Goal: Task Accomplishment & Management: Manage account settings

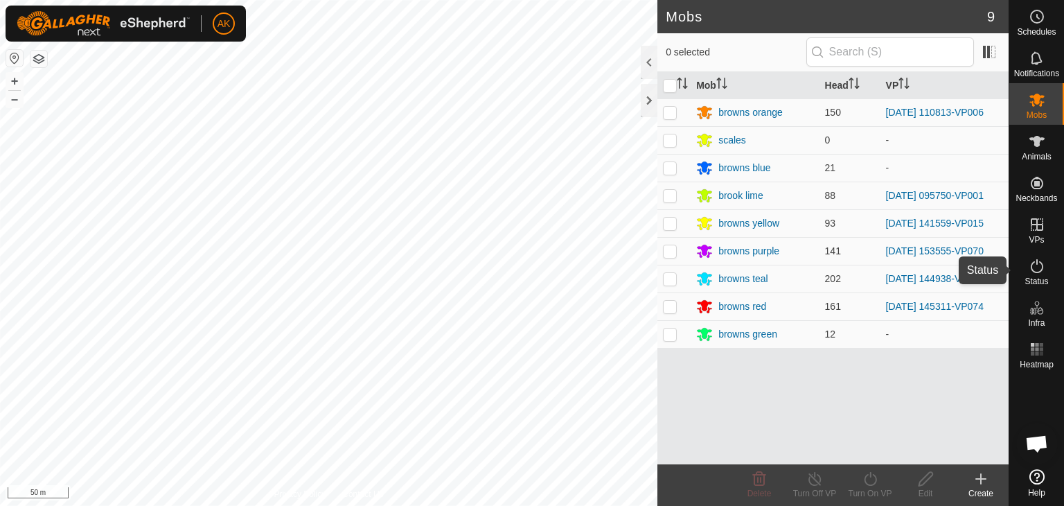
click at [1034, 269] on icon at bounding box center [1037, 266] width 17 height 17
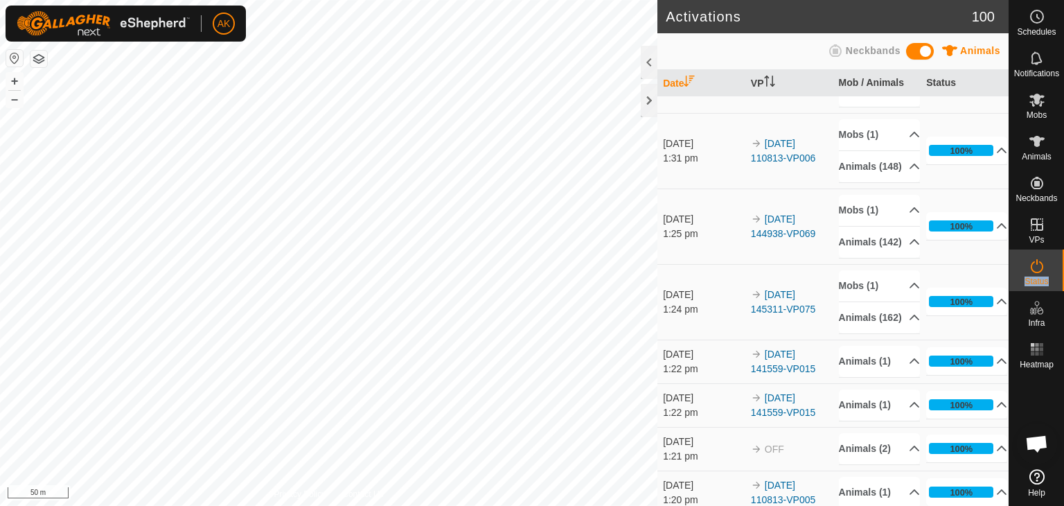
scroll to position [1593, 0]
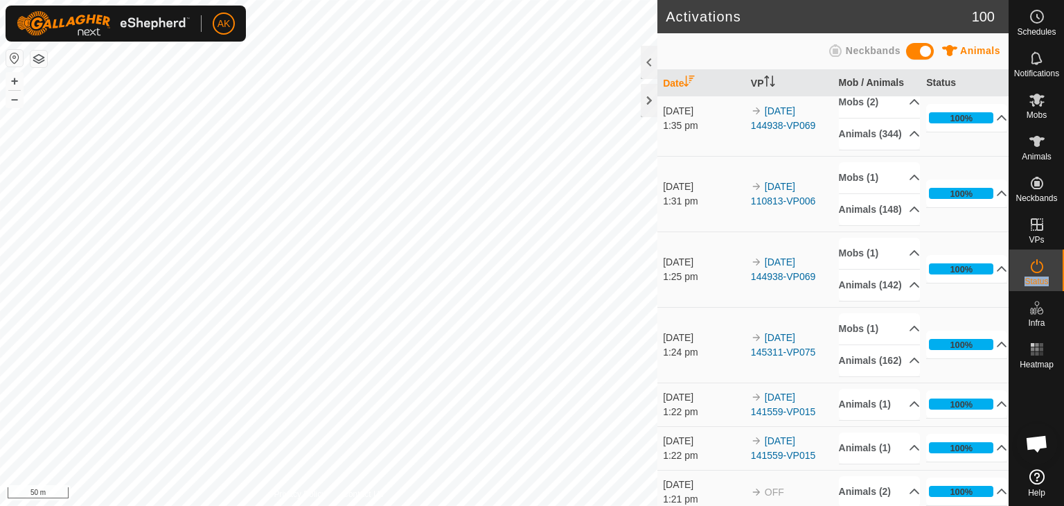
click at [909, 8] on icon at bounding box center [914, 2] width 11 height 11
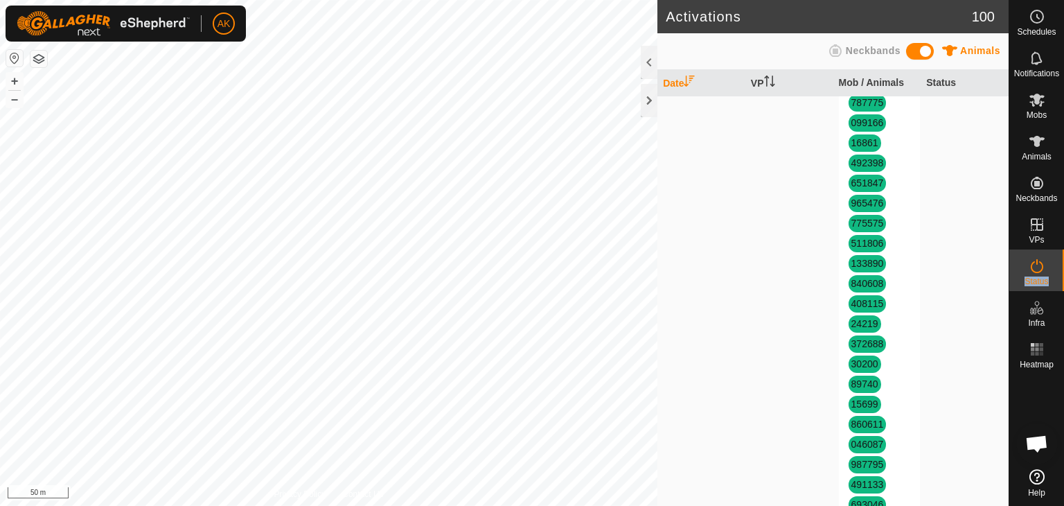
scroll to position [4226, 0]
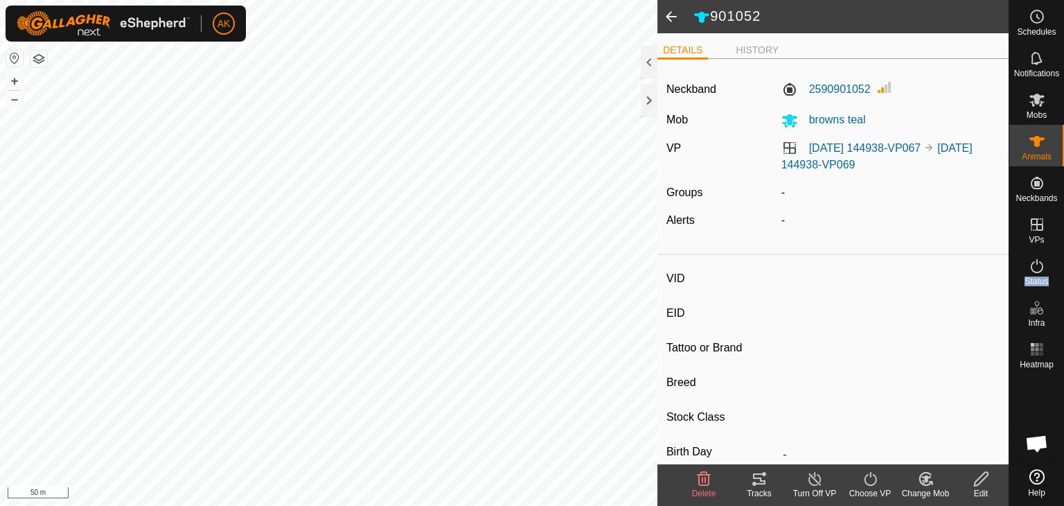
type input "901052"
type input "-"
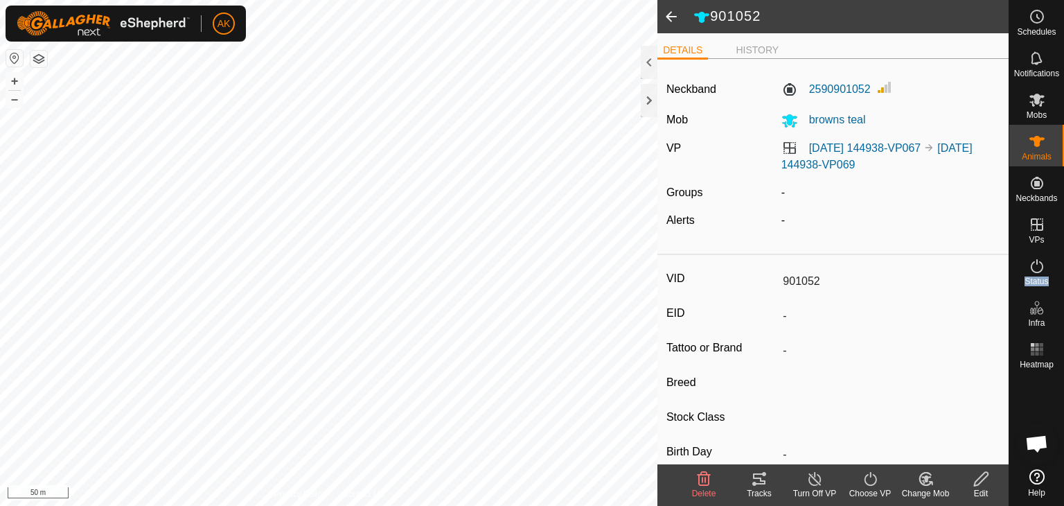
type input "0 kg"
type input "-"
click at [698, 476] on icon at bounding box center [704, 479] width 13 height 14
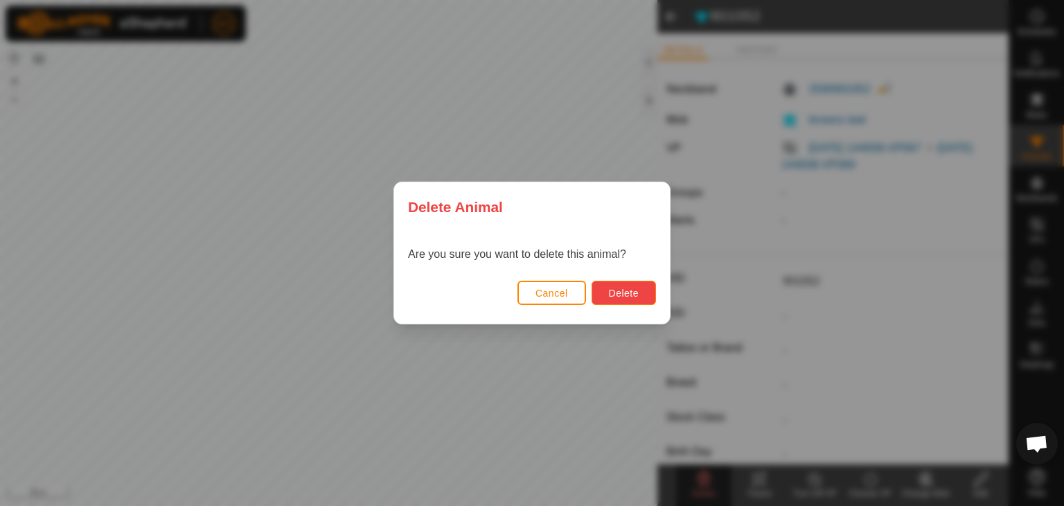
click at [629, 289] on span "Delete" at bounding box center [624, 293] width 30 height 11
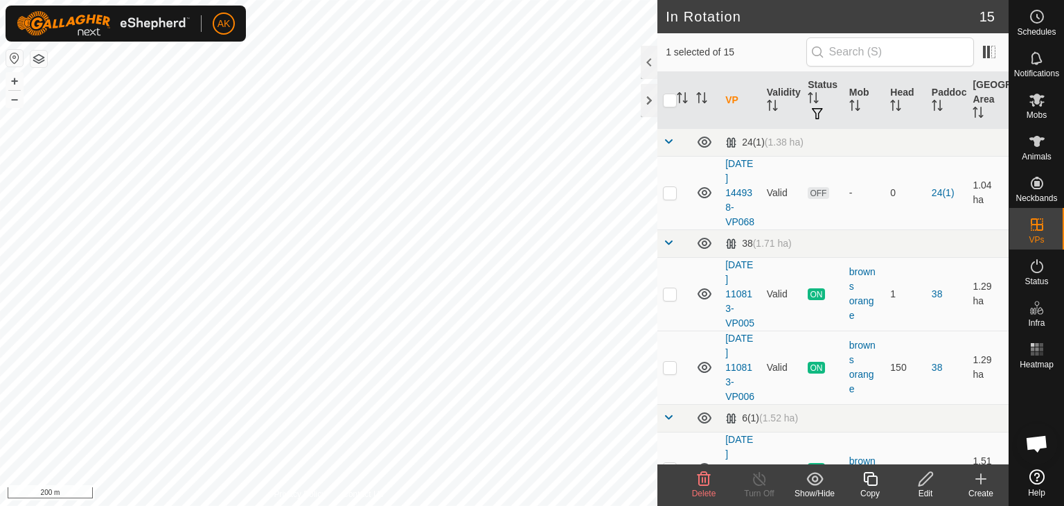
click at [707, 480] on icon at bounding box center [704, 478] width 17 height 17
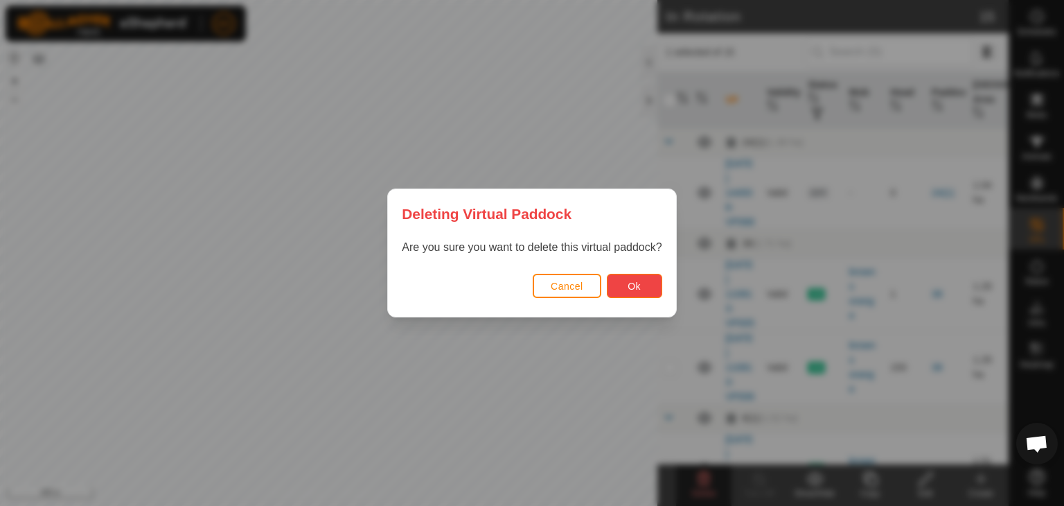
click at [634, 281] on span "Ok" at bounding box center [634, 286] width 13 height 11
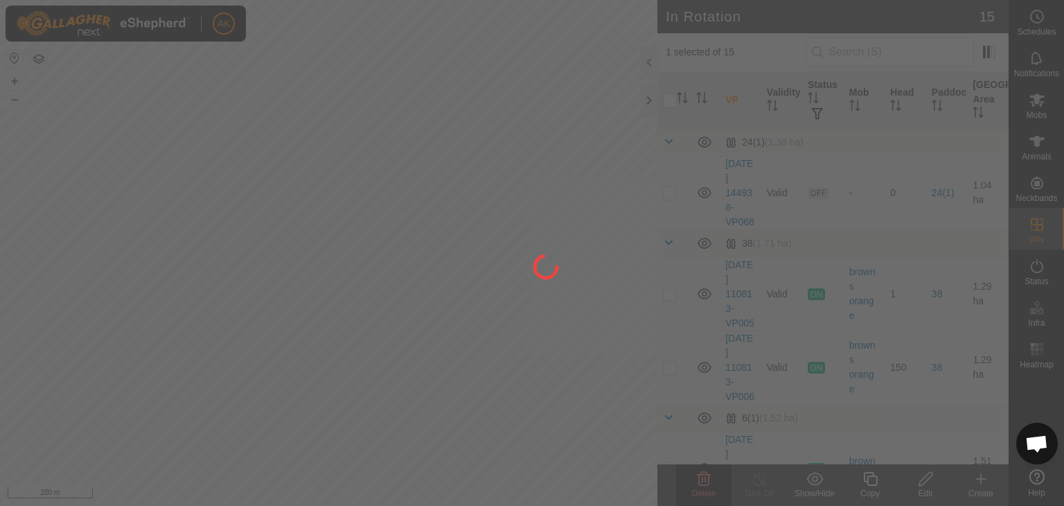
checkbox input "false"
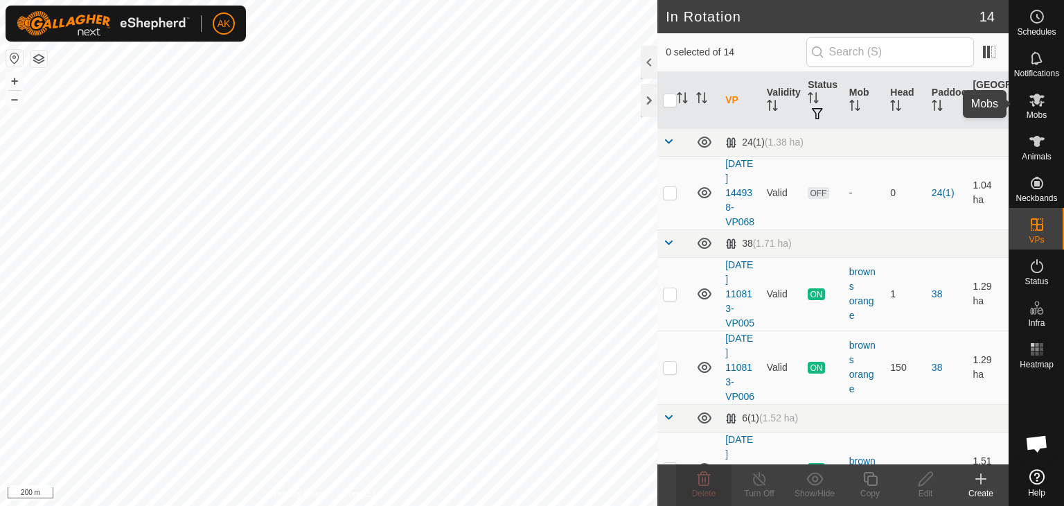
click at [1042, 103] on icon at bounding box center [1037, 99] width 17 height 17
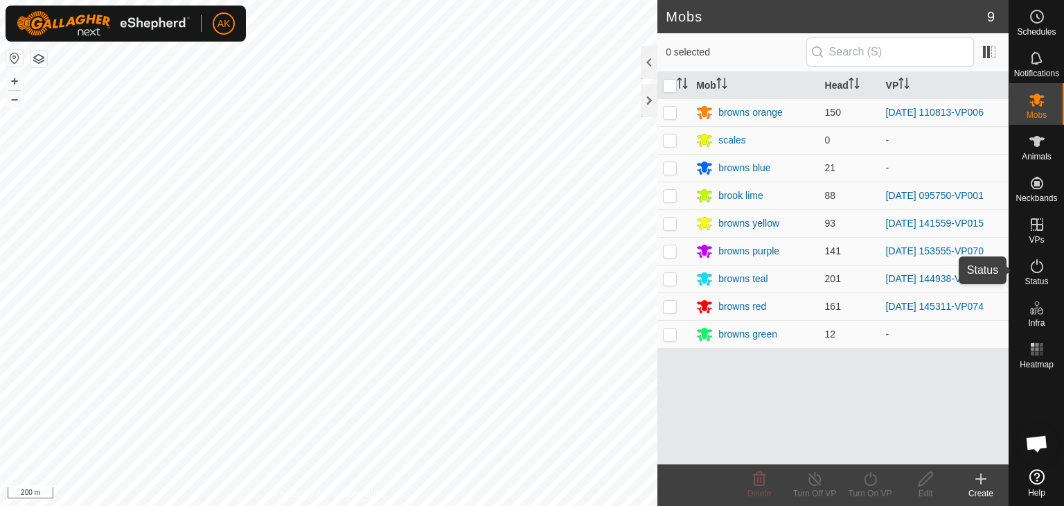
click at [1034, 269] on icon at bounding box center [1037, 266] width 17 height 17
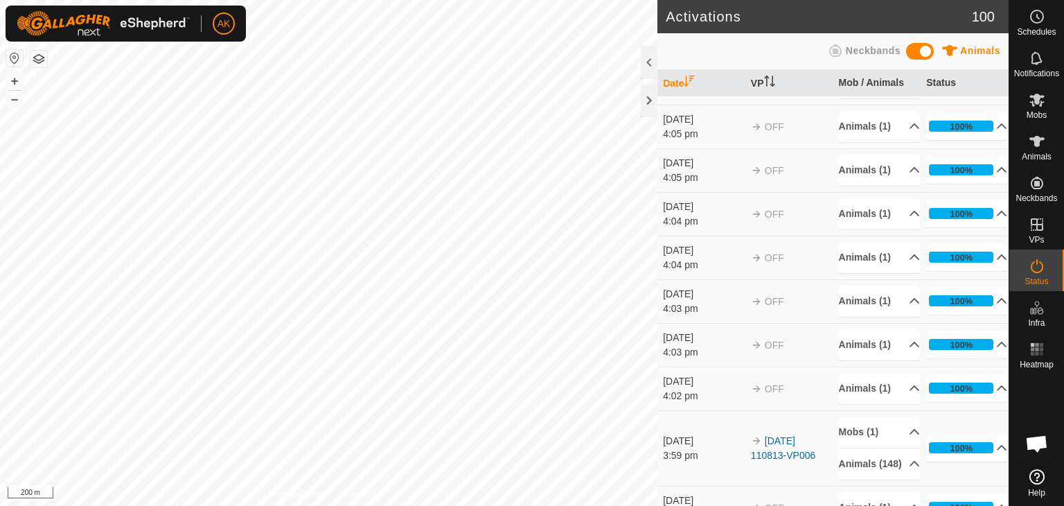
scroll to position [762, 0]
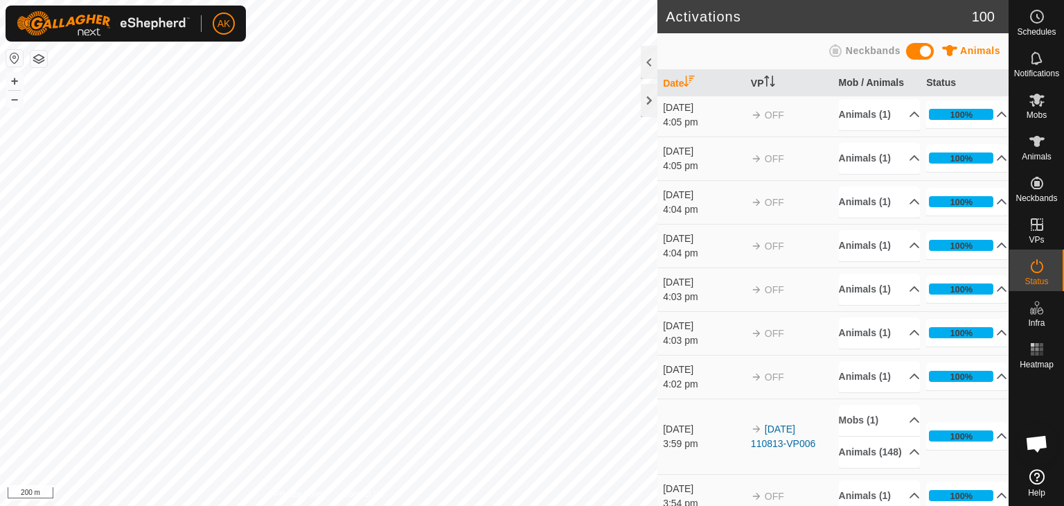
click at [998, 58] on icon at bounding box center [1003, 55] width 10 height 6
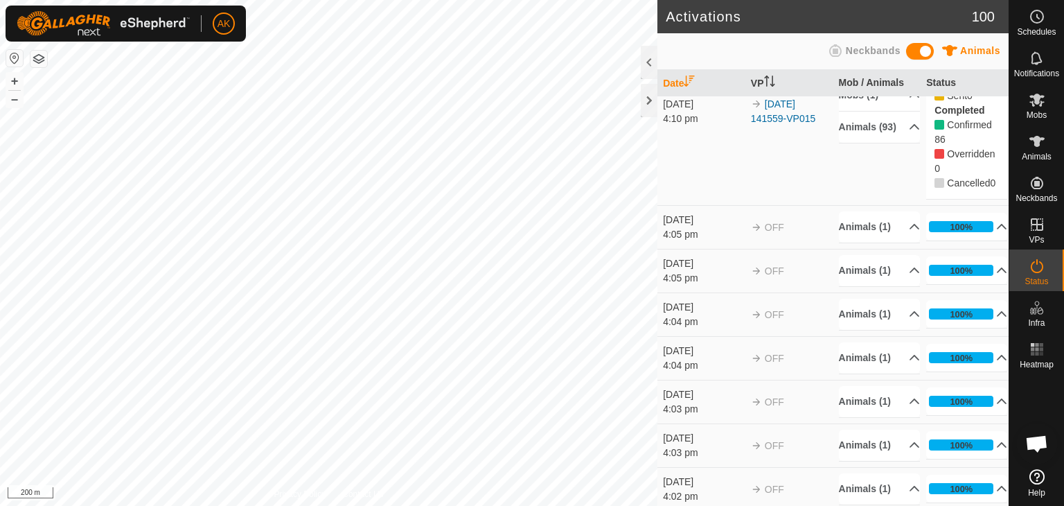
click at [981, 51] on p-accordion-header "92%" at bounding box center [966, 38] width 81 height 28
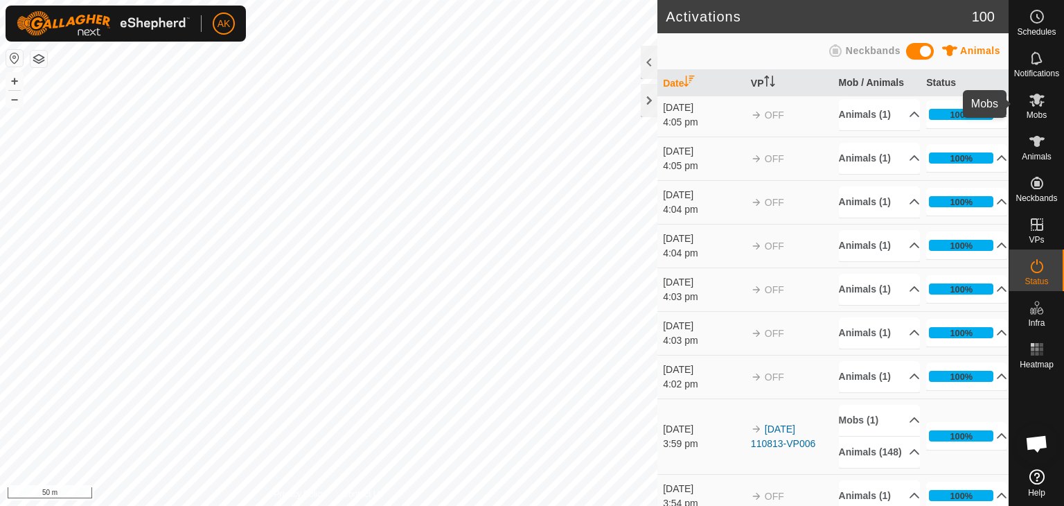
click at [1029, 112] on span "Mobs" at bounding box center [1037, 115] width 20 height 8
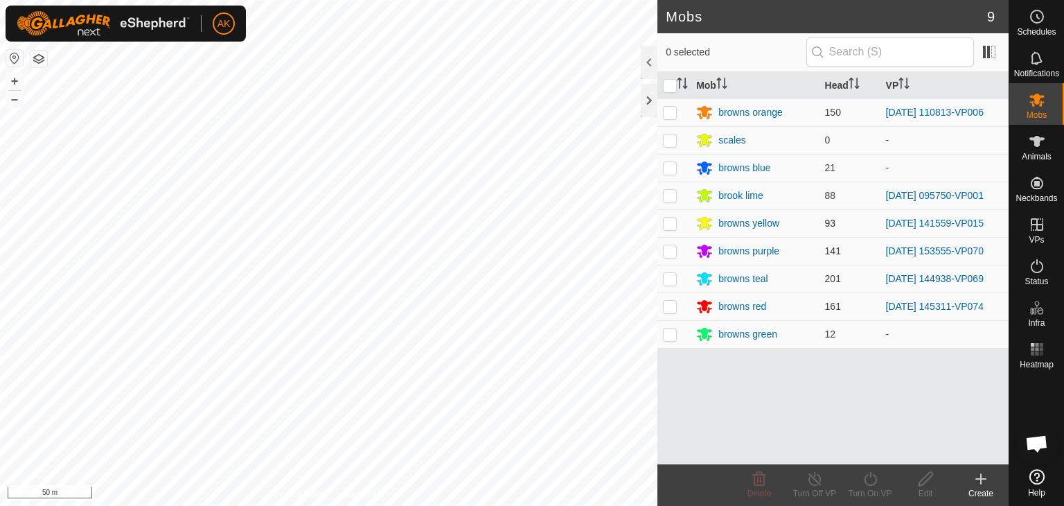
click at [670, 223] on p-checkbox at bounding box center [670, 223] width 14 height 11
checkbox input "true"
click at [866, 483] on icon at bounding box center [870, 479] width 12 height 14
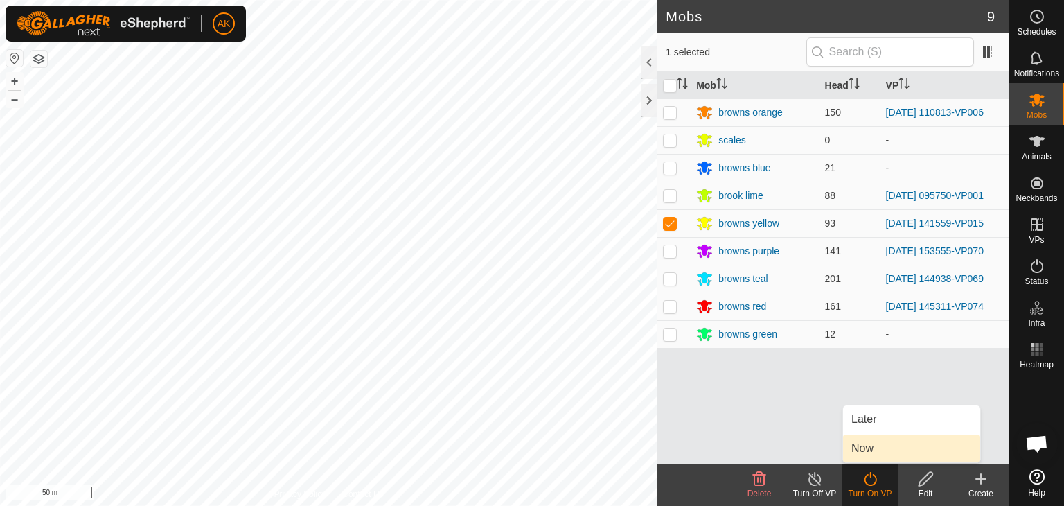
click at [872, 454] on link "Now" at bounding box center [911, 448] width 137 height 28
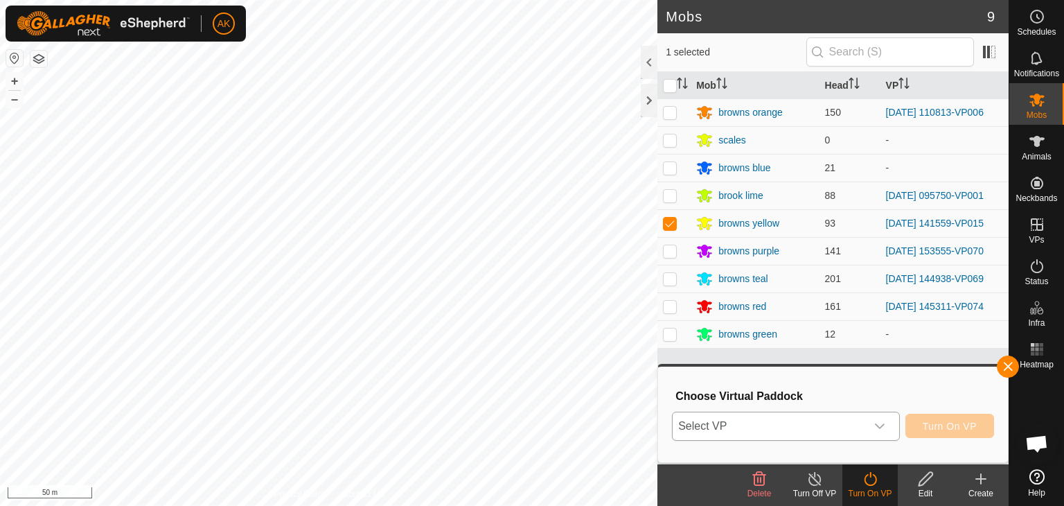
click at [840, 428] on span "Select VP" at bounding box center [769, 426] width 193 height 28
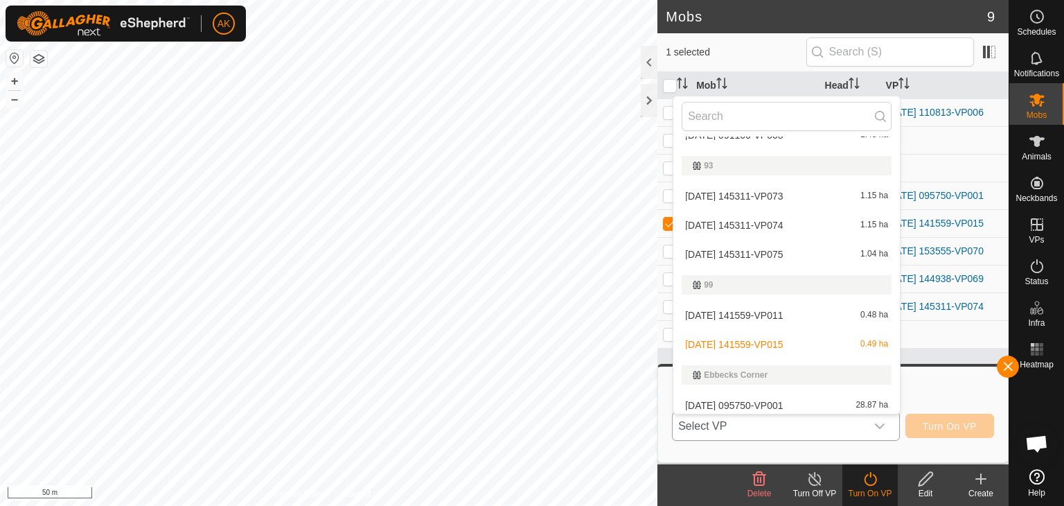
scroll to position [384, 0]
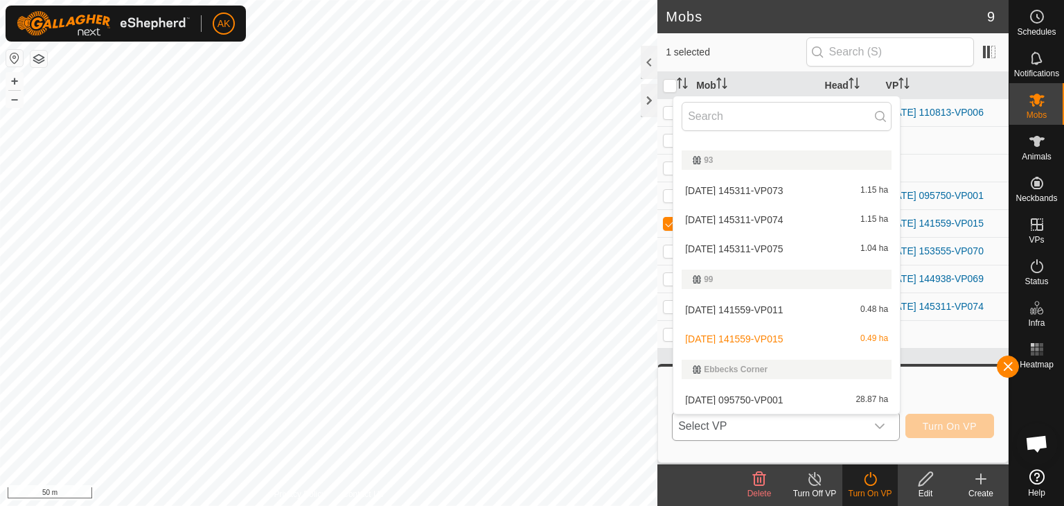
click at [759, 335] on li "2025-09-27 141559-VP015 0.49 ha" at bounding box center [786, 339] width 227 height 28
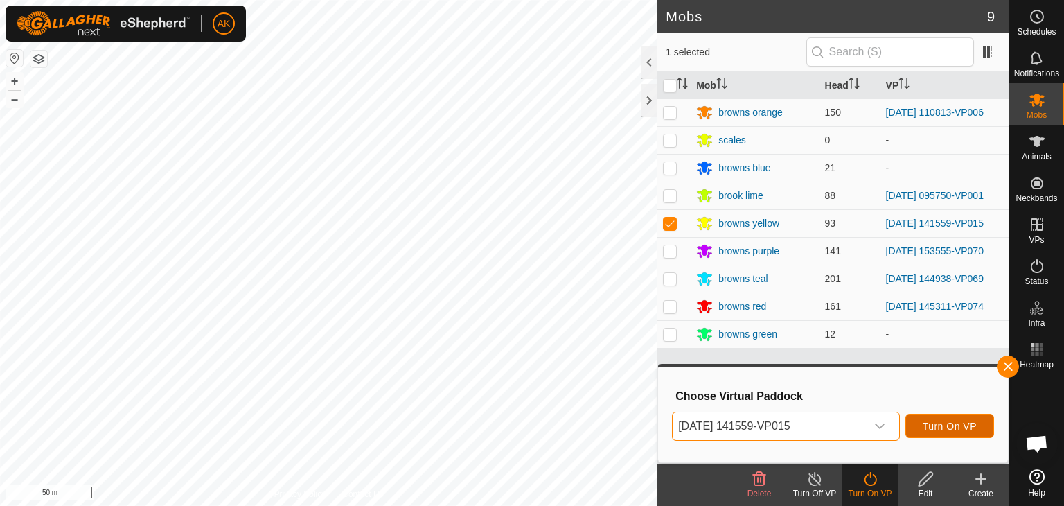
click at [949, 423] on span "Turn On VP" at bounding box center [950, 426] width 54 height 11
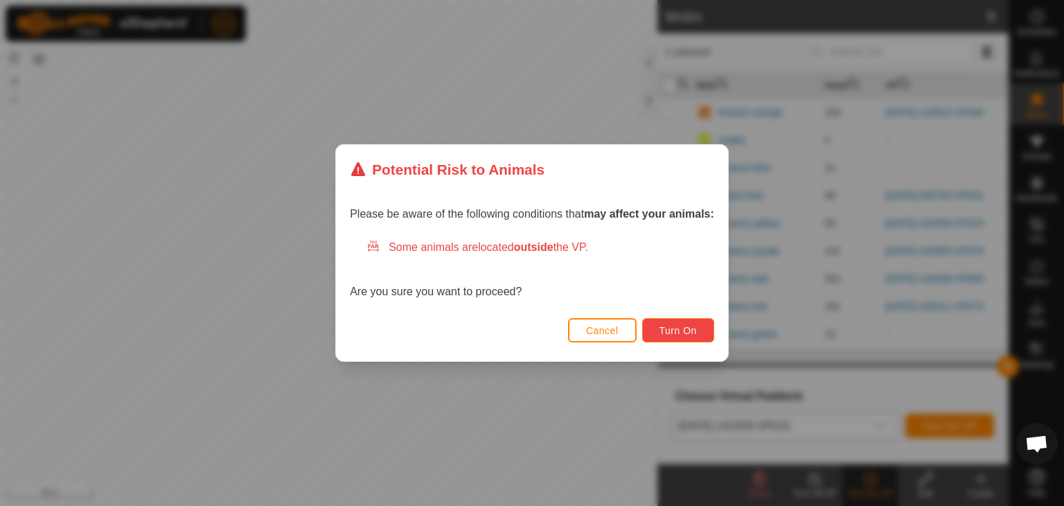
click at [685, 330] on span "Turn On" at bounding box center [678, 330] width 37 height 11
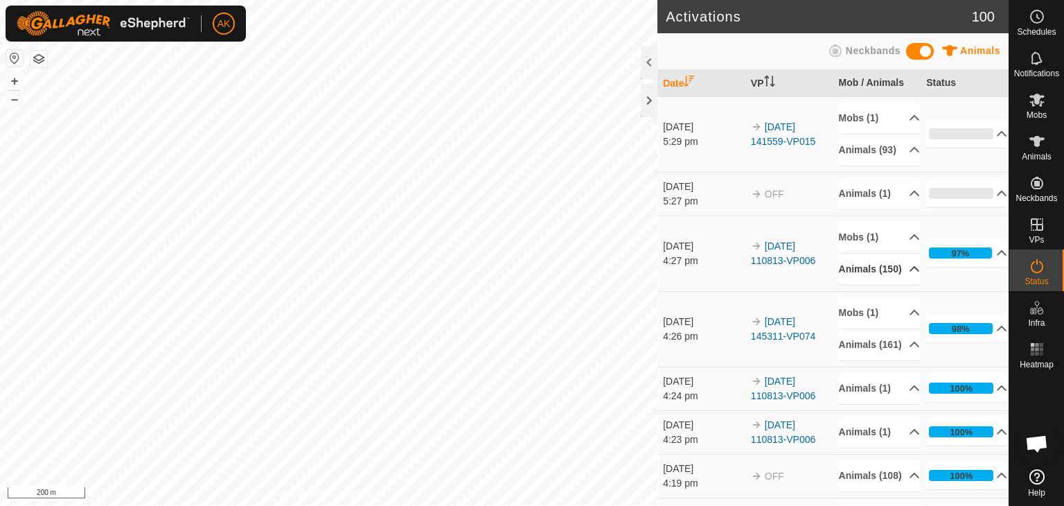
click at [860, 285] on p-accordion-header "Animals (150)" at bounding box center [879, 269] width 81 height 31
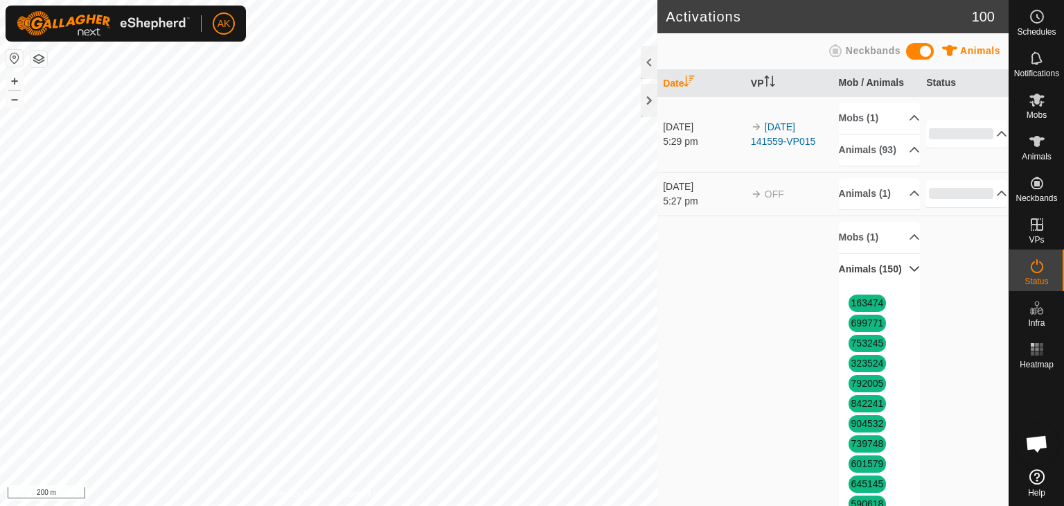
click at [860, 285] on p-accordion-header "Animals (150)" at bounding box center [879, 269] width 81 height 31
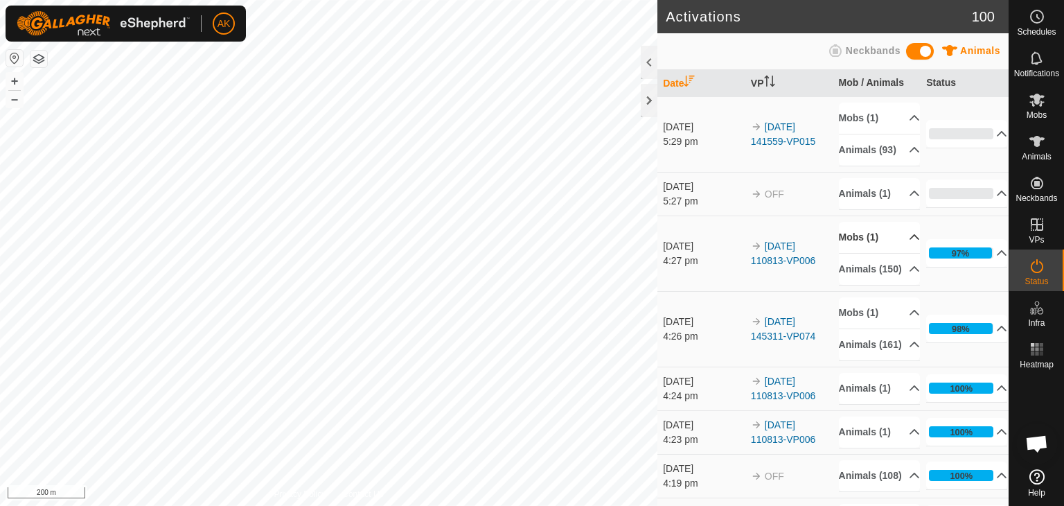
click at [863, 253] on p-accordion-header "Mobs (1)" at bounding box center [879, 237] width 81 height 31
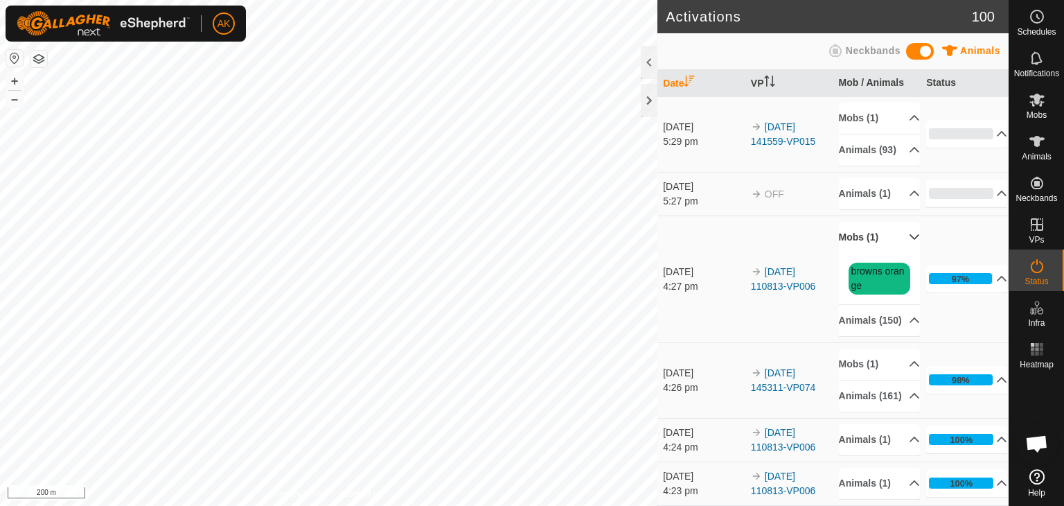
click at [863, 253] on p-accordion-header "Mobs (1)" at bounding box center [879, 237] width 81 height 31
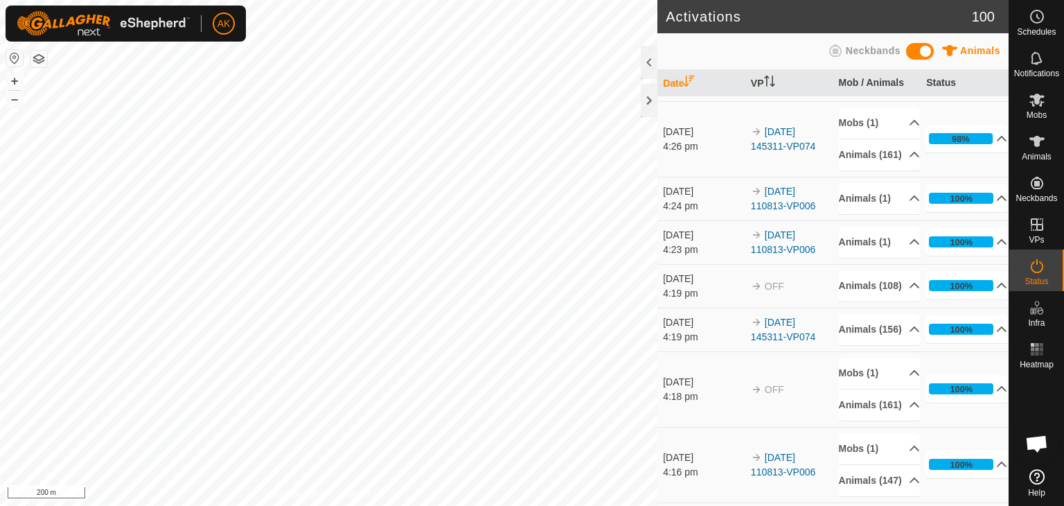
scroll to position [208, 0]
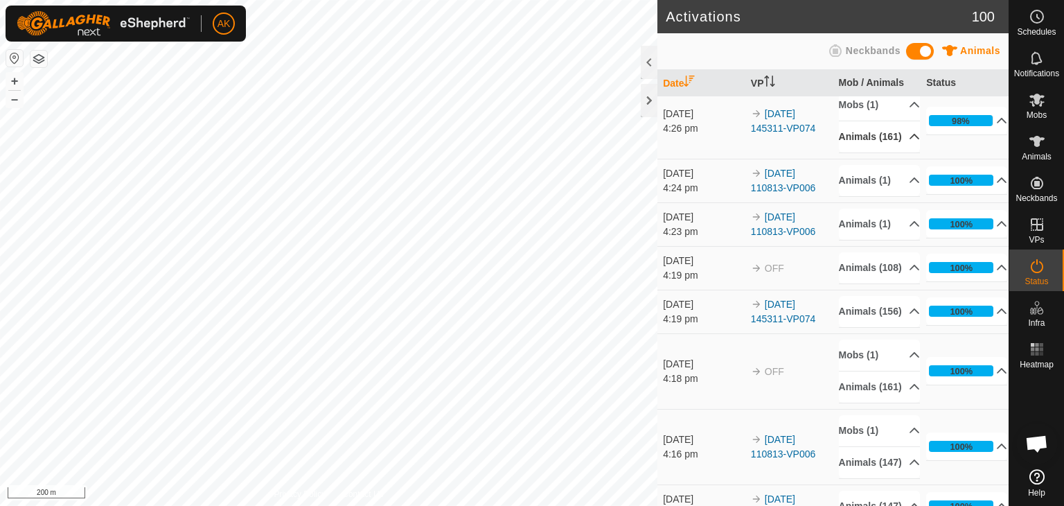
click at [862, 152] on p-accordion-header "Animals (161)" at bounding box center [879, 136] width 81 height 31
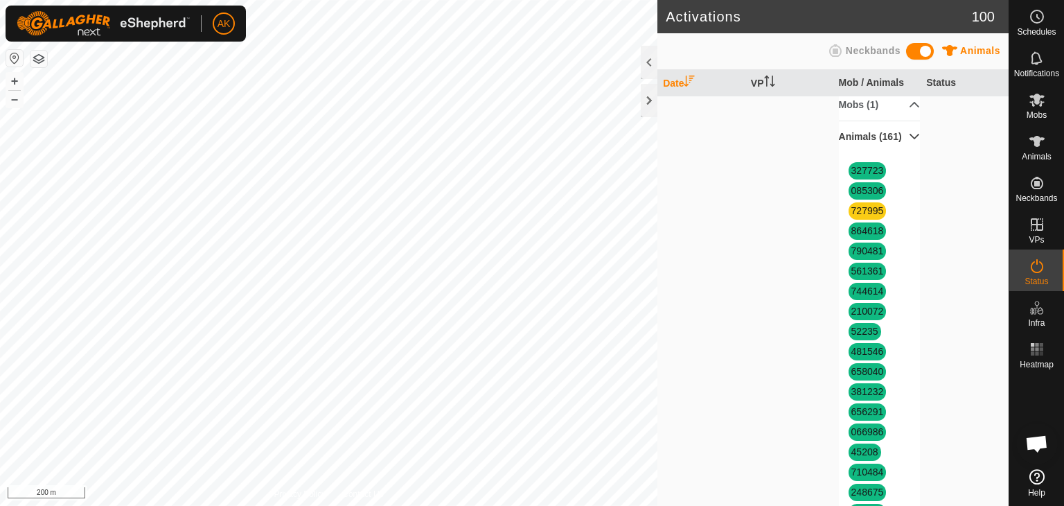
click at [862, 152] on p-accordion-header "Animals (161)" at bounding box center [879, 136] width 81 height 31
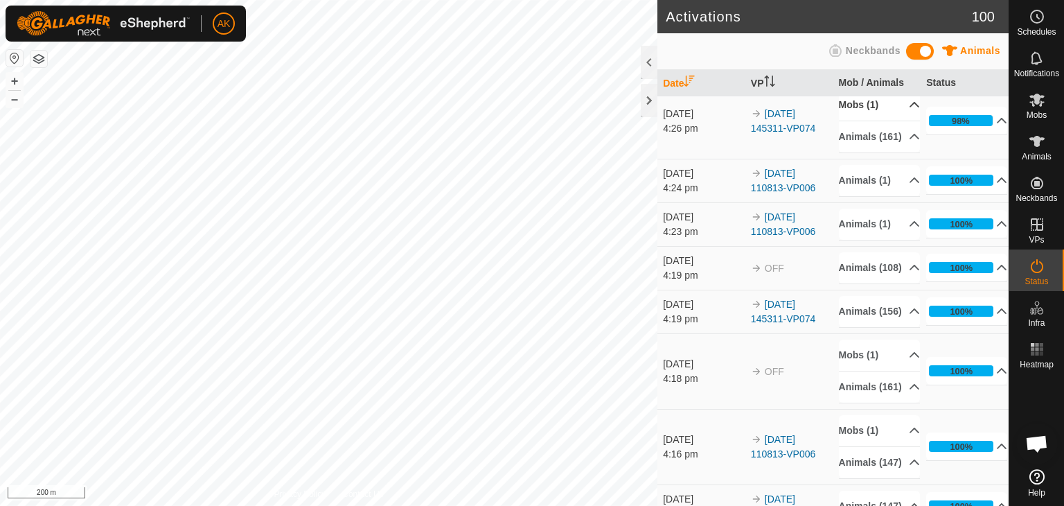
click at [863, 121] on p-accordion-header "Mobs (1)" at bounding box center [879, 104] width 81 height 31
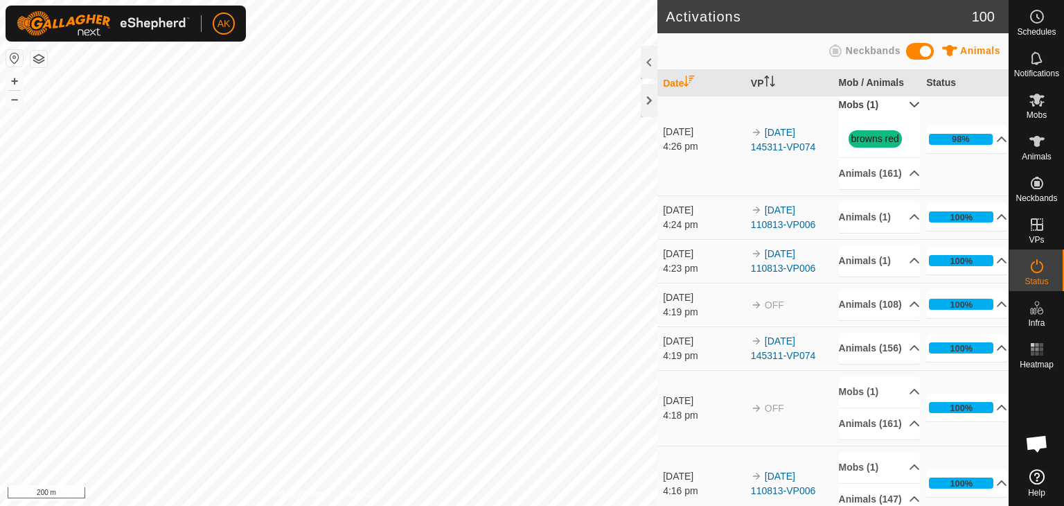
click at [863, 121] on p-accordion-header "Mobs (1)" at bounding box center [879, 104] width 81 height 31
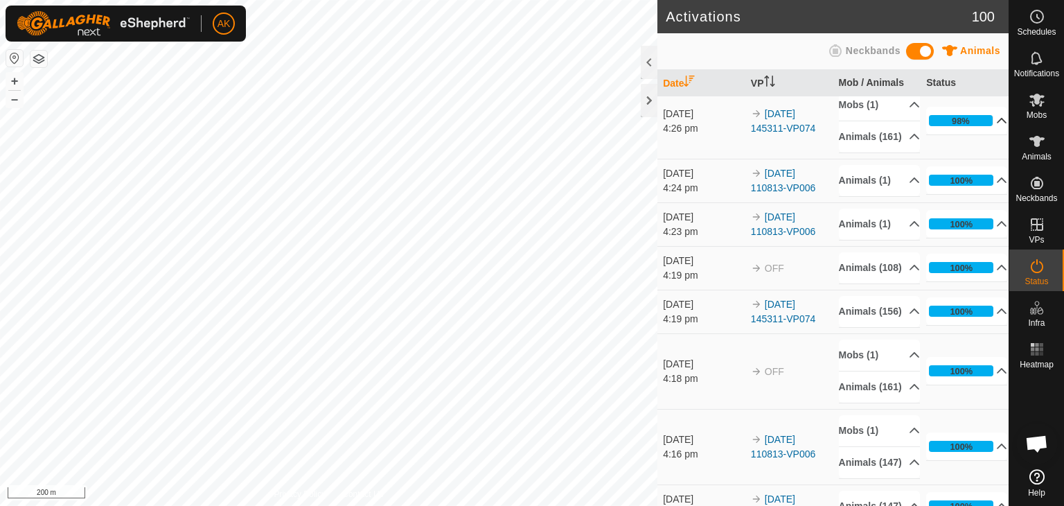
click at [996, 126] on icon at bounding box center [1001, 120] width 11 height 11
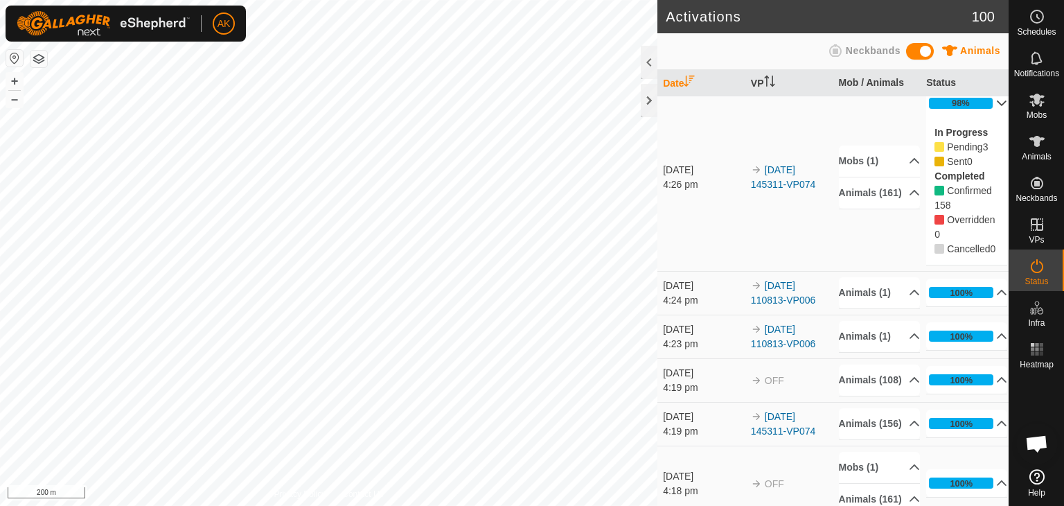
click at [982, 117] on p-accordion-header "98%" at bounding box center [966, 103] width 81 height 28
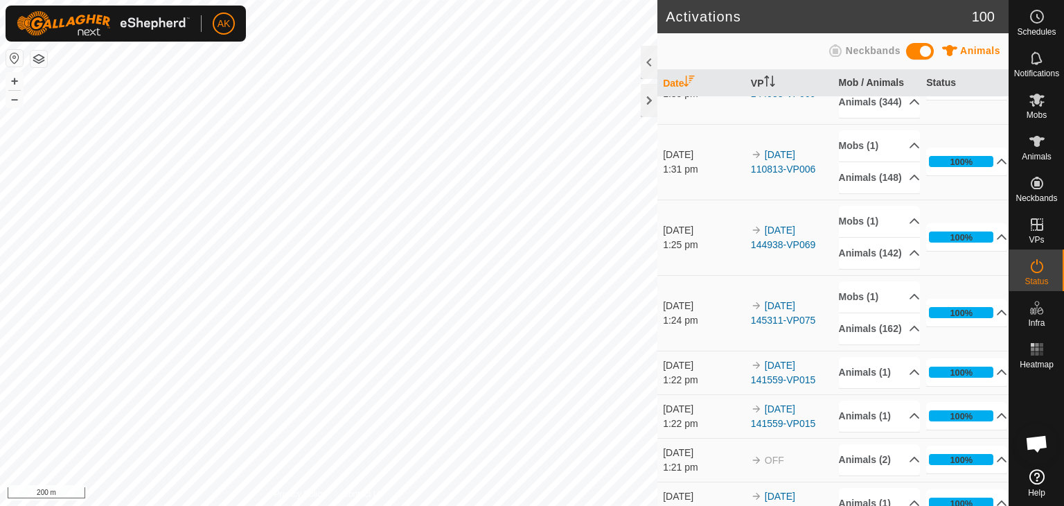
scroll to position [1663, 0]
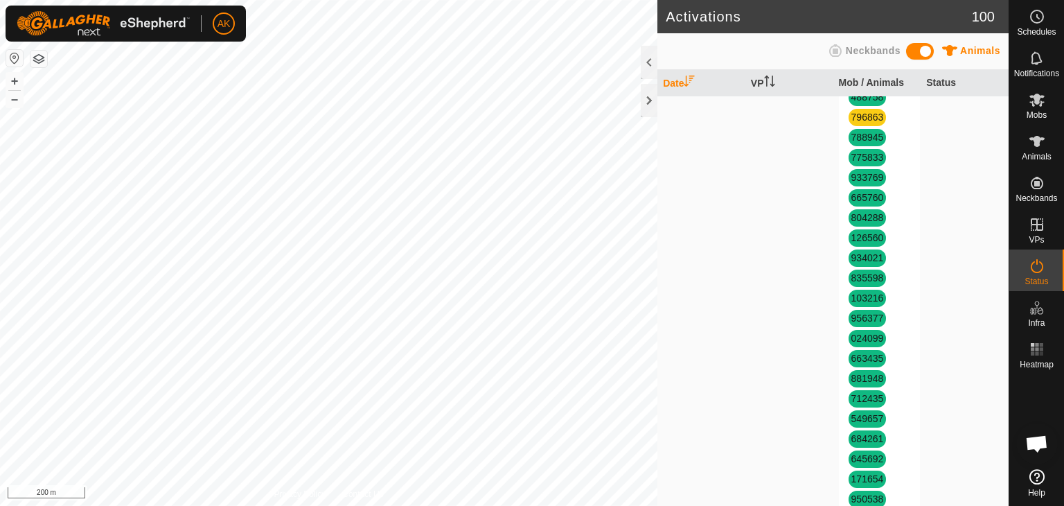
scroll to position [3810, 0]
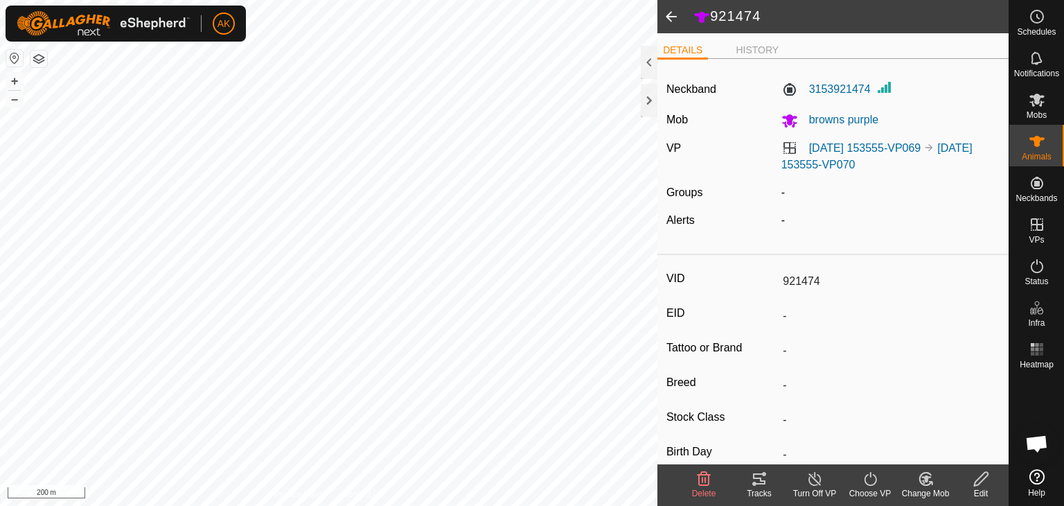
click at [707, 480] on icon at bounding box center [704, 478] width 17 height 17
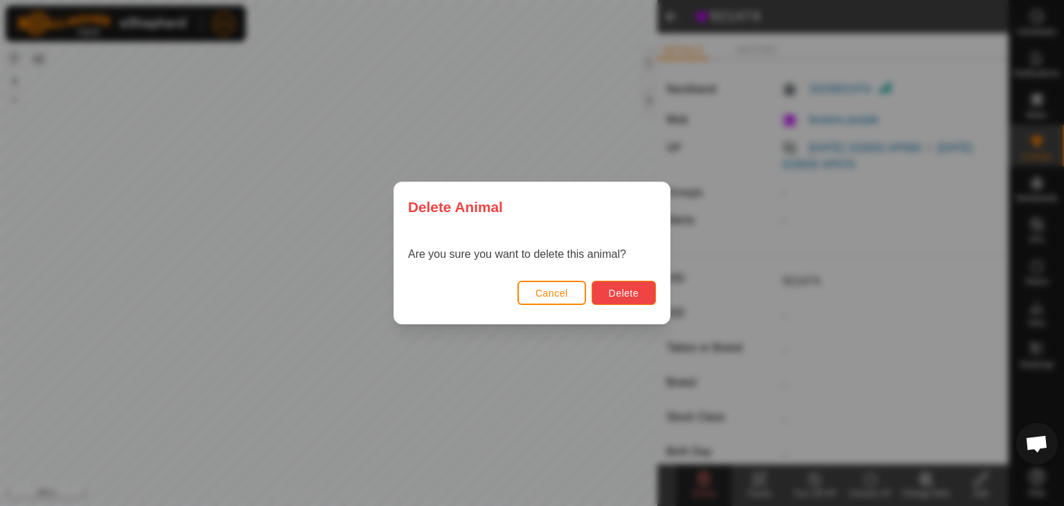
click at [633, 294] on span "Delete" at bounding box center [624, 293] width 30 height 11
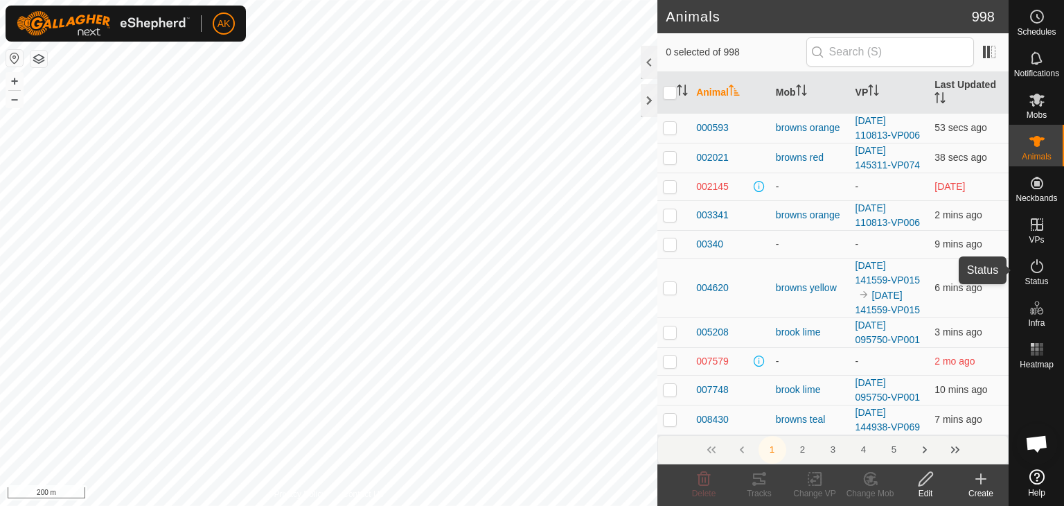
click at [1036, 268] on icon at bounding box center [1037, 266] width 17 height 17
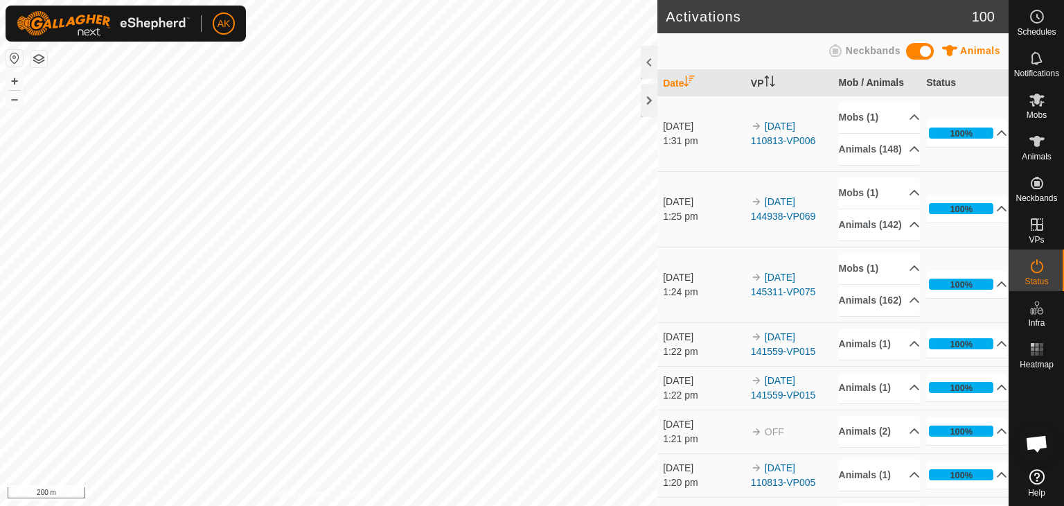
scroll to position [1663, 0]
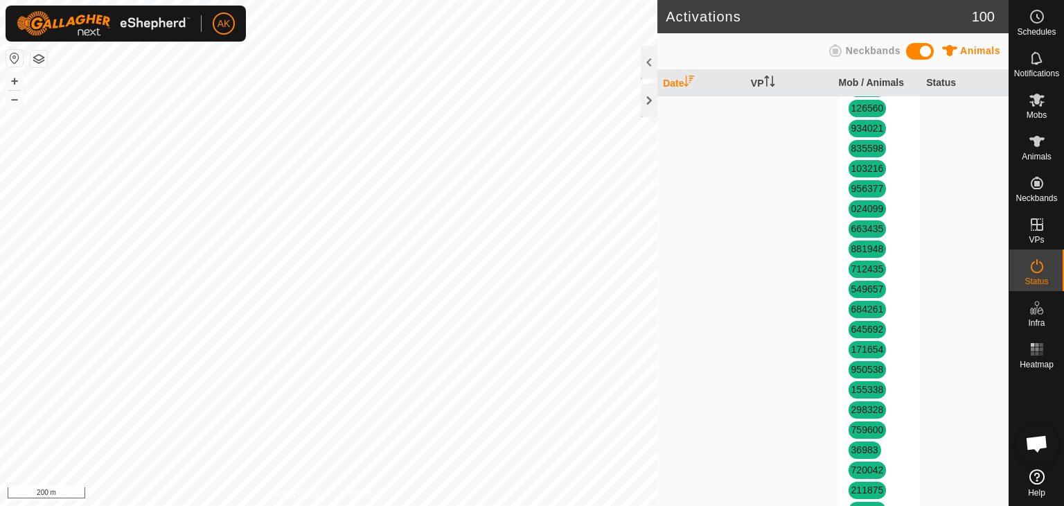
scroll to position [4018, 0]
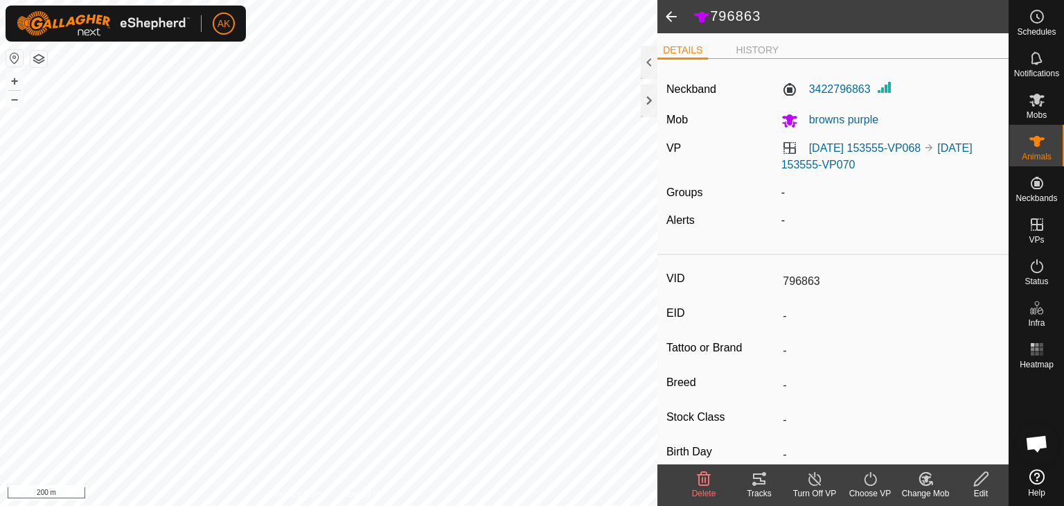
click at [693, 485] on delete-svg-icon at bounding box center [703, 478] width 55 height 17
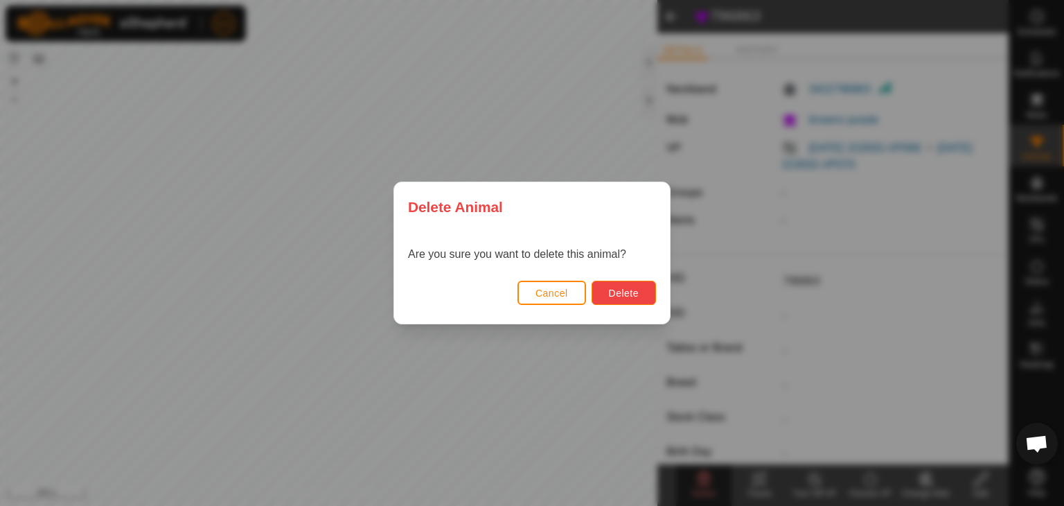
click at [648, 295] on button "Delete" at bounding box center [624, 293] width 64 height 24
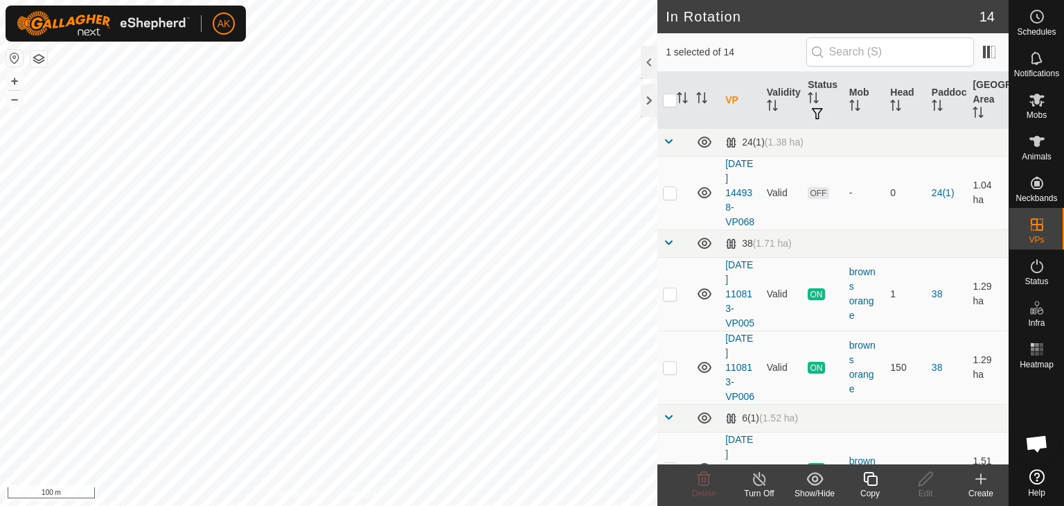
checkbox input "true"
checkbox input "false"
click at [705, 478] on icon at bounding box center [704, 478] width 17 height 17
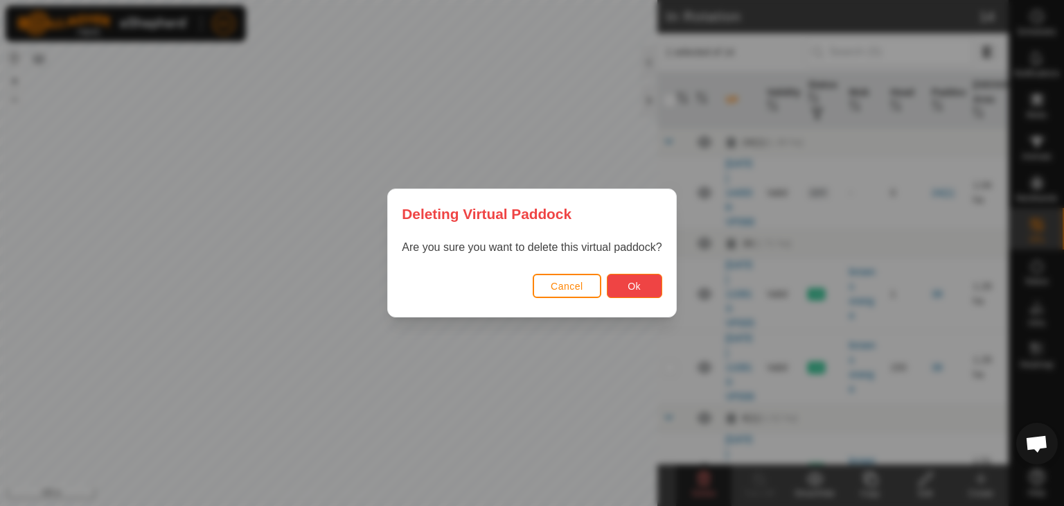
click at [637, 286] on span "Ok" at bounding box center [634, 286] width 13 height 11
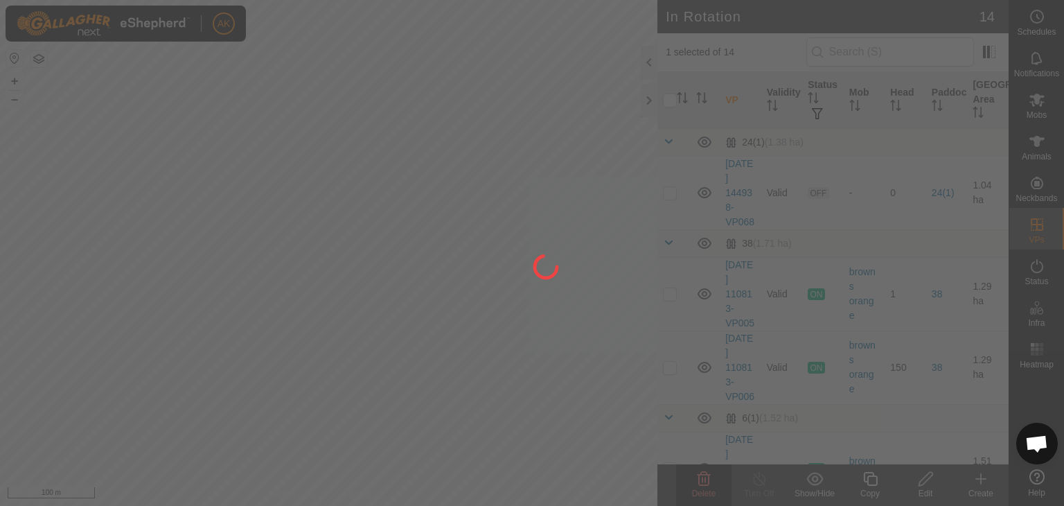
checkbox input "false"
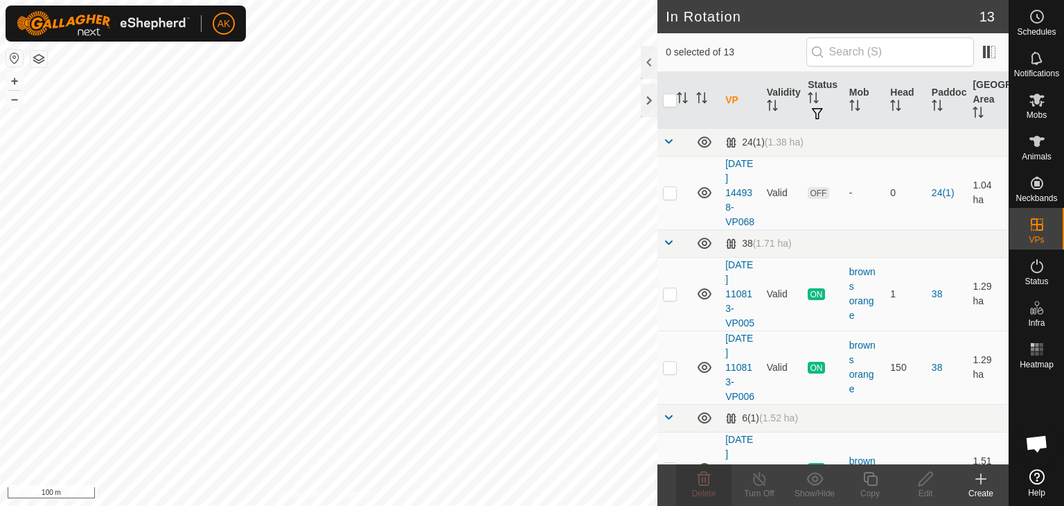
checkbox input "true"
checkbox input "false"
click at [702, 473] on icon at bounding box center [704, 478] width 17 height 17
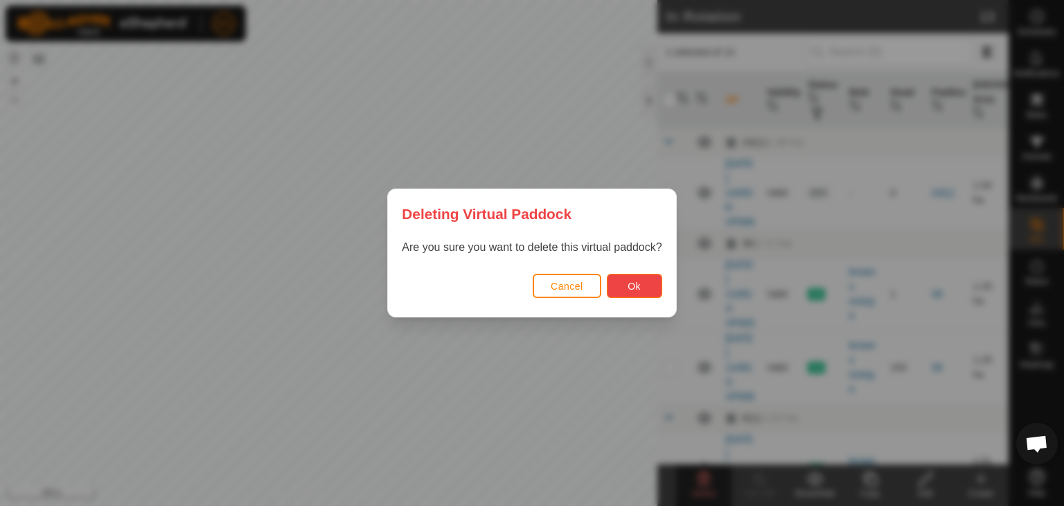
click at [642, 281] on button "Ok" at bounding box center [634, 286] width 55 height 24
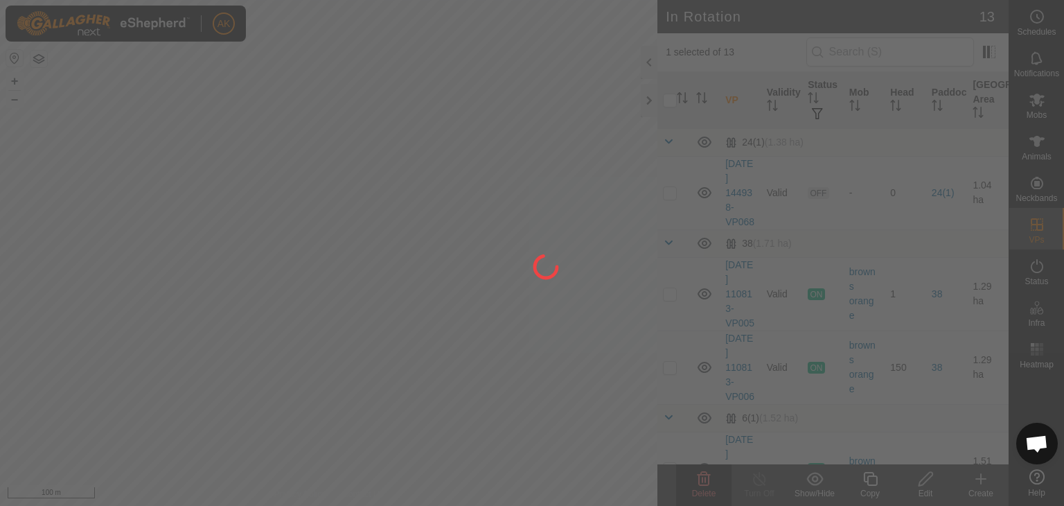
checkbox input "false"
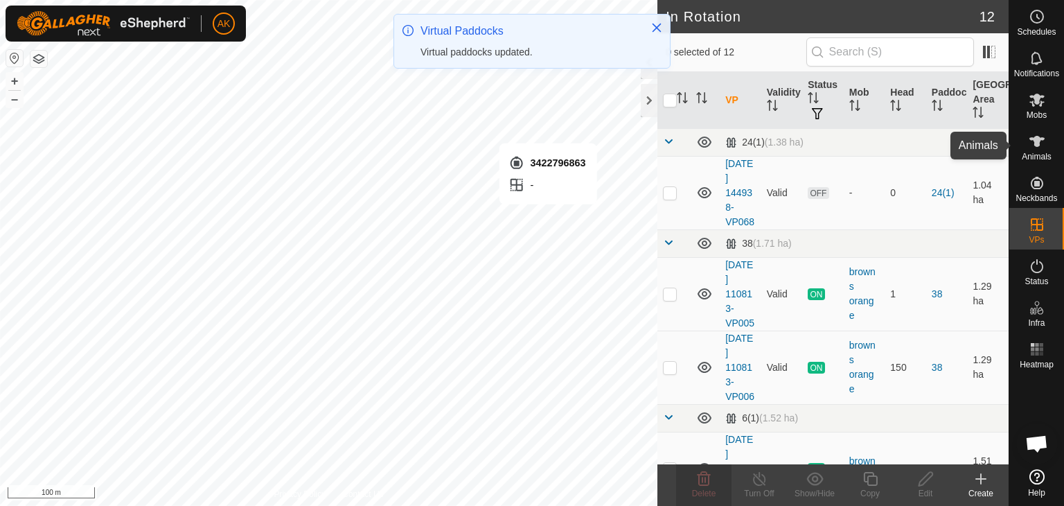
click at [1032, 144] on icon at bounding box center [1037, 141] width 17 height 17
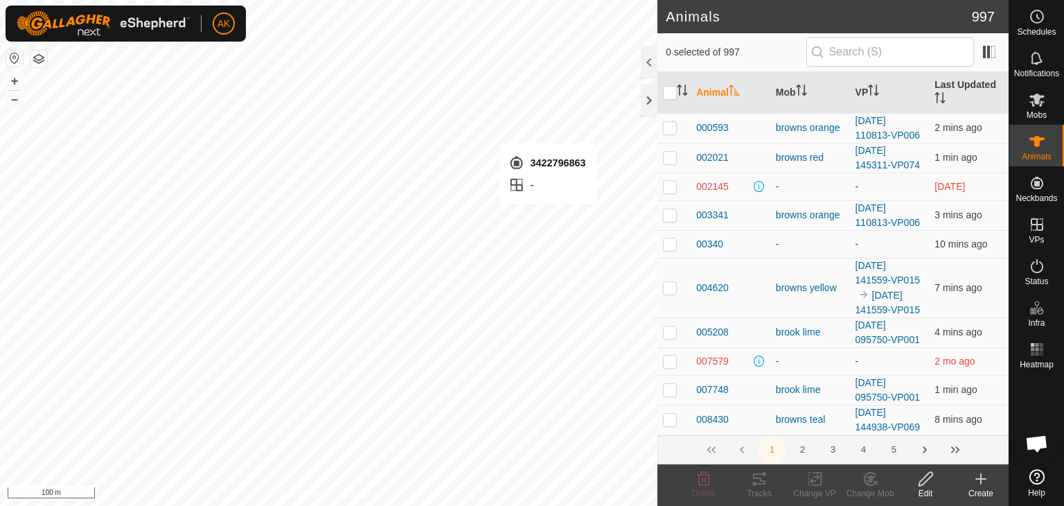
click at [981, 480] on icon at bounding box center [981, 479] width 0 height 10
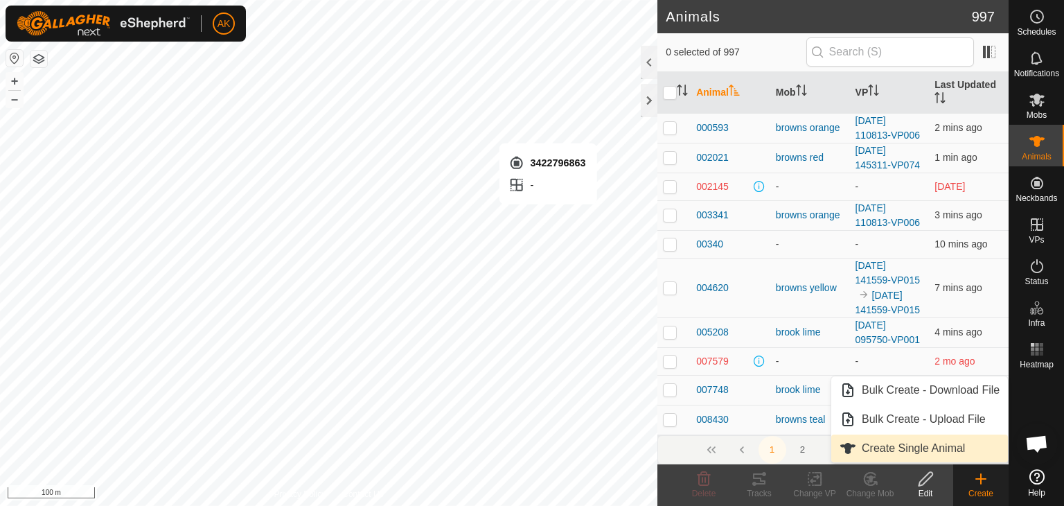
click at [946, 450] on link "Create Single Animal" at bounding box center [919, 448] width 177 height 28
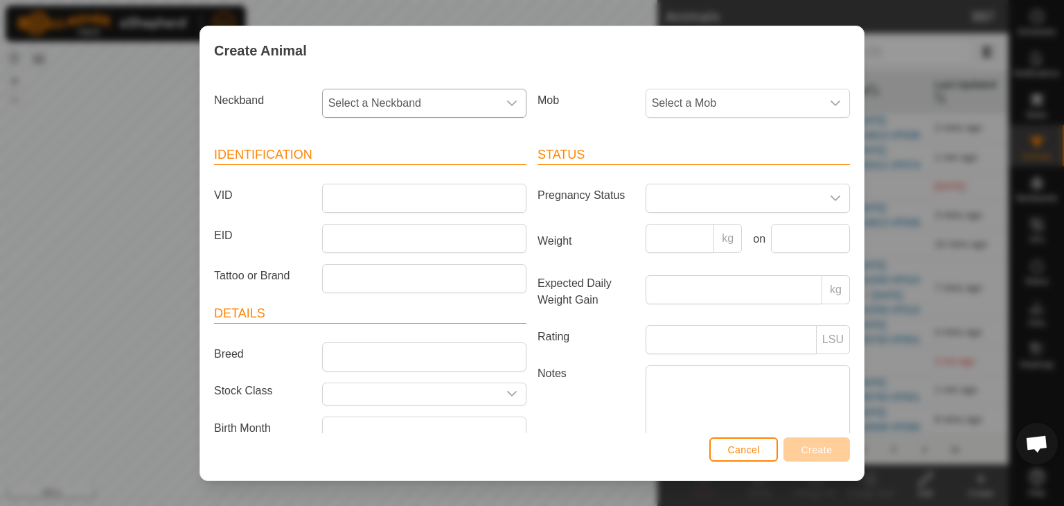
click at [344, 96] on span "Select a Neckband" at bounding box center [410, 103] width 175 height 28
type input "796"
click at [353, 173] on li "3422796863" at bounding box center [424, 175] width 200 height 28
click at [345, 194] on input "VID" at bounding box center [424, 198] width 204 height 29
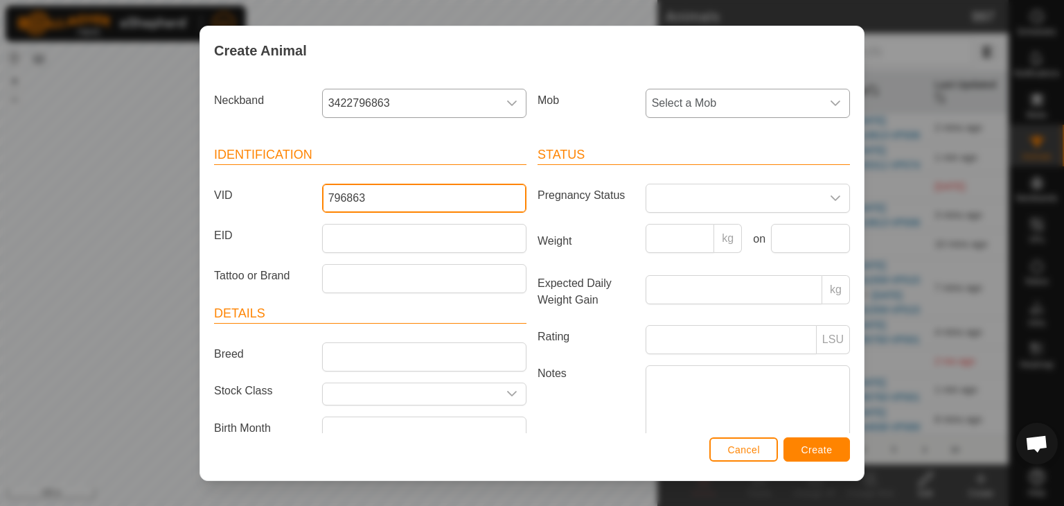
type input "796863"
click at [653, 106] on span "Select a Mob" at bounding box center [733, 103] width 175 height 28
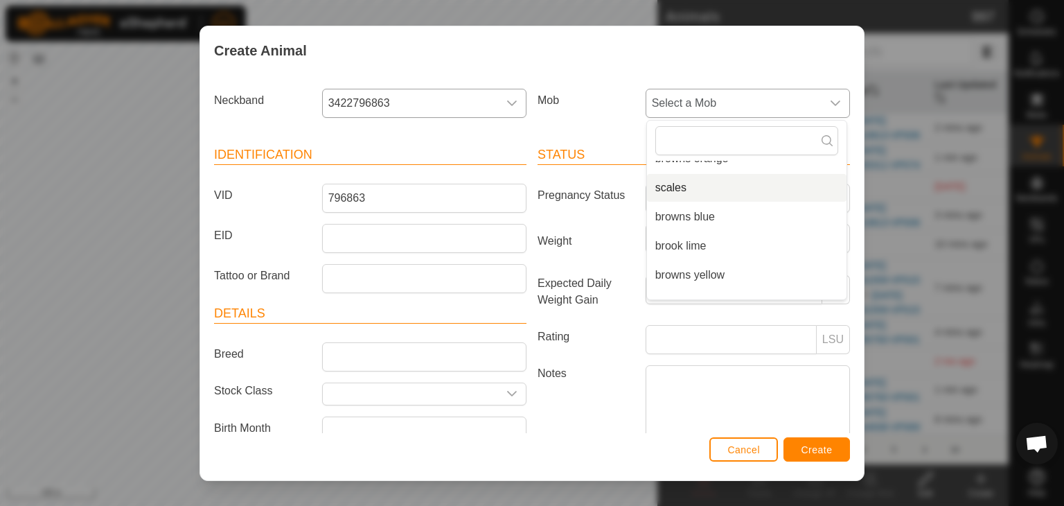
scroll to position [69, 0]
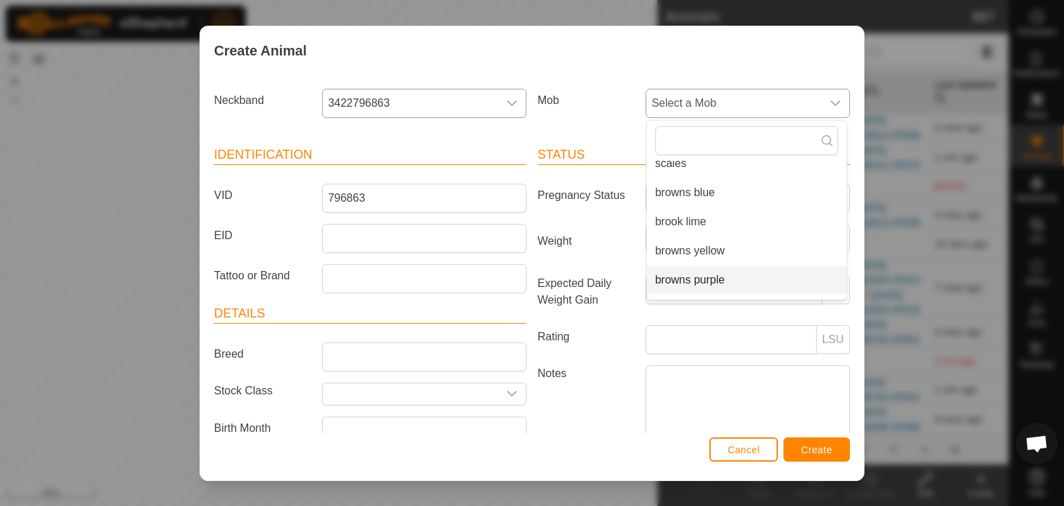
click at [671, 277] on li "browns purple" at bounding box center [747, 280] width 200 height 28
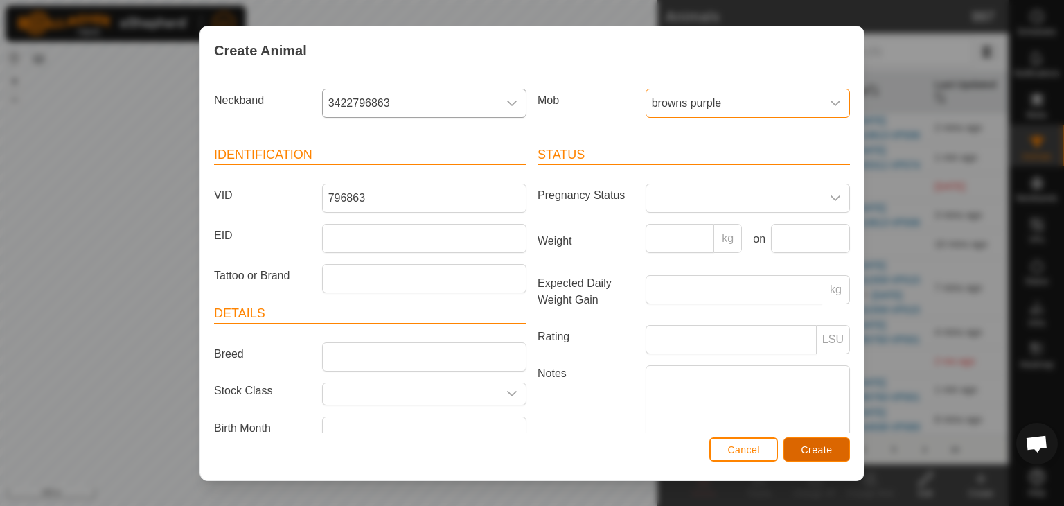
click at [810, 452] on span "Create" at bounding box center [817, 449] width 31 height 11
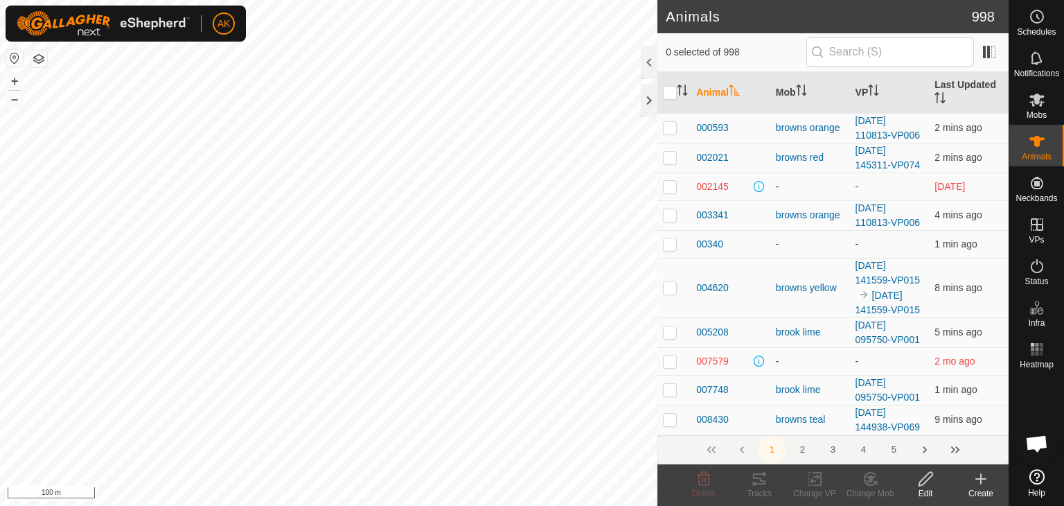
click at [978, 479] on icon at bounding box center [981, 479] width 10 height 0
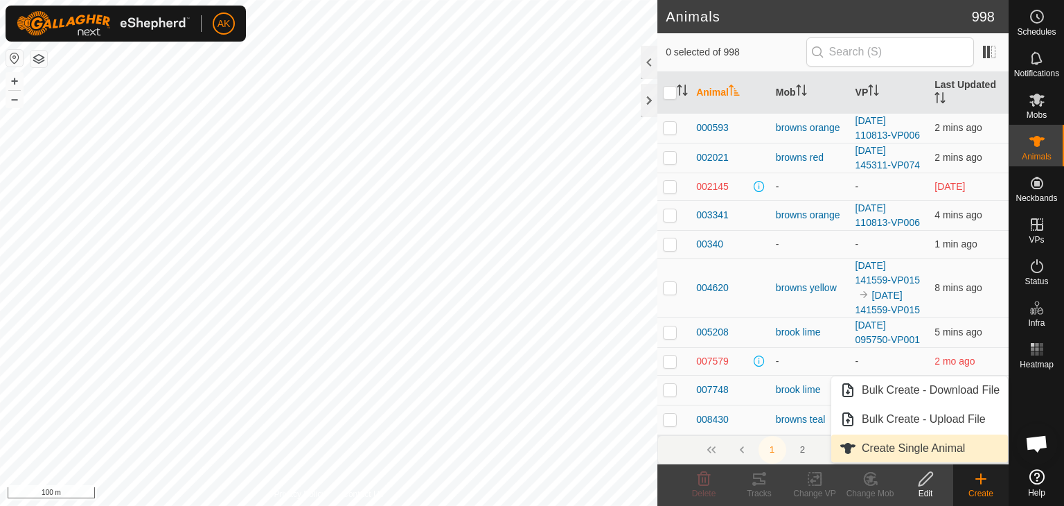
click at [887, 443] on link "Create Single Animal" at bounding box center [919, 448] width 177 height 28
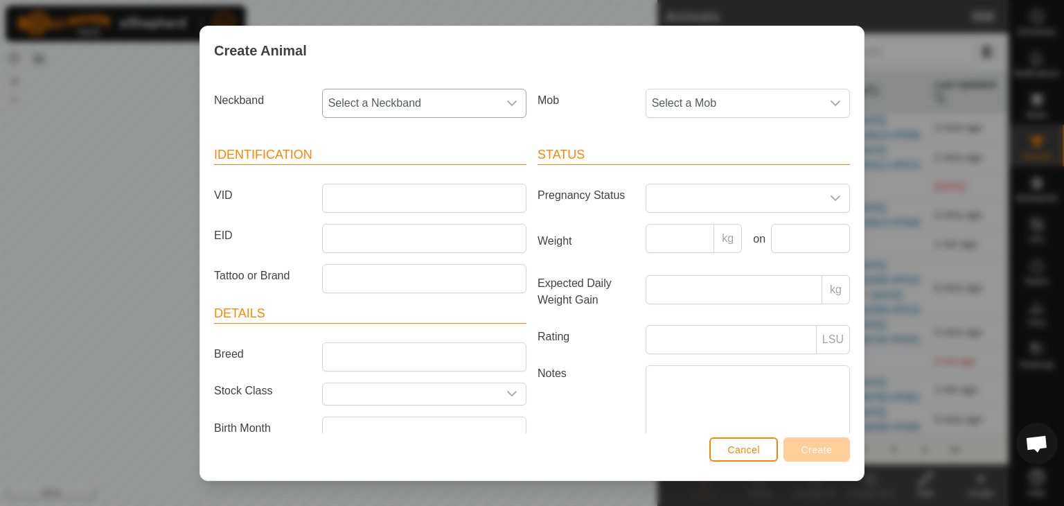
click at [370, 109] on span "Select a Neckband" at bounding box center [410, 103] width 175 height 28
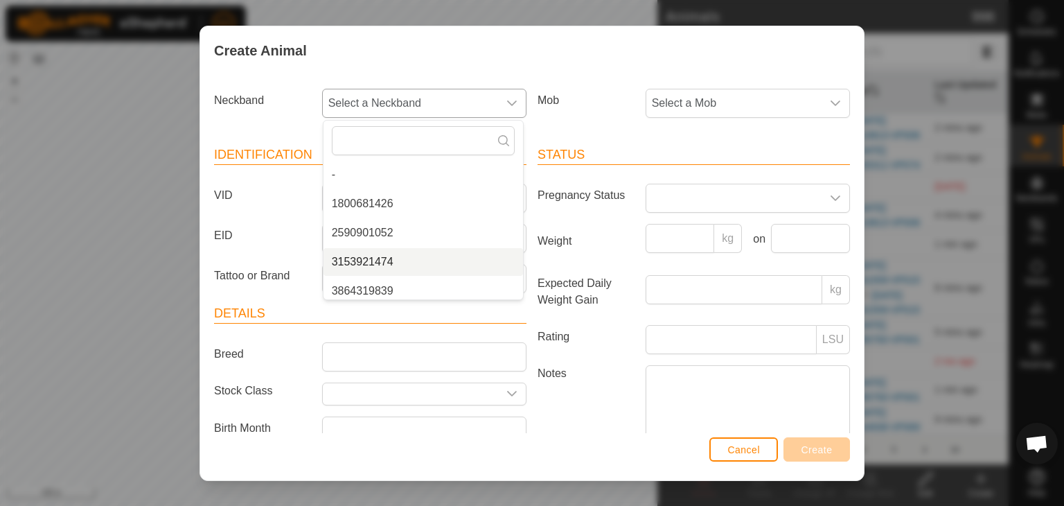
click at [364, 259] on li "3153921474" at bounding box center [424, 262] width 200 height 28
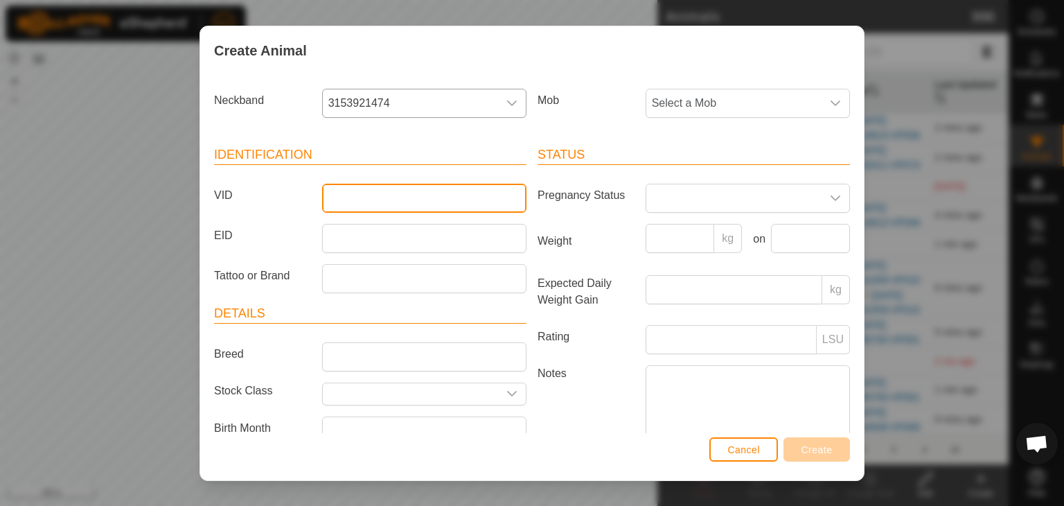
click at [355, 197] on input "VID" at bounding box center [424, 198] width 204 height 29
type input "921474"
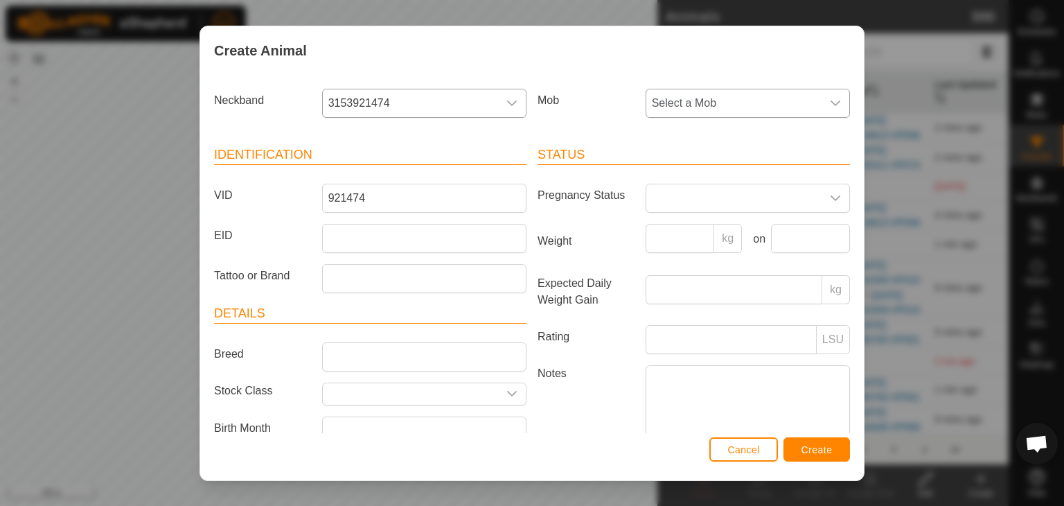
click at [660, 101] on span "Select a Mob" at bounding box center [733, 103] width 175 height 28
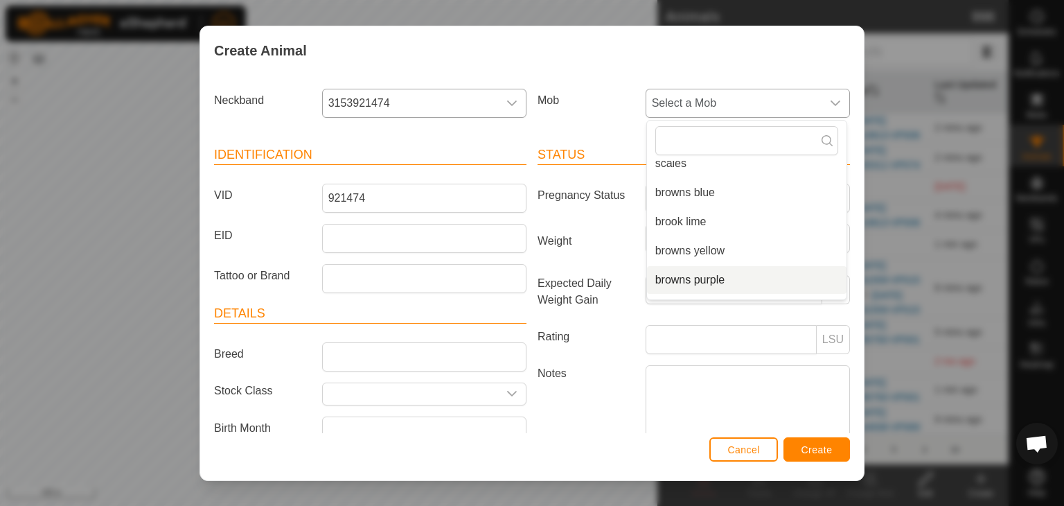
click at [673, 277] on li "browns purple" at bounding box center [747, 280] width 200 height 28
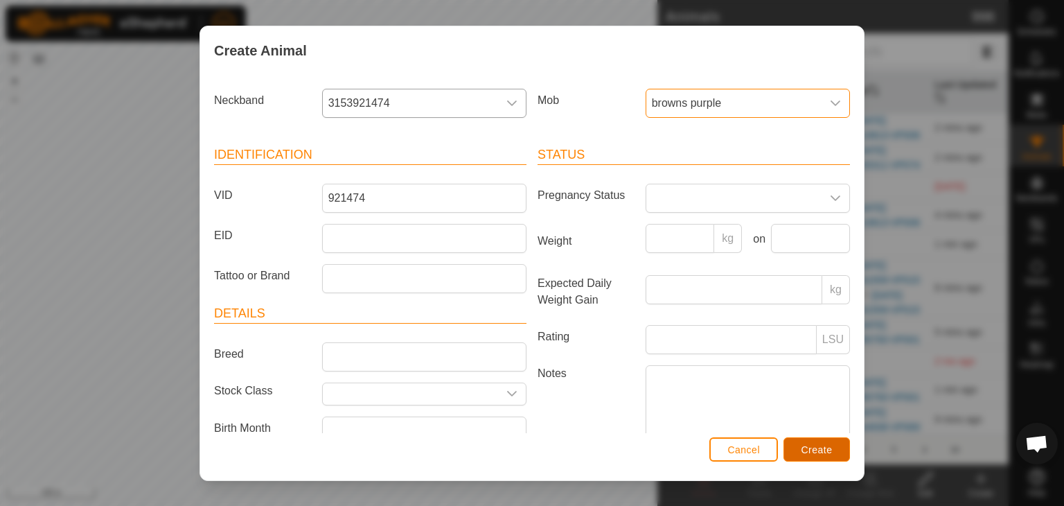
click at [841, 450] on button "Create" at bounding box center [817, 449] width 67 height 24
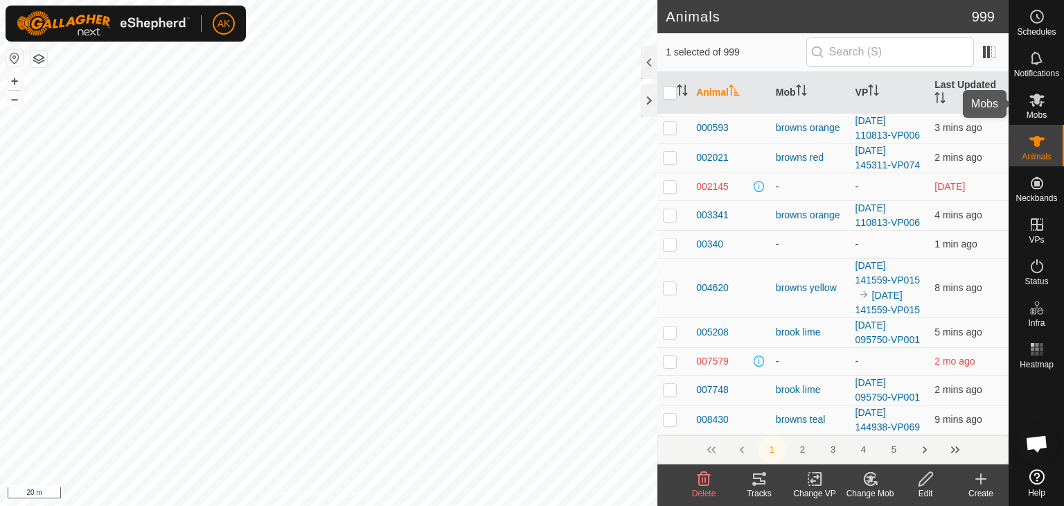
click at [1034, 109] on es-mob-svg-icon at bounding box center [1037, 100] width 25 height 22
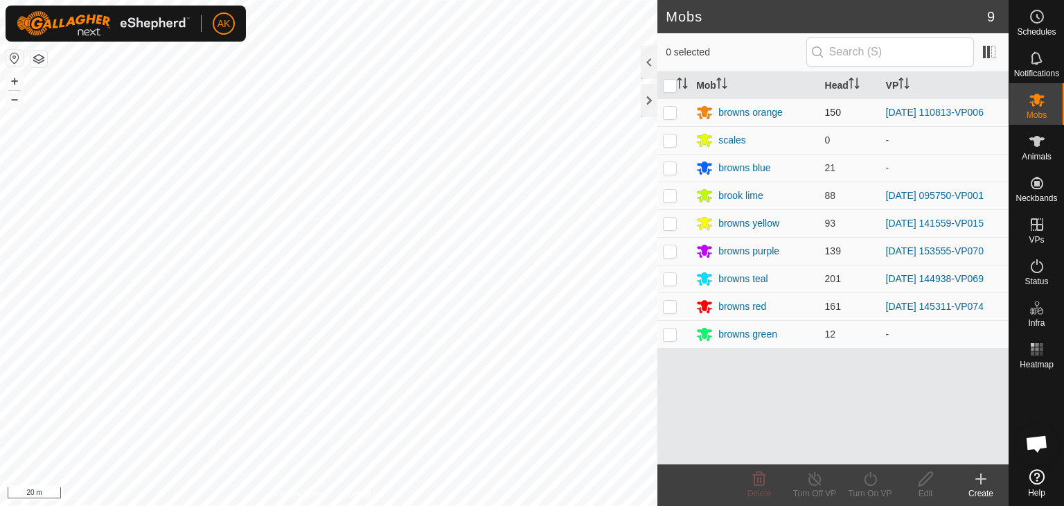
click at [668, 112] on p-checkbox at bounding box center [670, 112] width 14 height 11
checkbox input "true"
click at [869, 481] on icon at bounding box center [870, 478] width 17 height 17
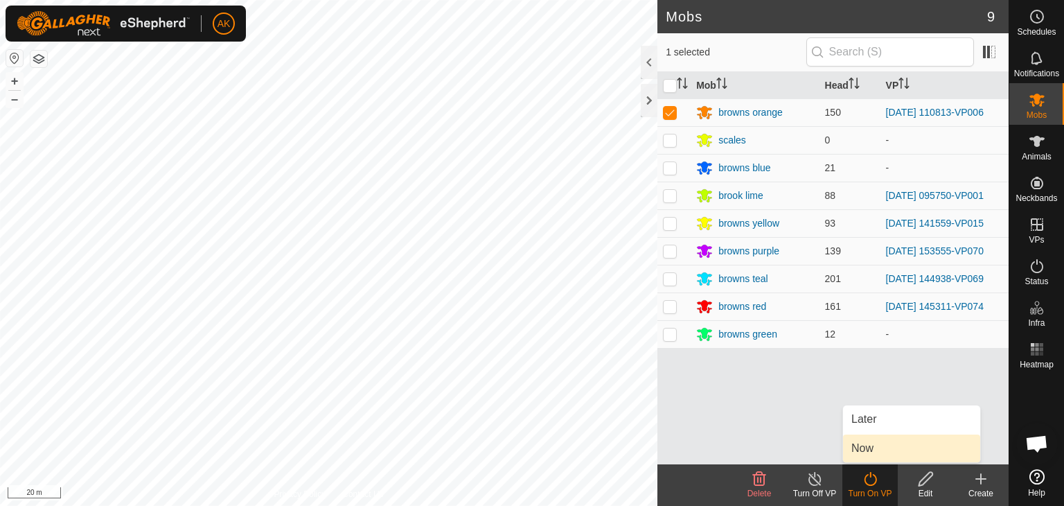
click at [870, 441] on link "Now" at bounding box center [911, 448] width 137 height 28
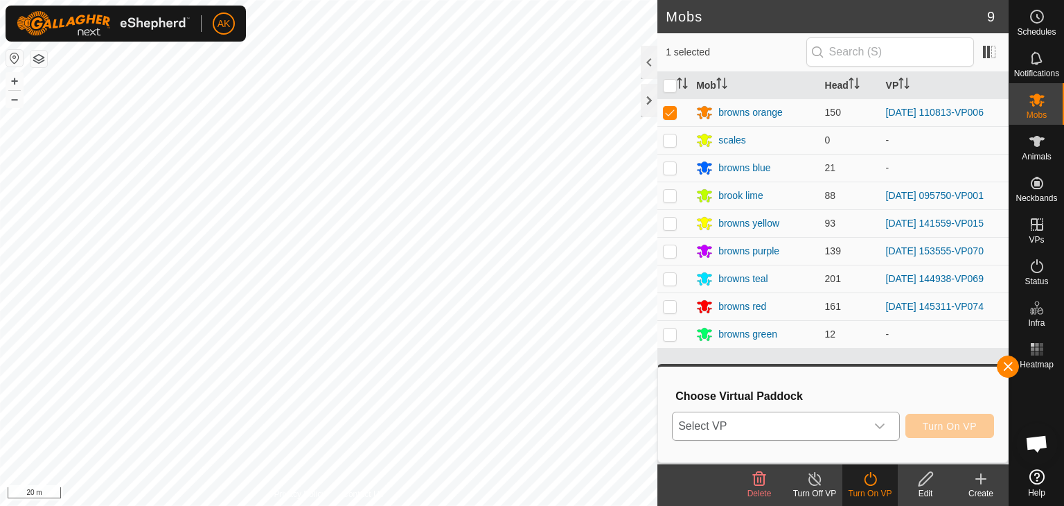
click at [820, 423] on span "Select VP" at bounding box center [769, 426] width 193 height 28
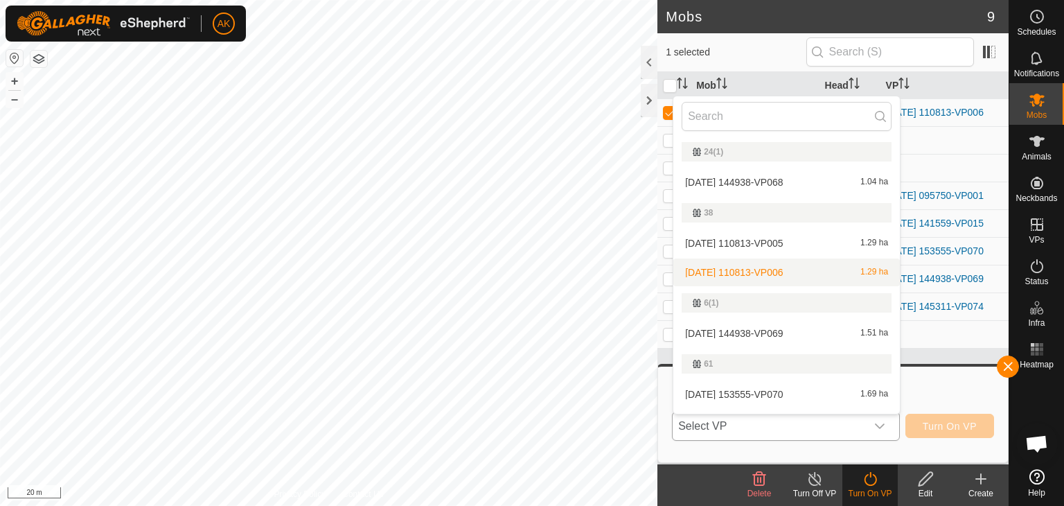
click at [754, 267] on li "2025-10-07 110813-VP006 1.29 ha" at bounding box center [786, 272] width 227 height 28
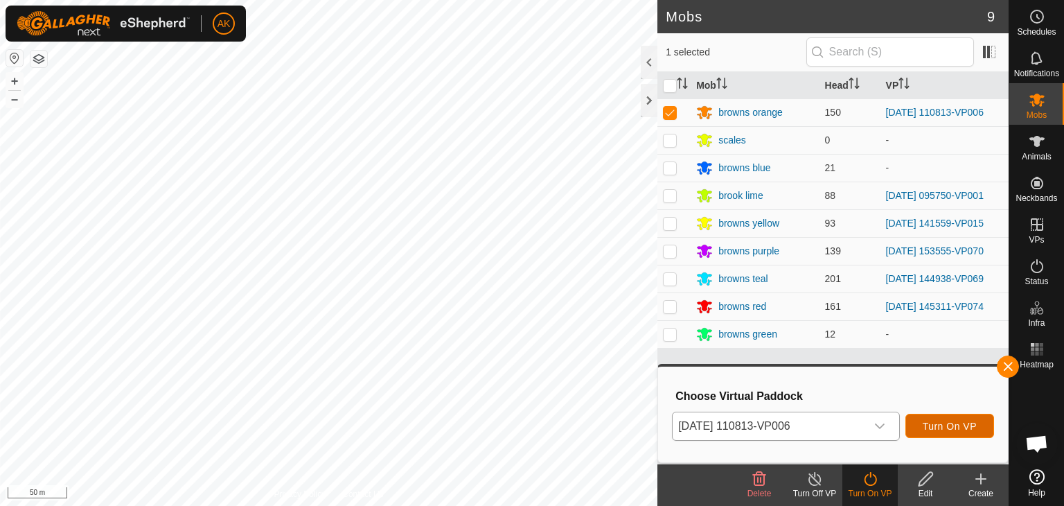
click at [977, 430] on button "Turn On VP" at bounding box center [949, 426] width 89 height 24
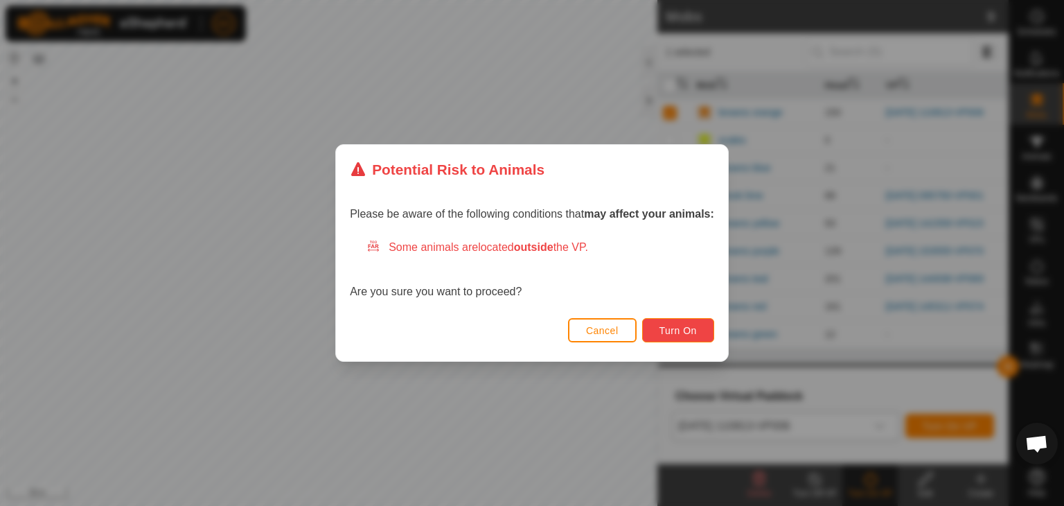
click at [671, 332] on span "Turn On" at bounding box center [678, 330] width 37 height 11
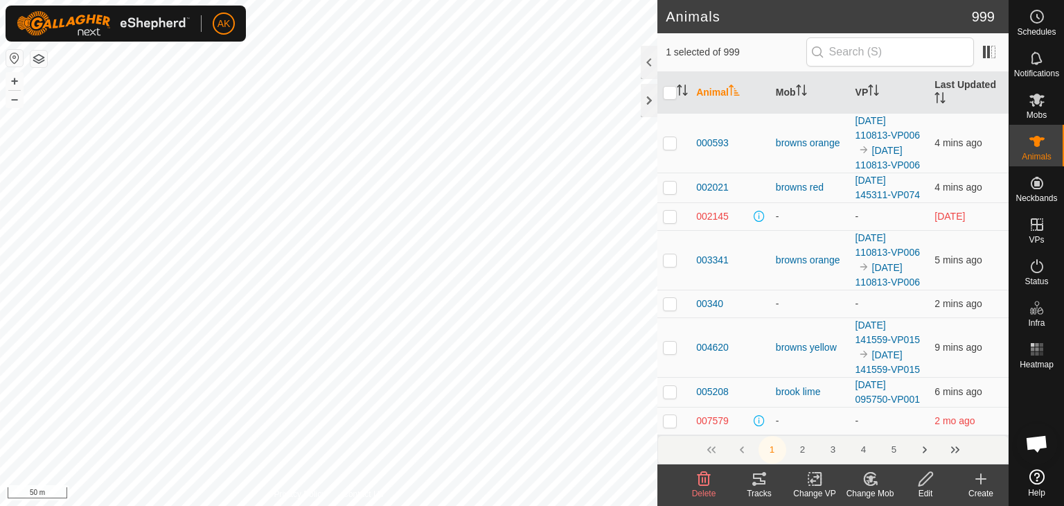
click at [817, 478] on icon at bounding box center [815, 479] width 10 height 9
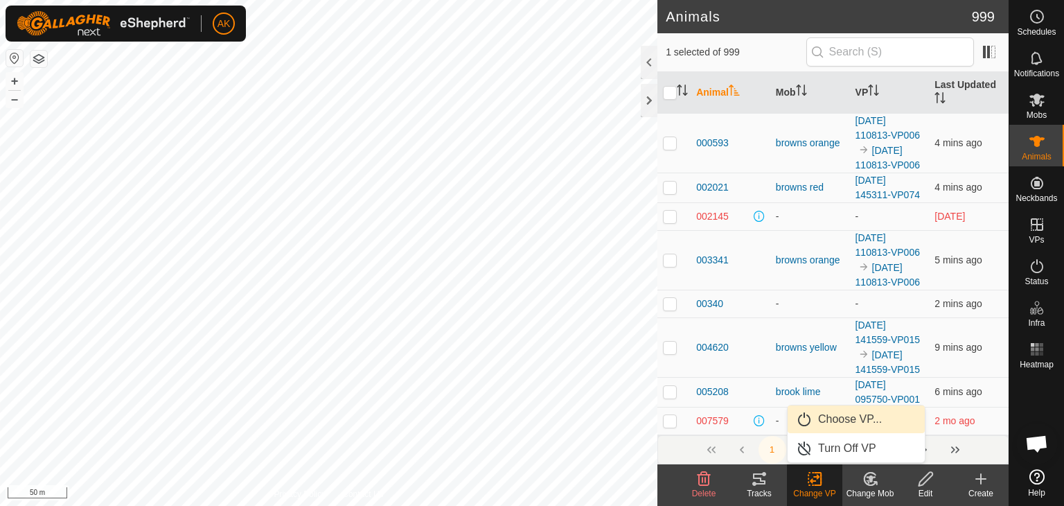
click at [838, 425] on link "Choose VP..." at bounding box center [856, 419] width 137 height 28
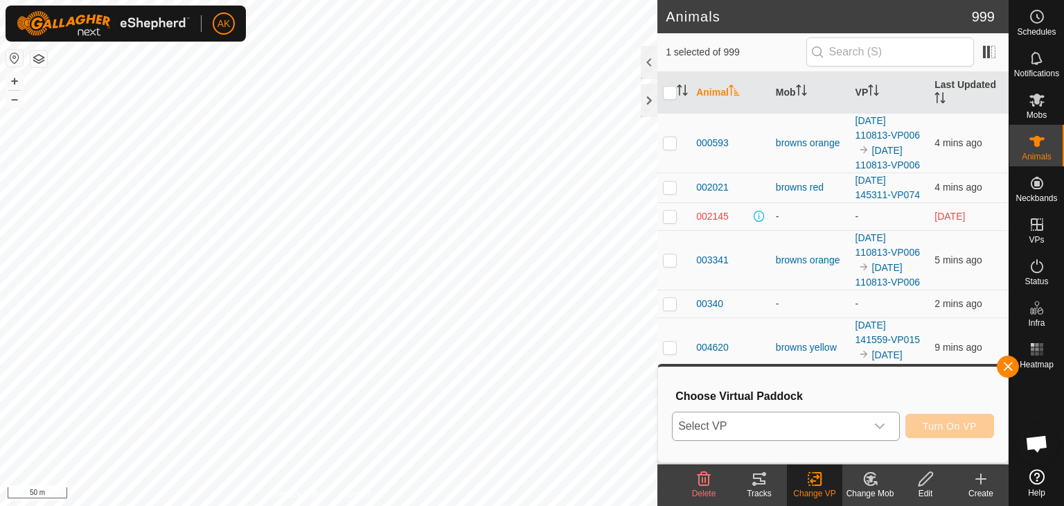
click at [837, 425] on span "Select VP" at bounding box center [769, 426] width 193 height 28
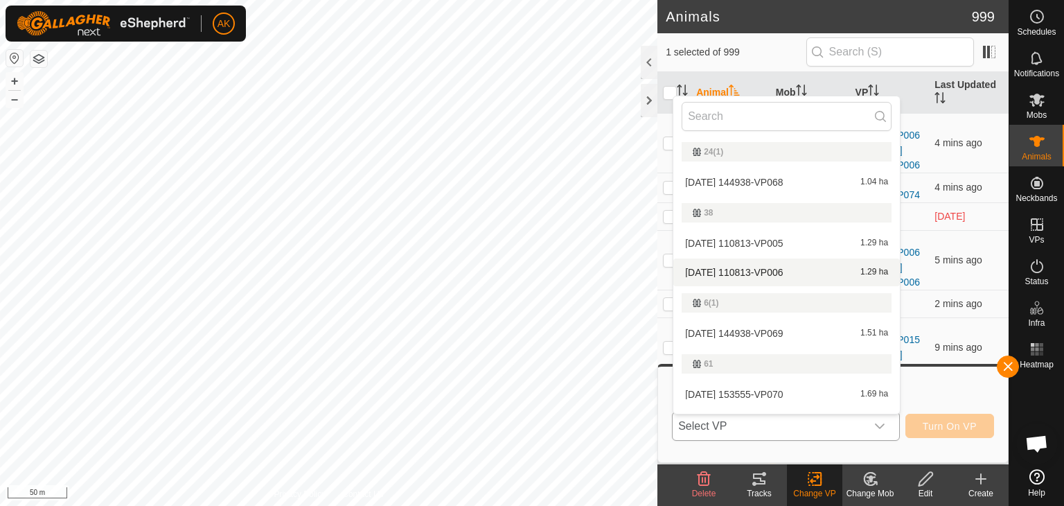
click at [714, 269] on li "2025-10-07 110813-VP006 1.29 ha" at bounding box center [786, 272] width 227 height 28
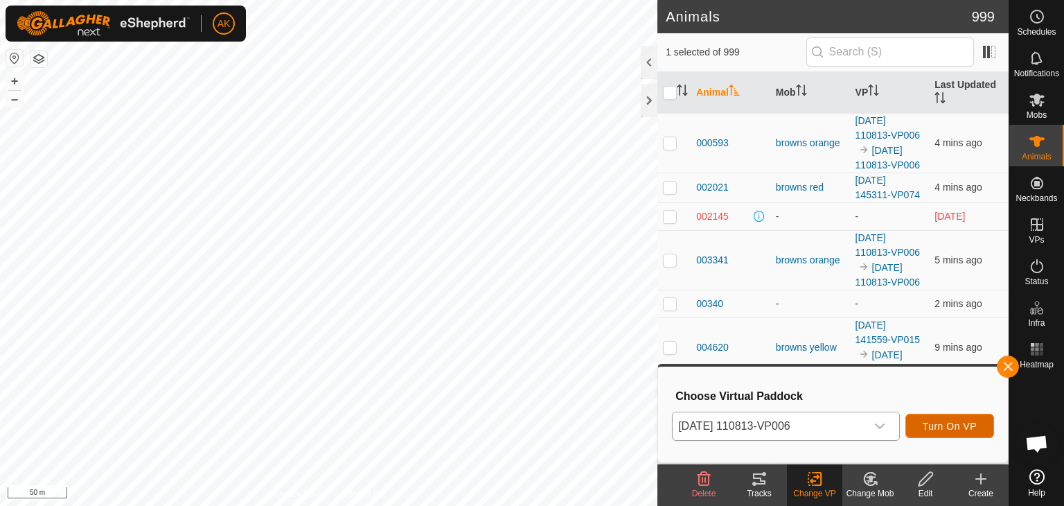
click at [934, 427] on span "Turn On VP" at bounding box center [950, 426] width 54 height 11
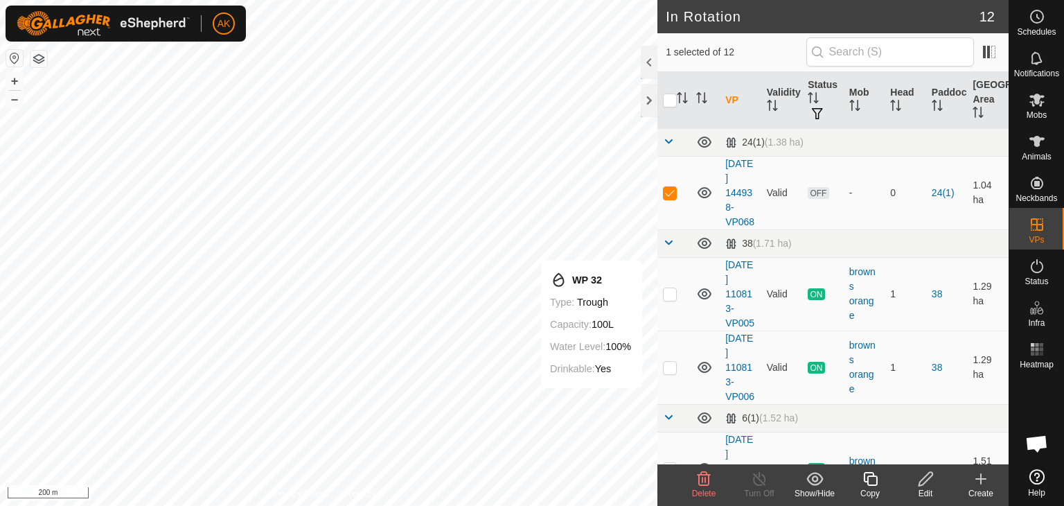
click at [707, 483] on icon at bounding box center [704, 478] width 17 height 17
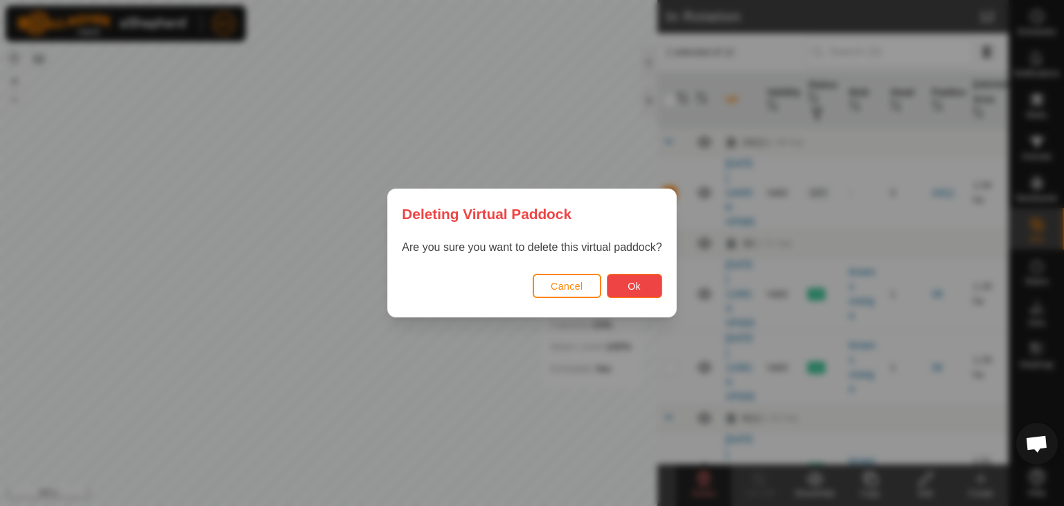
click at [642, 289] on button "Ok" at bounding box center [634, 286] width 55 height 24
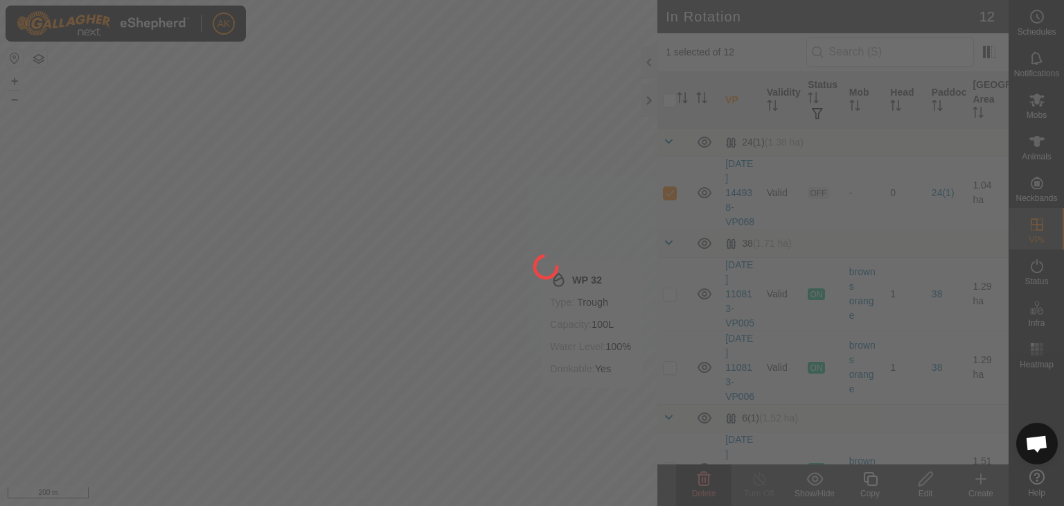
checkbox input "false"
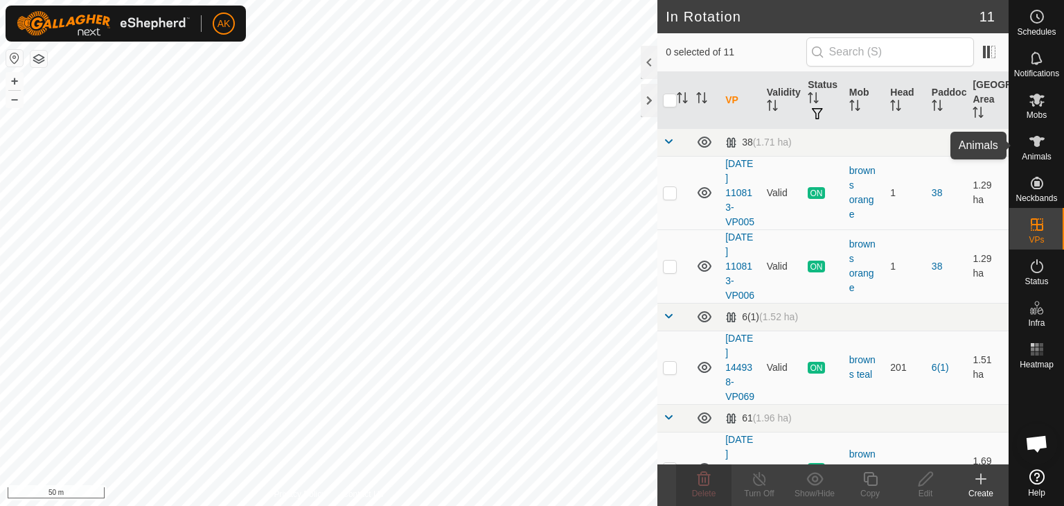
click at [1039, 148] on icon at bounding box center [1037, 141] width 17 height 17
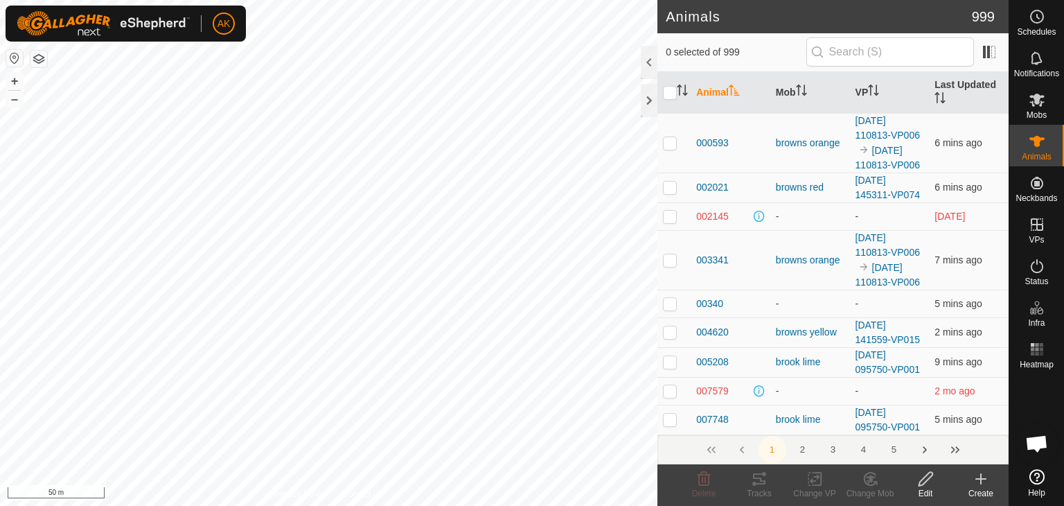
click at [981, 481] on icon at bounding box center [981, 479] width 0 height 10
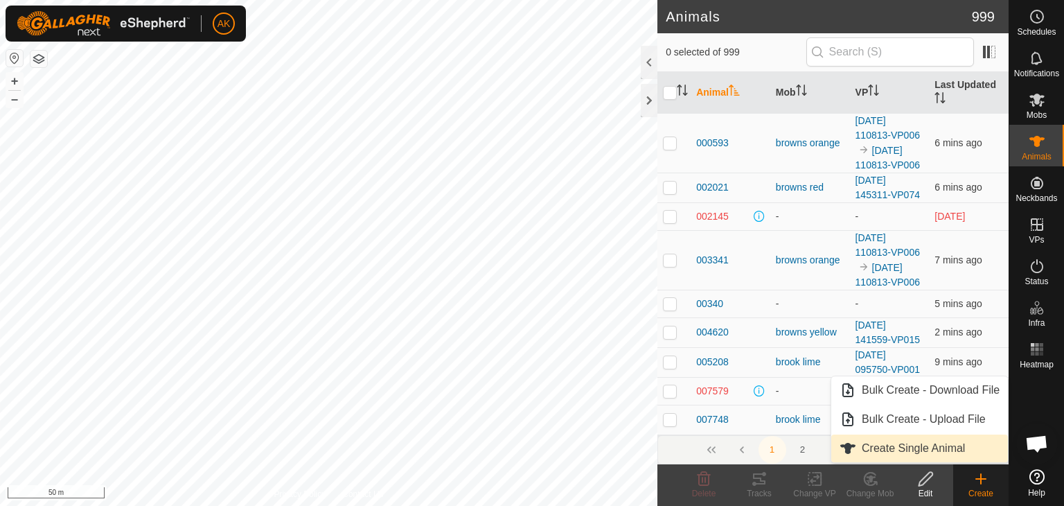
click at [934, 447] on link "Create Single Animal" at bounding box center [919, 448] width 177 height 28
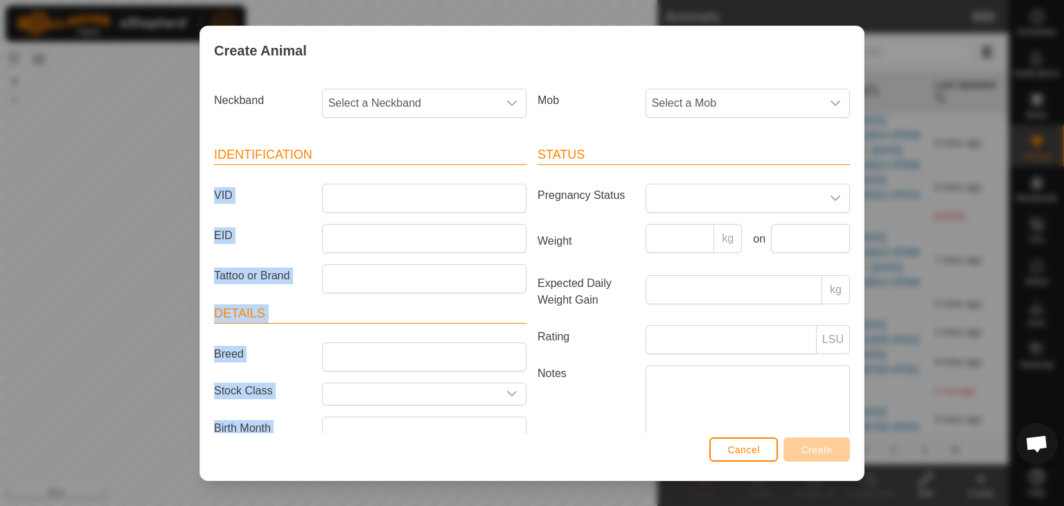
drag, startPoint x: 527, startPoint y: 158, endPoint x: 504, endPoint y: 128, distance: 37.6
click at [518, 144] on div "Identification VID EID Tattoo or Brand Details Breed Stock Class Birth Month Ag…" at bounding box center [532, 312] width 647 height 366
click at [468, 91] on span "Select a Neckband" at bounding box center [410, 103] width 175 height 28
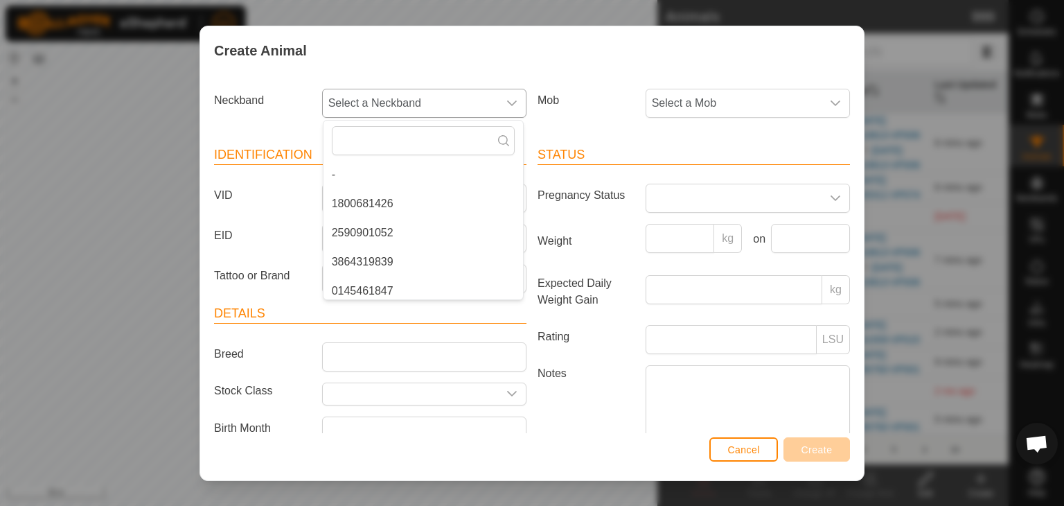
click at [367, 228] on li "2590901052" at bounding box center [424, 233] width 200 height 28
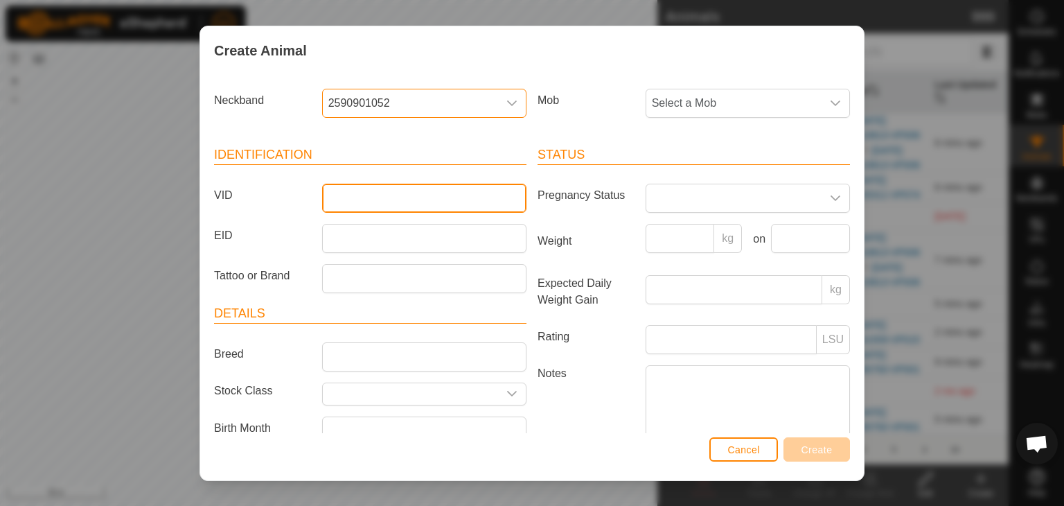
click at [343, 202] on input "VID" at bounding box center [424, 198] width 204 height 29
type input "901052"
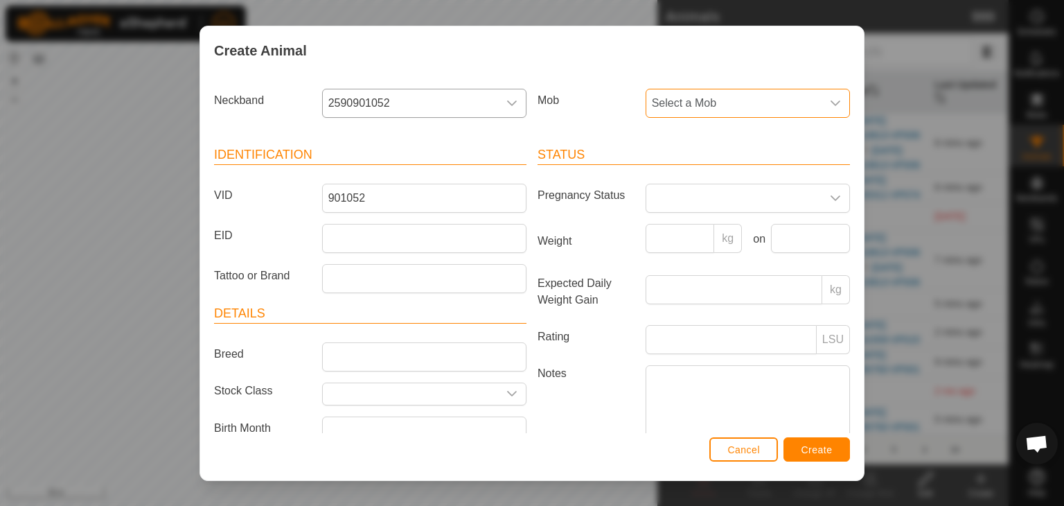
click at [660, 100] on span "Select a Mob" at bounding box center [733, 103] width 175 height 28
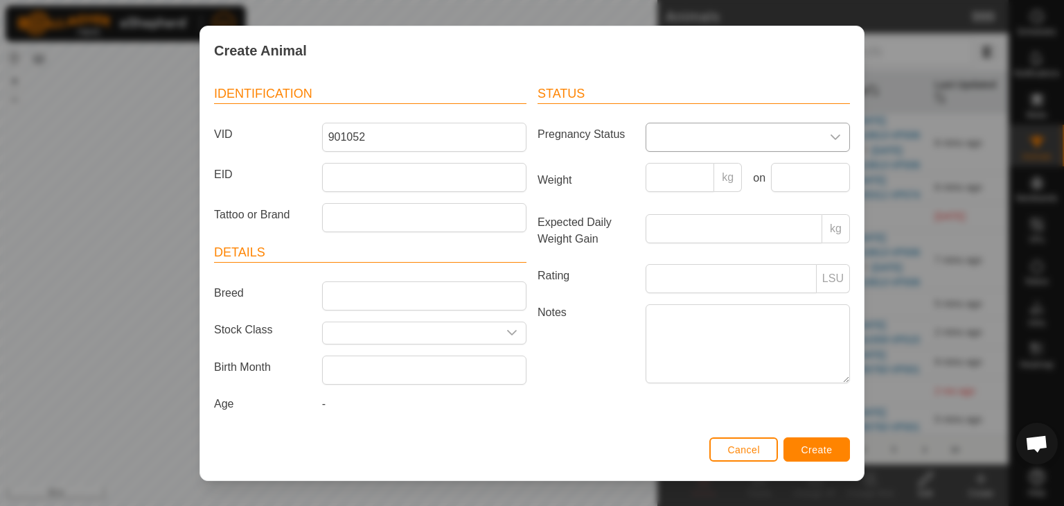
click at [696, 134] on span at bounding box center [733, 137] width 175 height 28
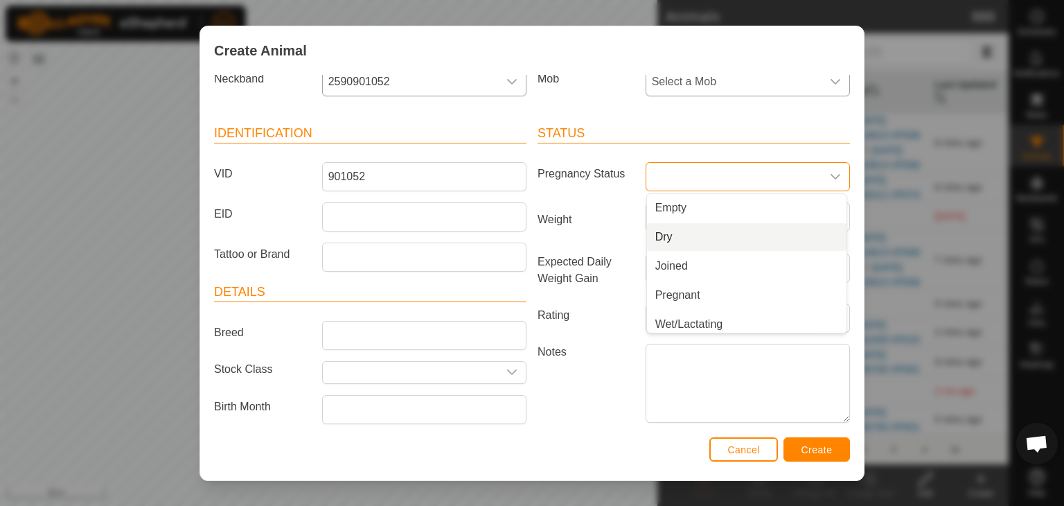
scroll to position [0, 0]
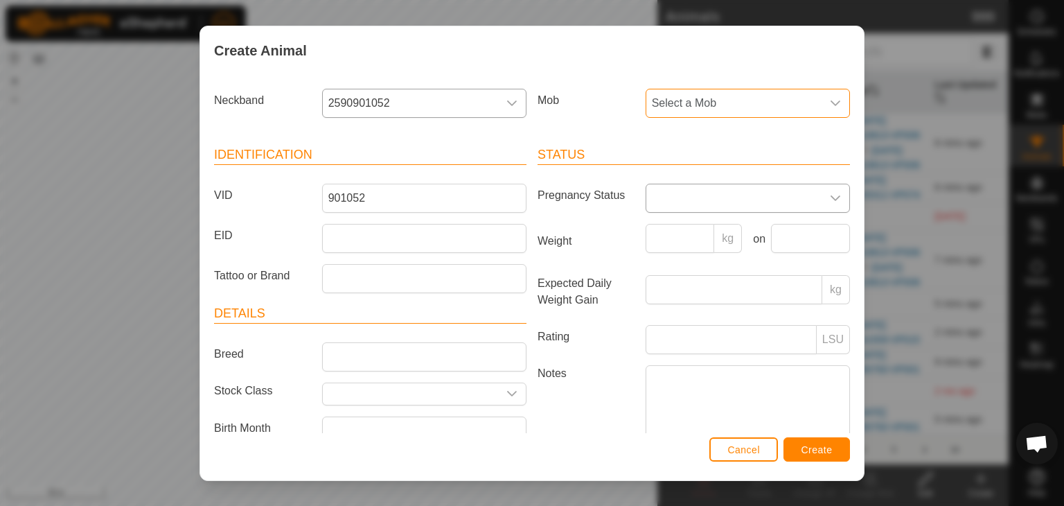
click at [705, 94] on span "Select a Mob" at bounding box center [733, 103] width 175 height 28
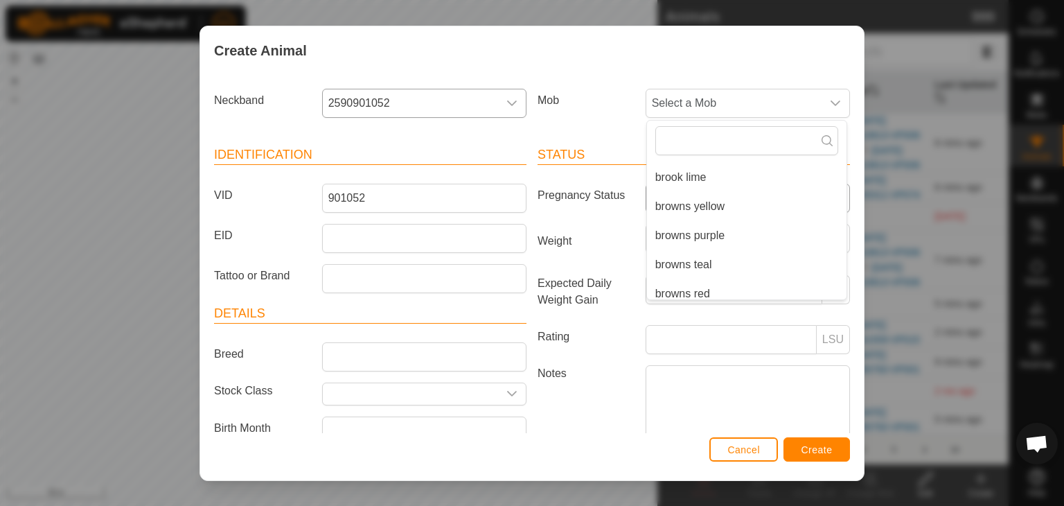
scroll to position [139, 0]
click at [679, 237] on li "browns teal" at bounding box center [747, 240] width 200 height 28
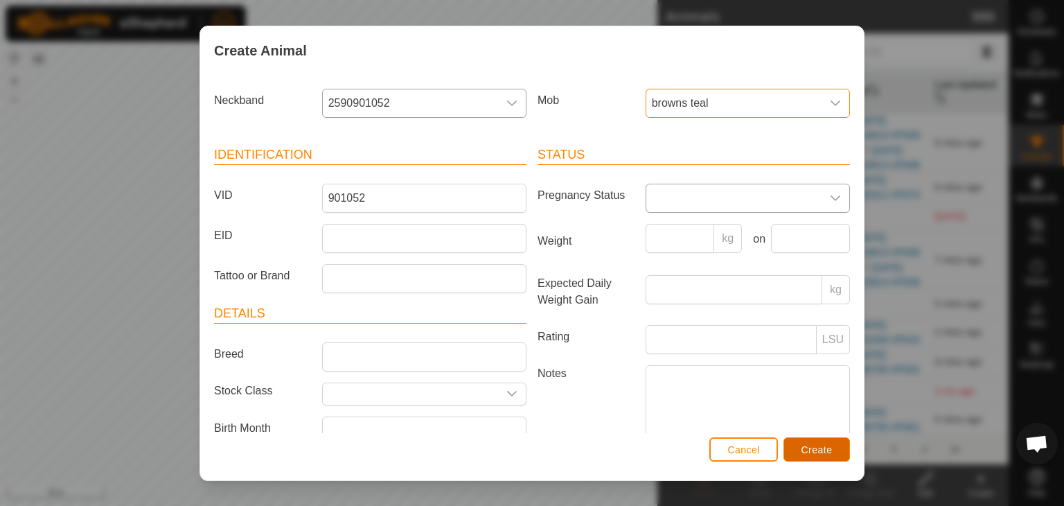
click at [817, 447] on span "Create" at bounding box center [817, 449] width 31 height 11
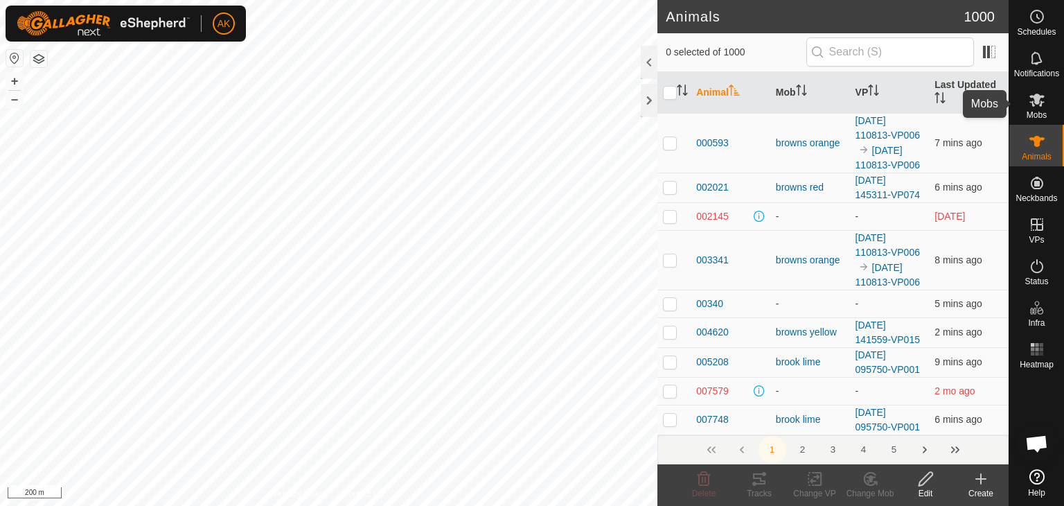
click at [1036, 101] on icon at bounding box center [1036, 100] width 15 height 13
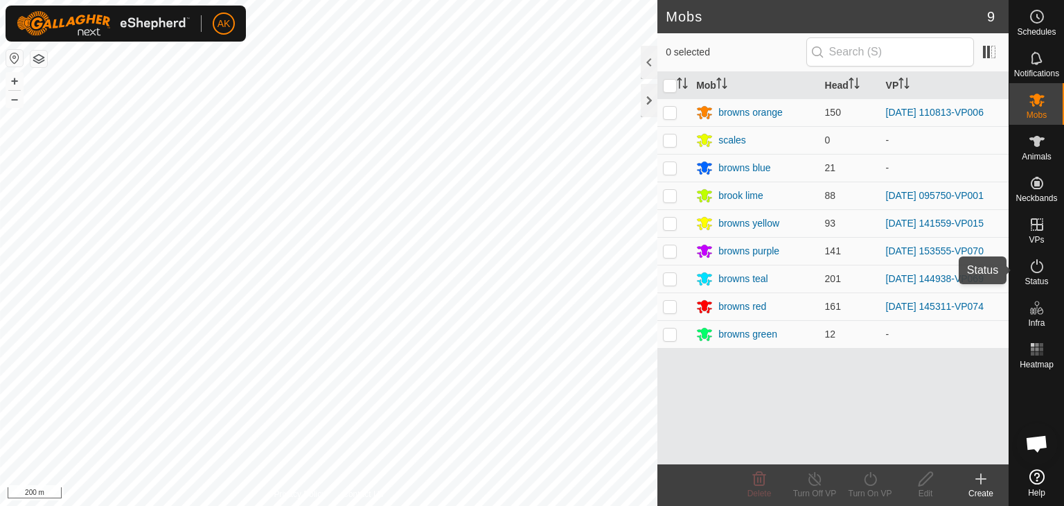
click at [1036, 268] on icon at bounding box center [1037, 266] width 17 height 17
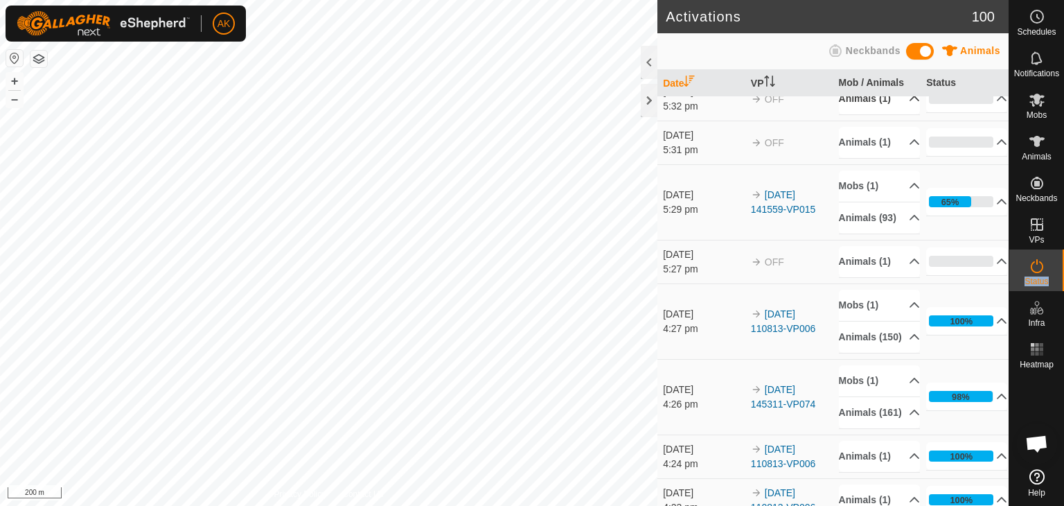
scroll to position [277, 0]
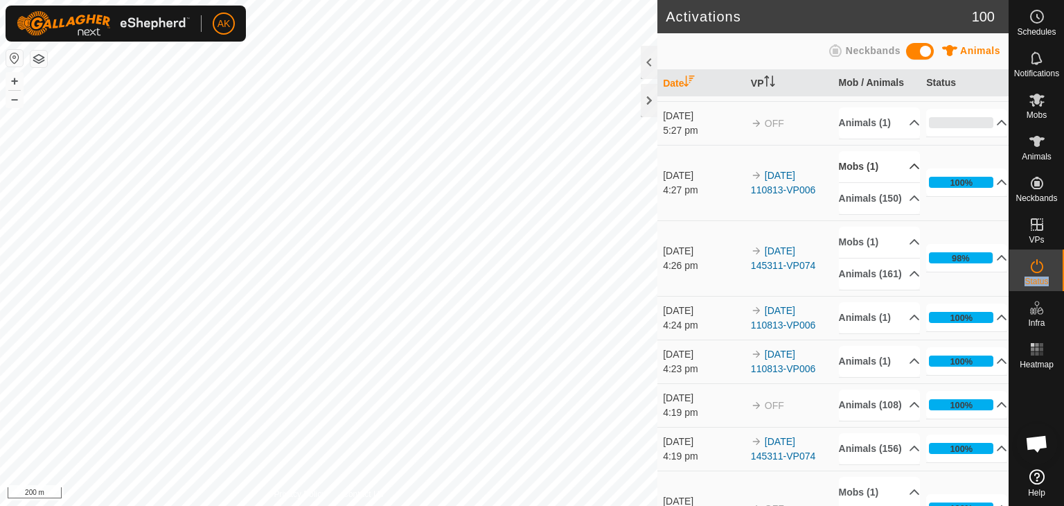
click at [851, 182] on p-accordion-header "Mobs (1)" at bounding box center [879, 166] width 81 height 31
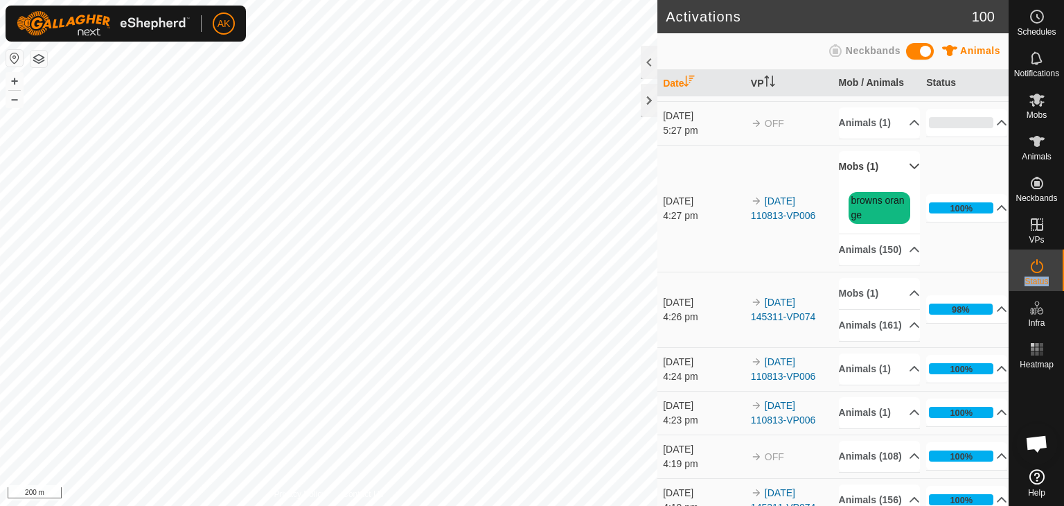
click at [851, 182] on p-accordion-header "Mobs (1)" at bounding box center [879, 166] width 81 height 31
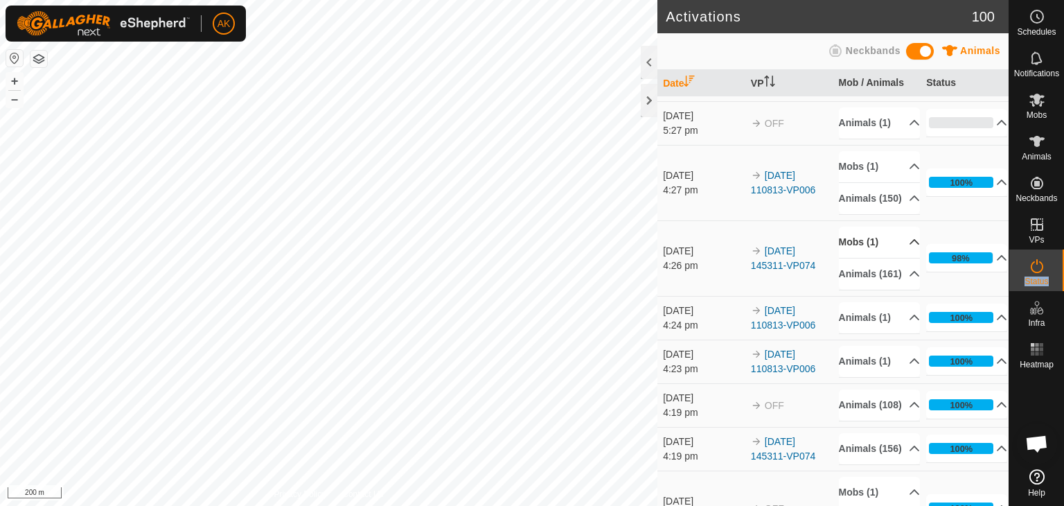
click at [856, 258] on p-accordion-header "Mobs (1)" at bounding box center [879, 242] width 81 height 31
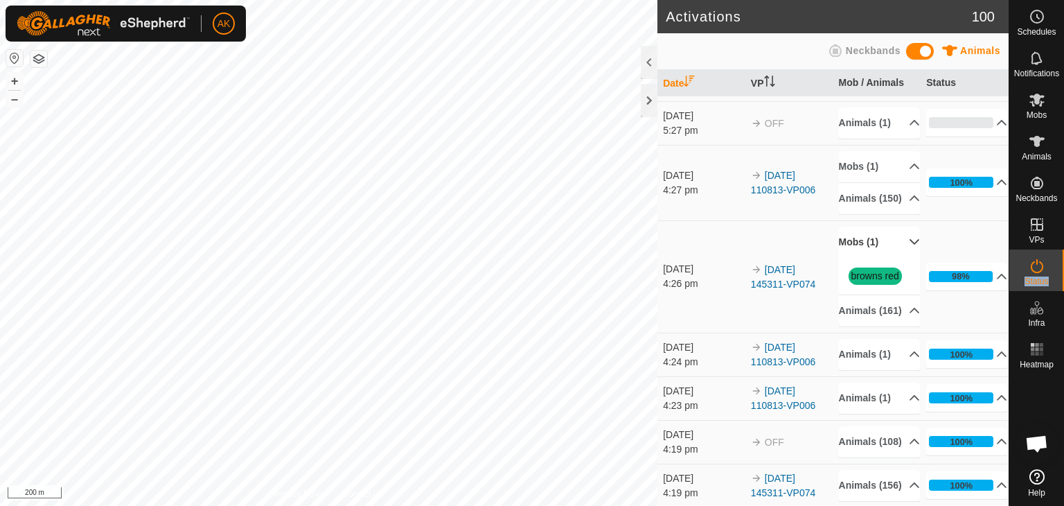
scroll to position [346, 0]
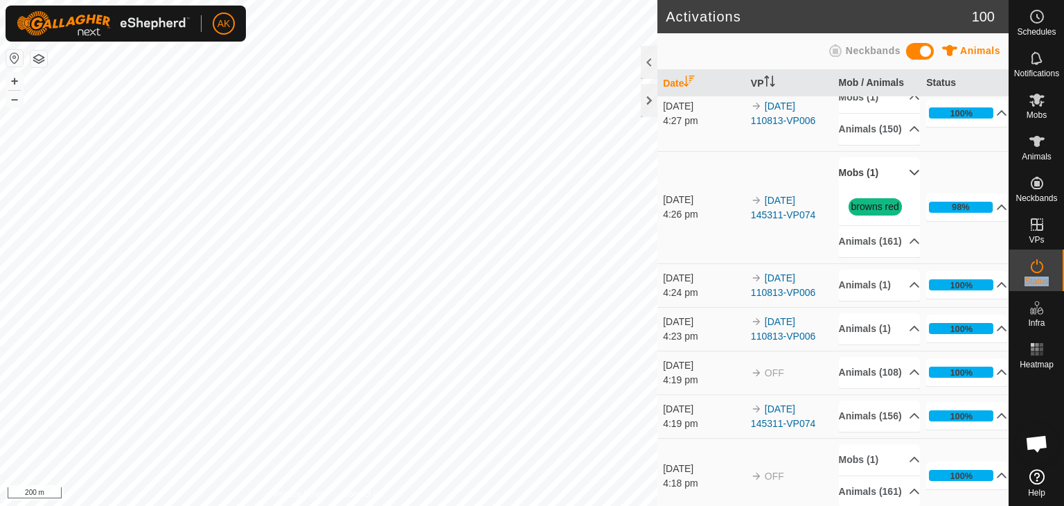
click at [857, 188] on p-accordion-header "Mobs (1)" at bounding box center [879, 172] width 81 height 31
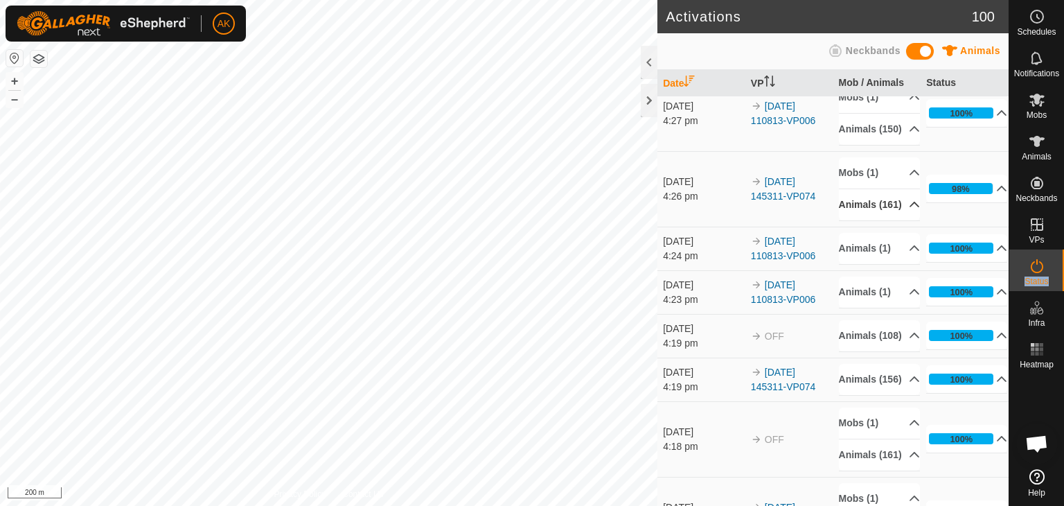
click at [856, 220] on p-accordion-header "Animals (161)" at bounding box center [879, 204] width 81 height 31
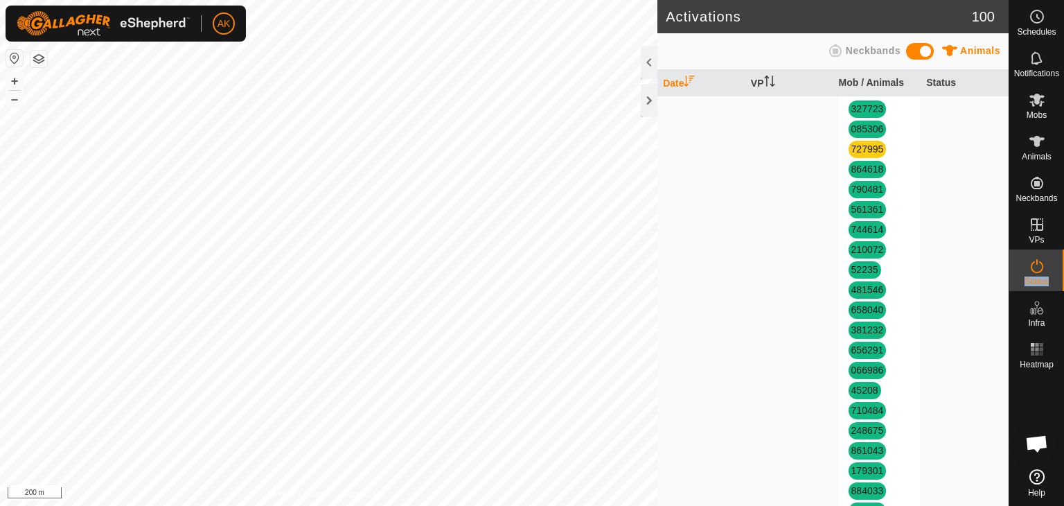
scroll to position [485, 0]
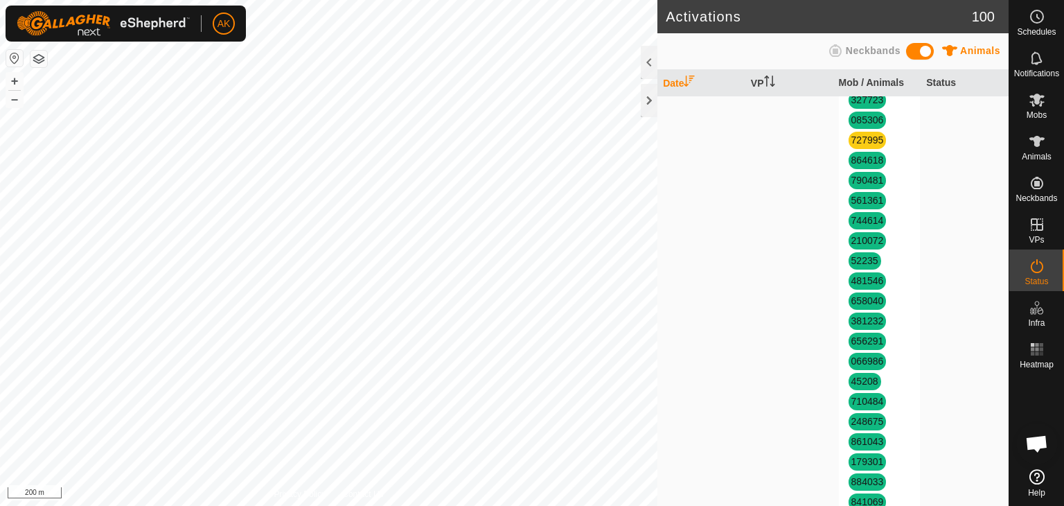
click at [866, 149] on span "727995" at bounding box center [868, 140] width 38 height 17
click at [865, 145] on link "727995" at bounding box center [867, 139] width 33 height 11
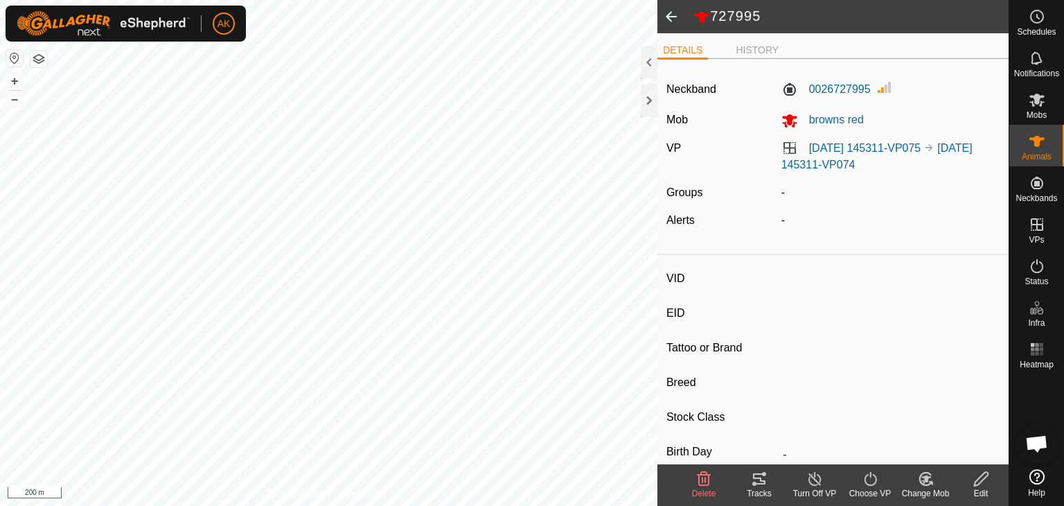
type input "727995"
type input "-"
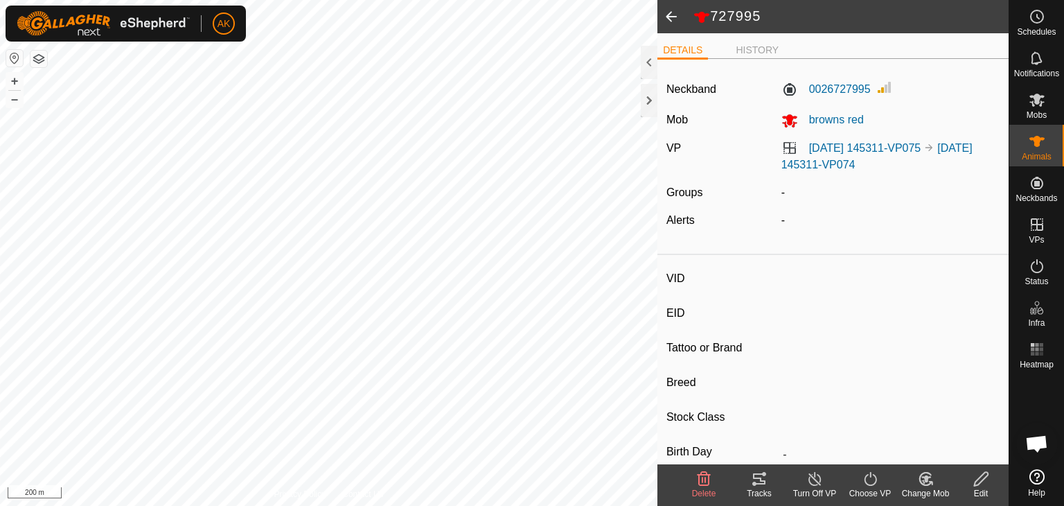
type input "-"
click at [702, 480] on icon at bounding box center [704, 479] width 13 height 14
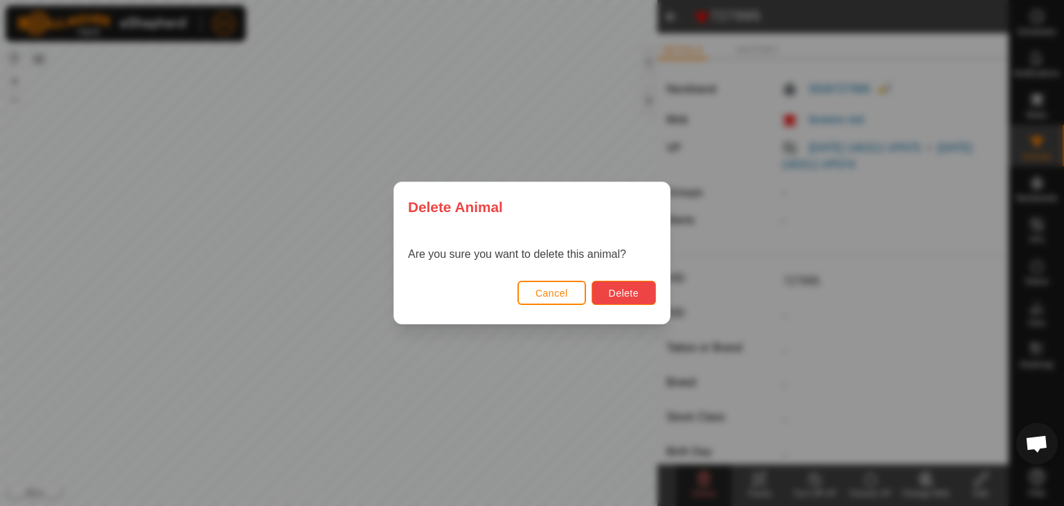
click at [638, 294] on span "Delete" at bounding box center [624, 293] width 30 height 11
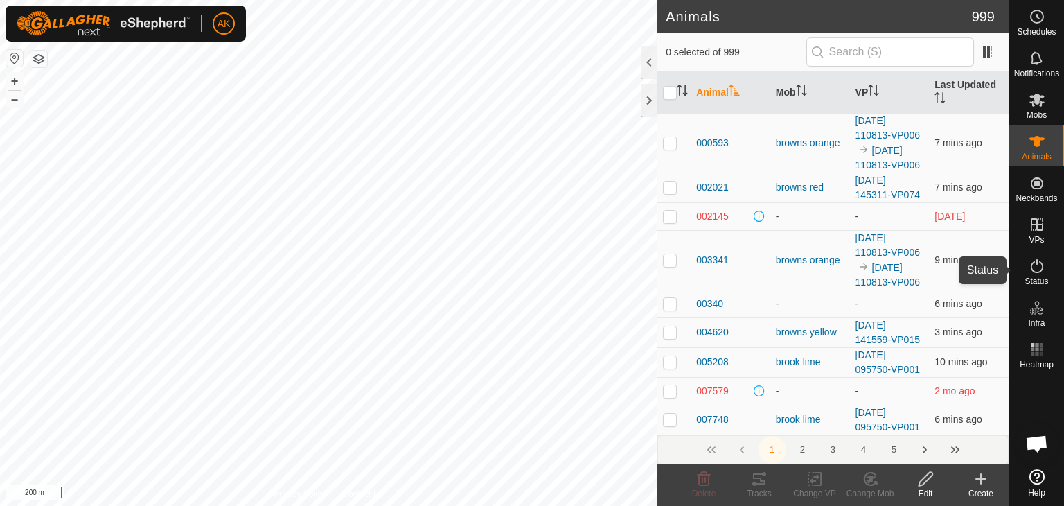
click at [1038, 266] on icon at bounding box center [1037, 266] width 17 height 17
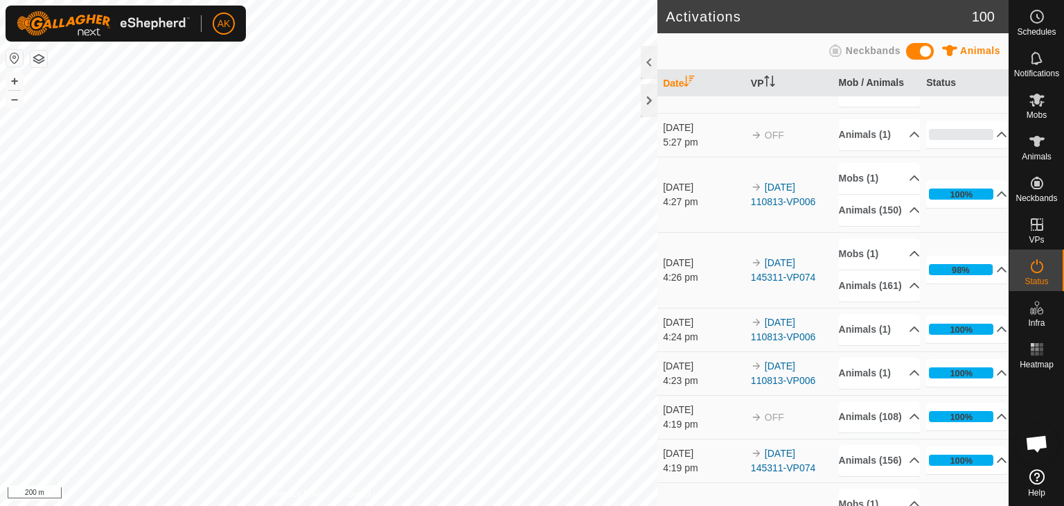
scroll to position [346, 0]
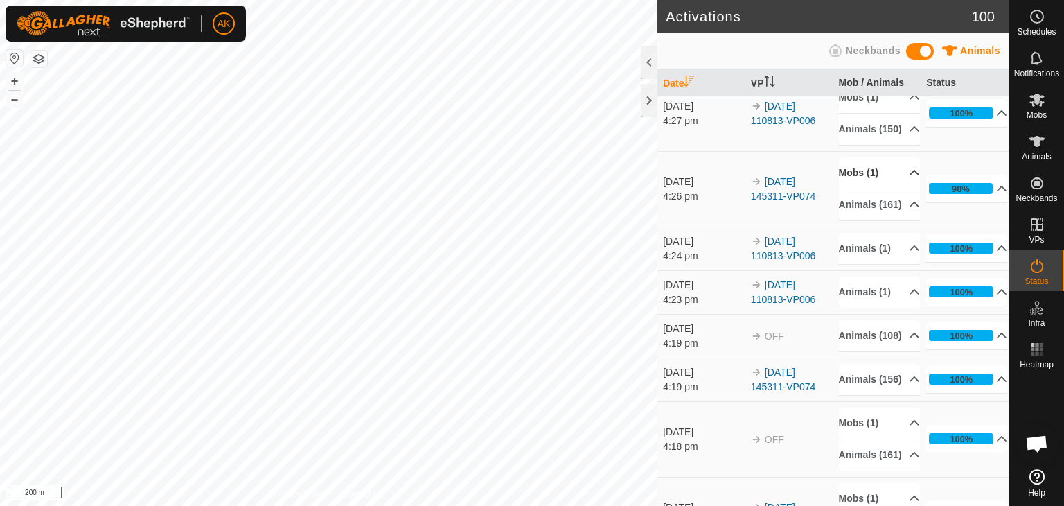
click at [857, 188] on p-accordion-header "Mobs (1)" at bounding box center [879, 172] width 81 height 31
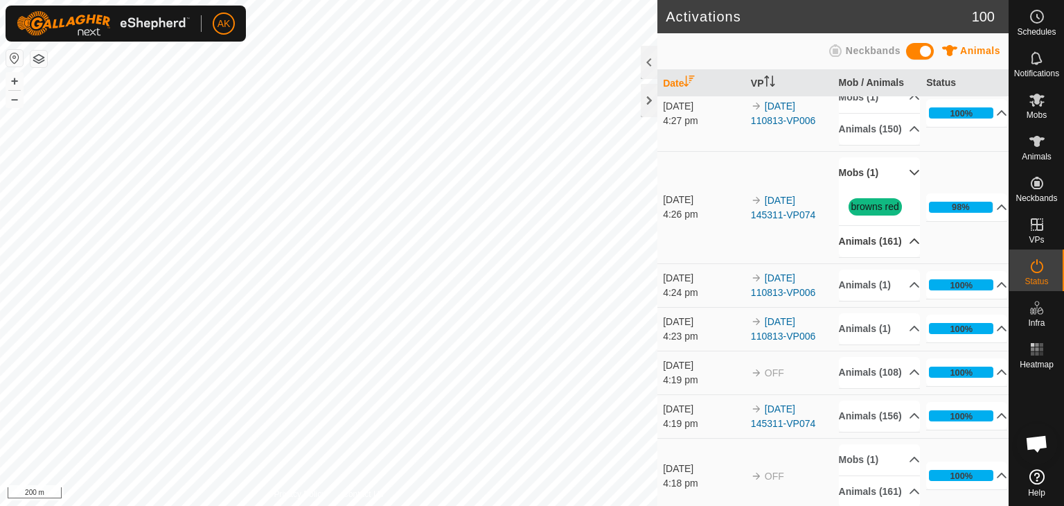
click at [858, 257] on p-accordion-header "Animals (161)" at bounding box center [879, 241] width 81 height 31
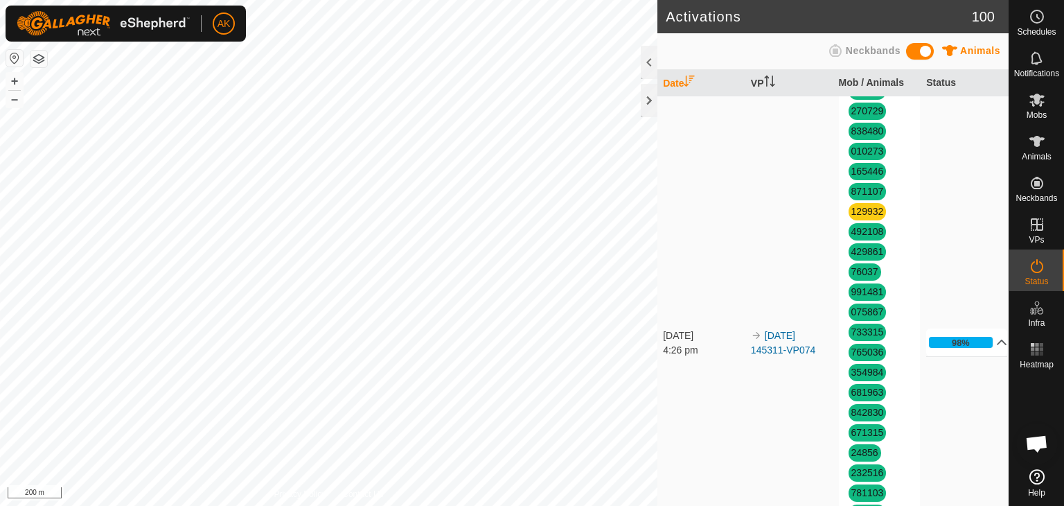
scroll to position [1871, 0]
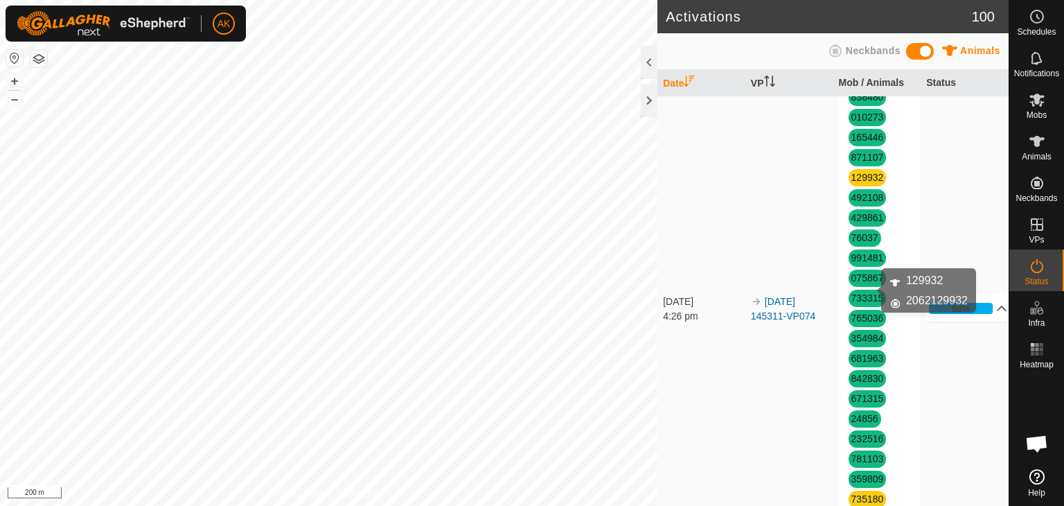
click at [860, 183] on link "129932" at bounding box center [867, 177] width 33 height 11
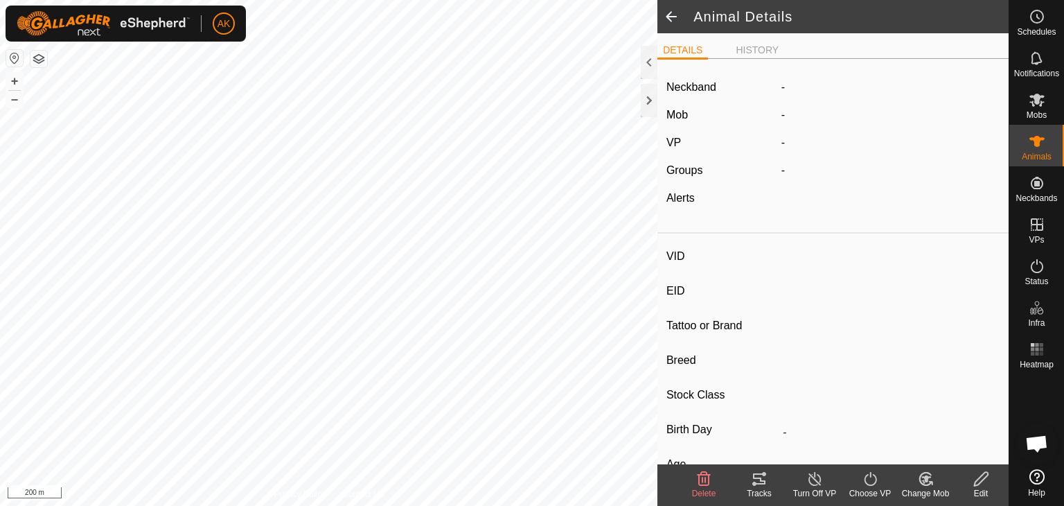
type input "129932"
type input "-"
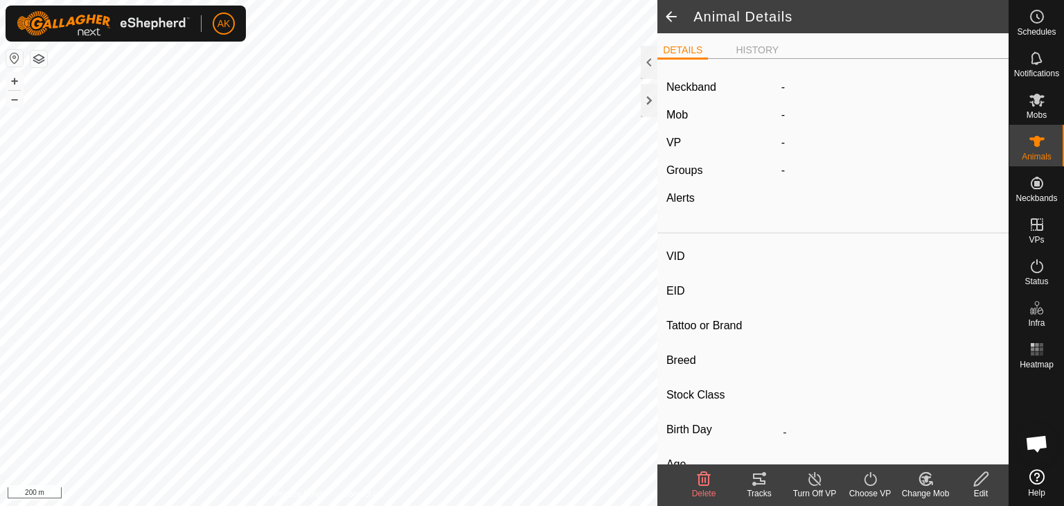
type input "-"
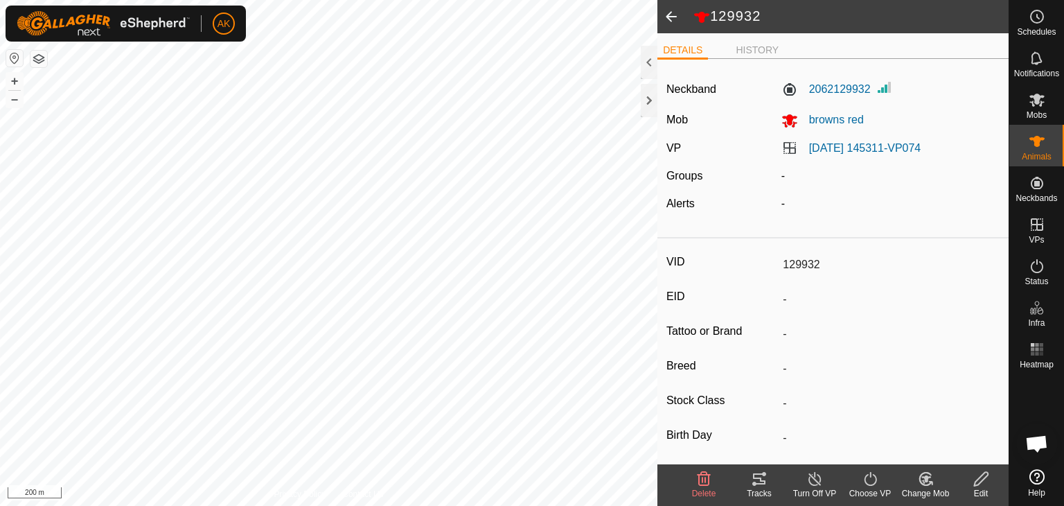
click at [701, 480] on icon at bounding box center [704, 478] width 17 height 17
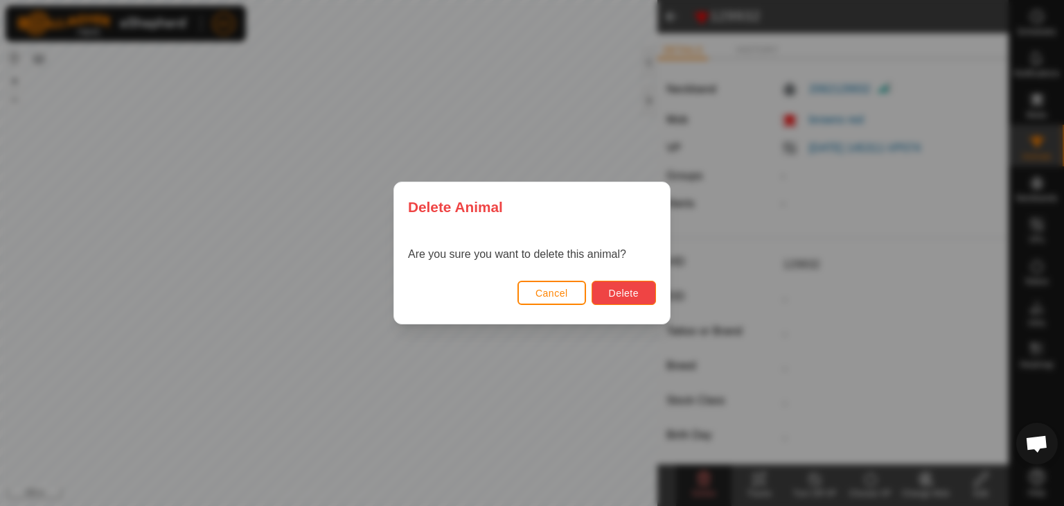
click at [636, 294] on span "Delete" at bounding box center [624, 293] width 30 height 11
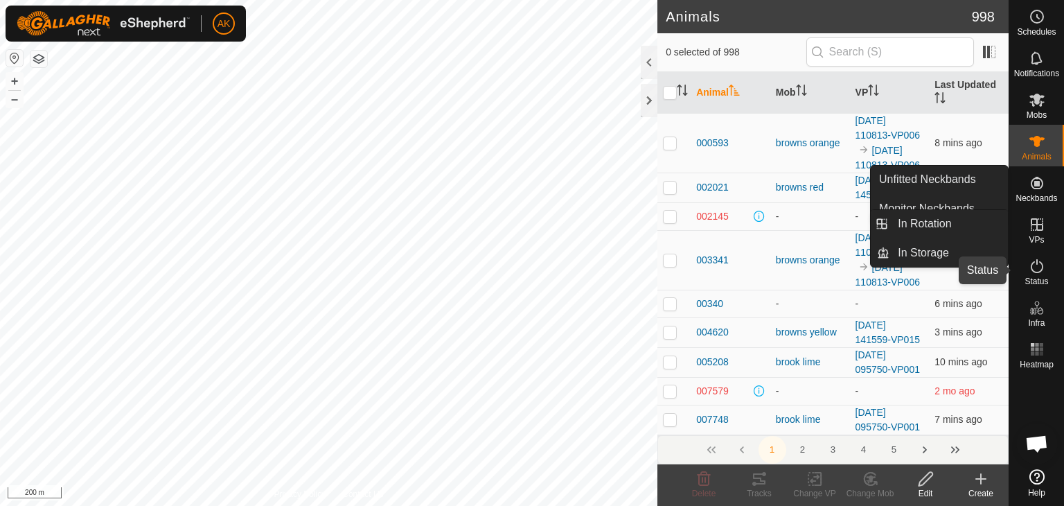
click at [1032, 269] on icon at bounding box center [1037, 266] width 12 height 14
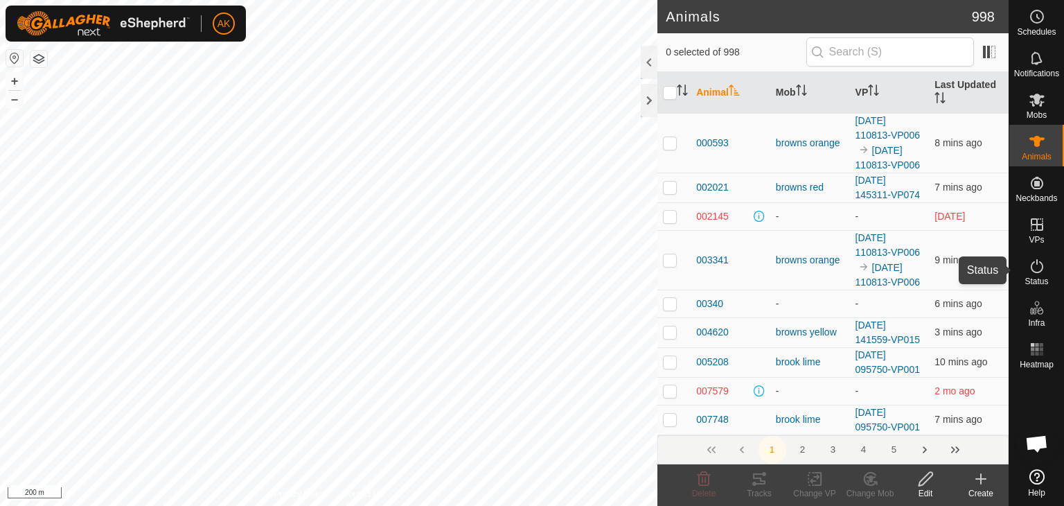
click at [1032, 269] on icon at bounding box center [1037, 266] width 12 height 14
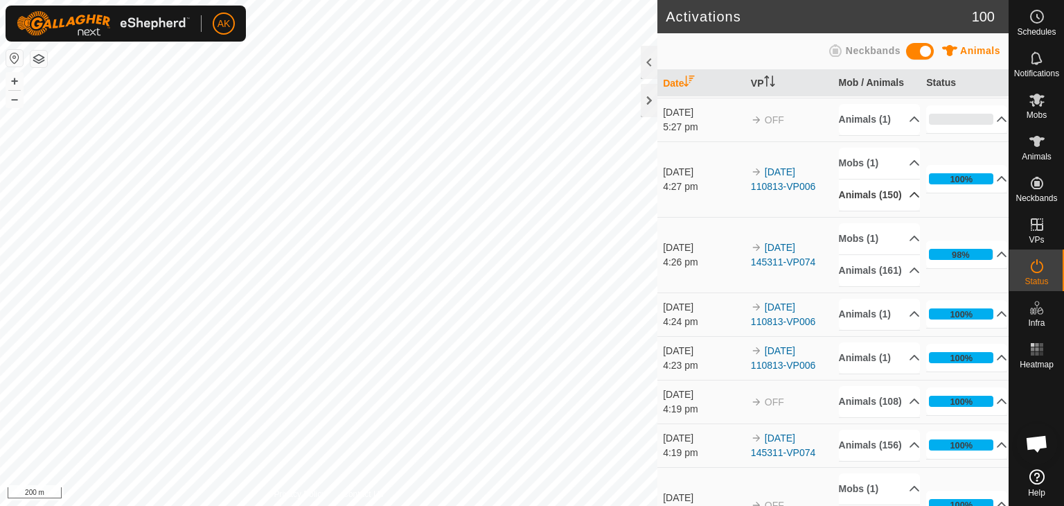
scroll to position [346, 0]
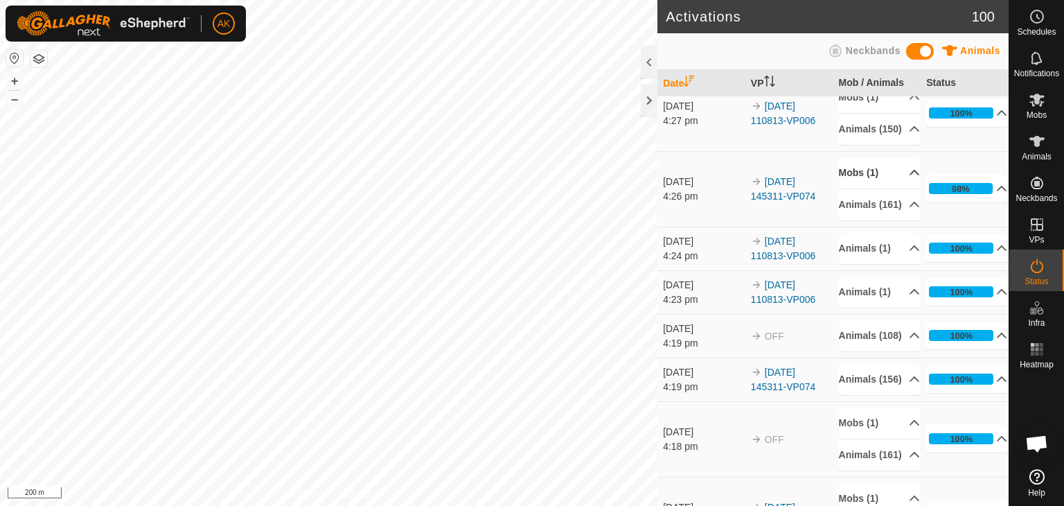
click at [856, 188] on p-accordion-header "Mobs (1)" at bounding box center [879, 172] width 81 height 31
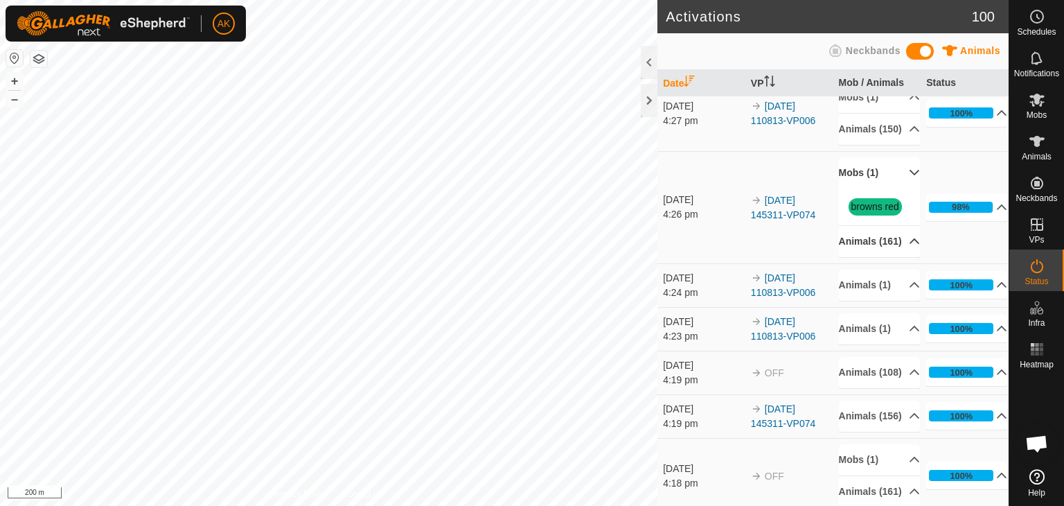
click at [890, 257] on p-accordion-header "Animals (161)" at bounding box center [879, 241] width 81 height 31
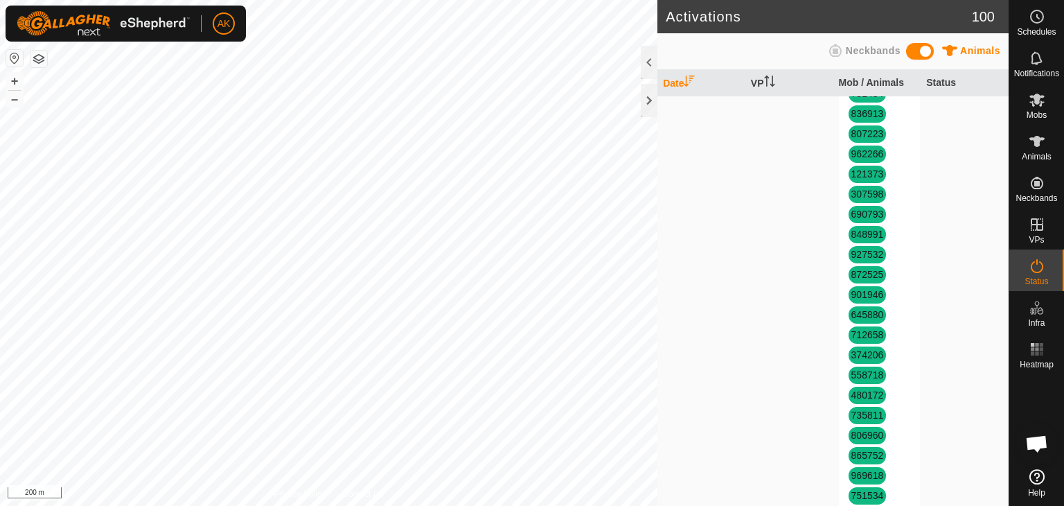
scroll to position [2148, 0]
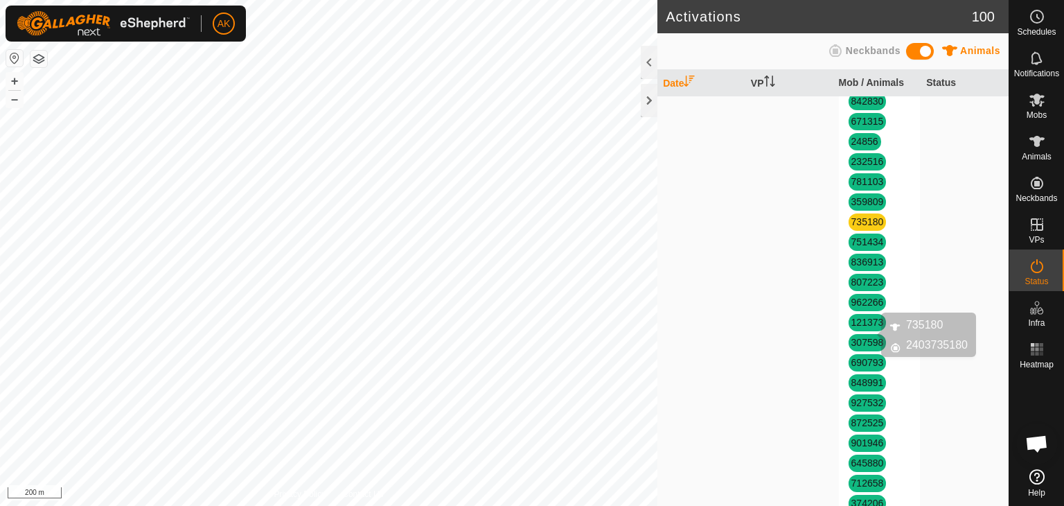
click at [861, 227] on link "735180" at bounding box center [867, 221] width 33 height 11
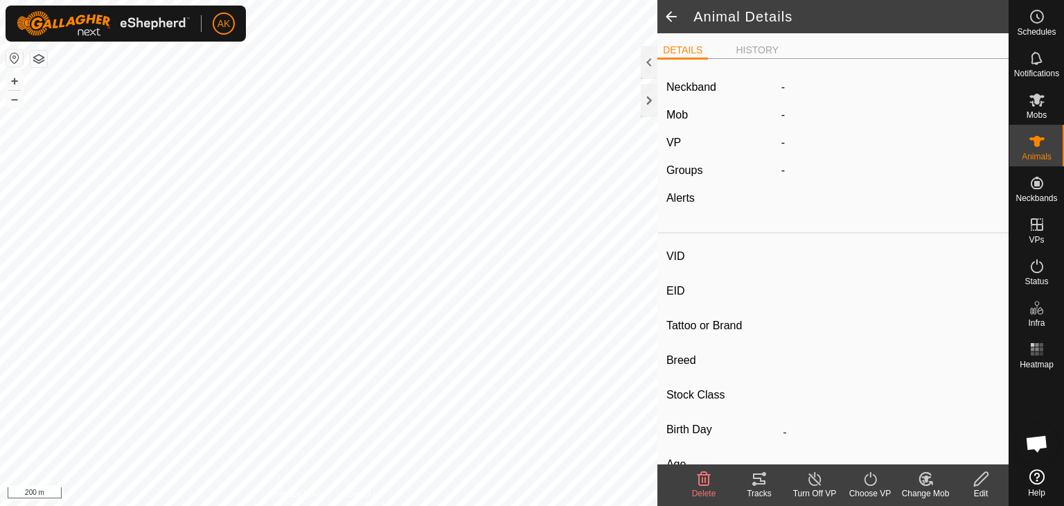
type input "735180"
type input "-"
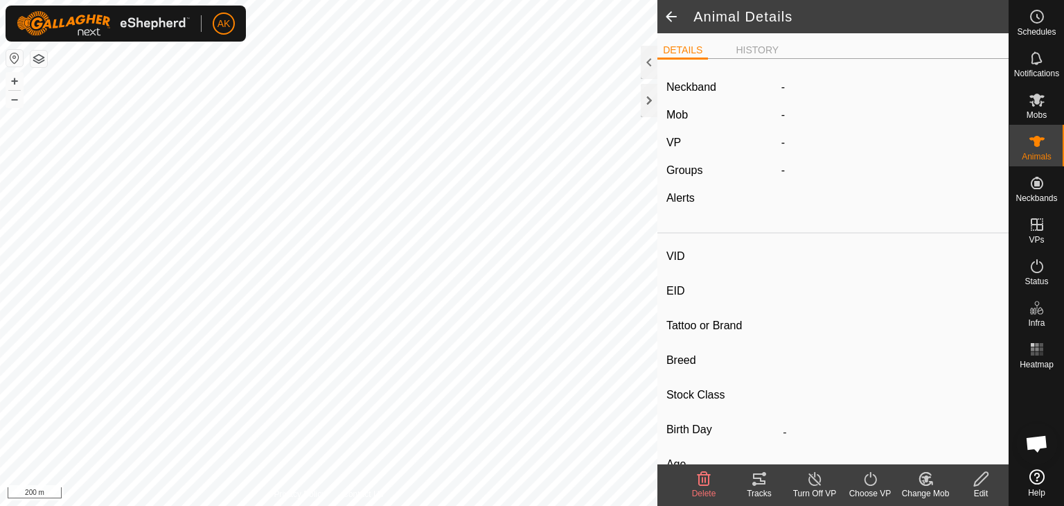
type input "-"
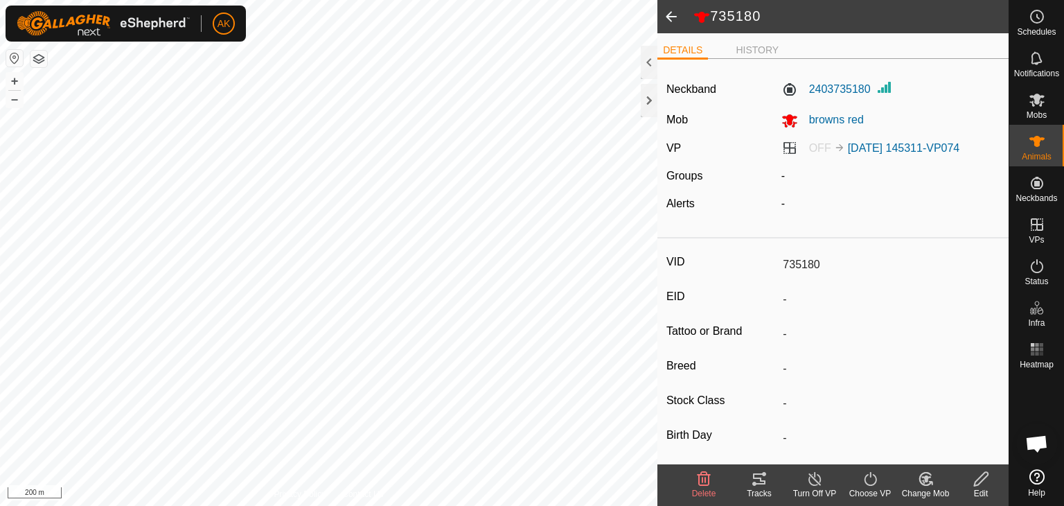
click at [715, 475] on delete-svg-icon at bounding box center [703, 478] width 55 height 17
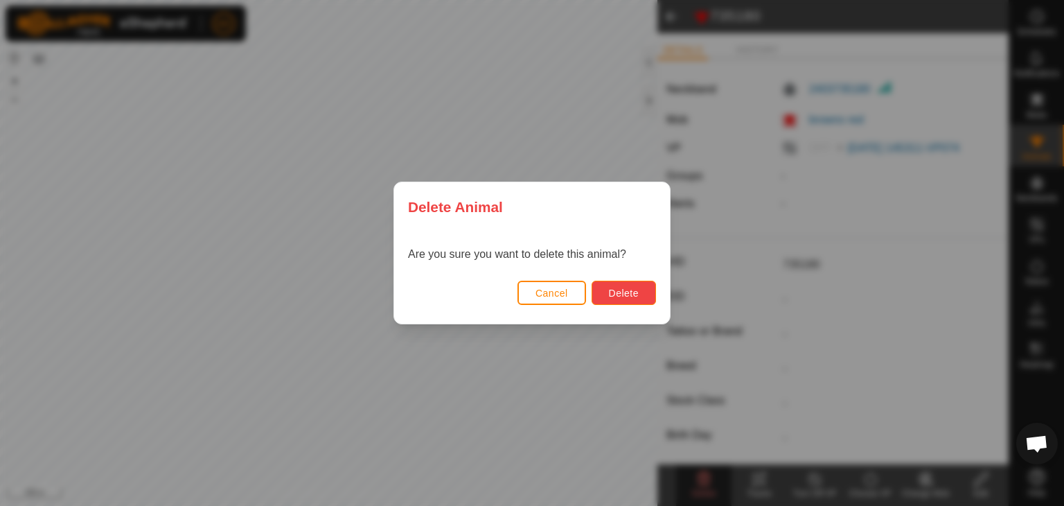
click at [635, 300] on button "Delete" at bounding box center [624, 293] width 64 height 24
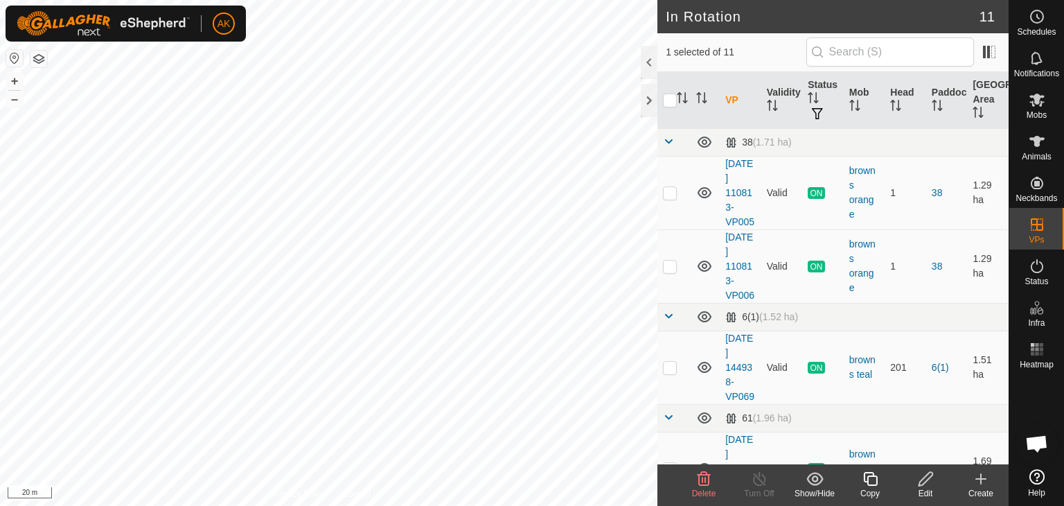
click at [705, 475] on icon at bounding box center [704, 478] width 17 height 17
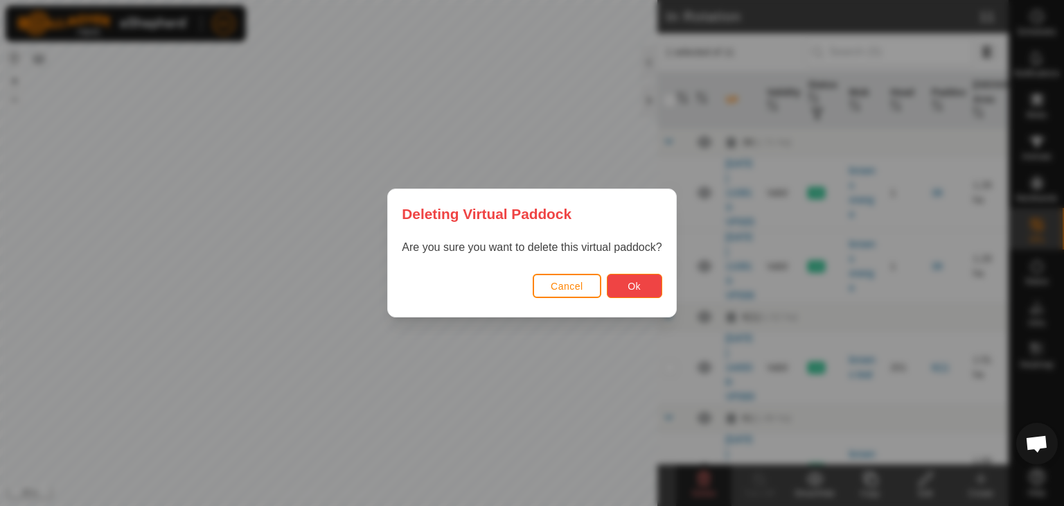
click at [640, 284] on span "Ok" at bounding box center [634, 286] width 13 height 11
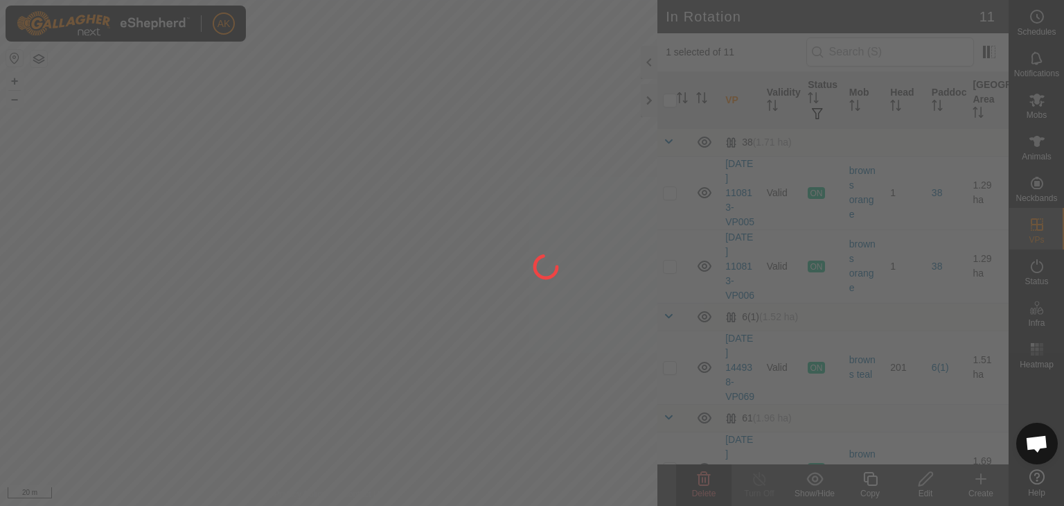
checkbox input "false"
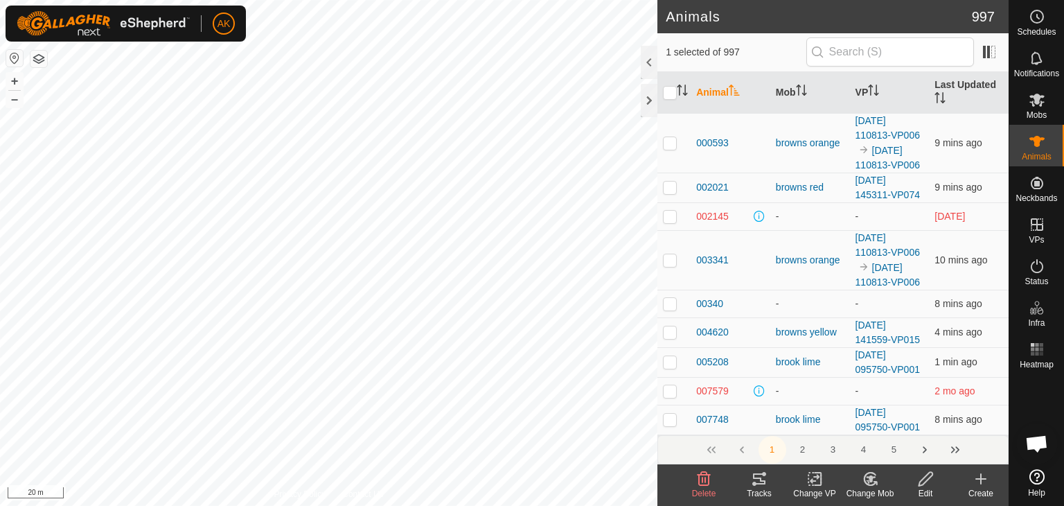
click at [867, 485] on icon at bounding box center [870, 478] width 17 height 17
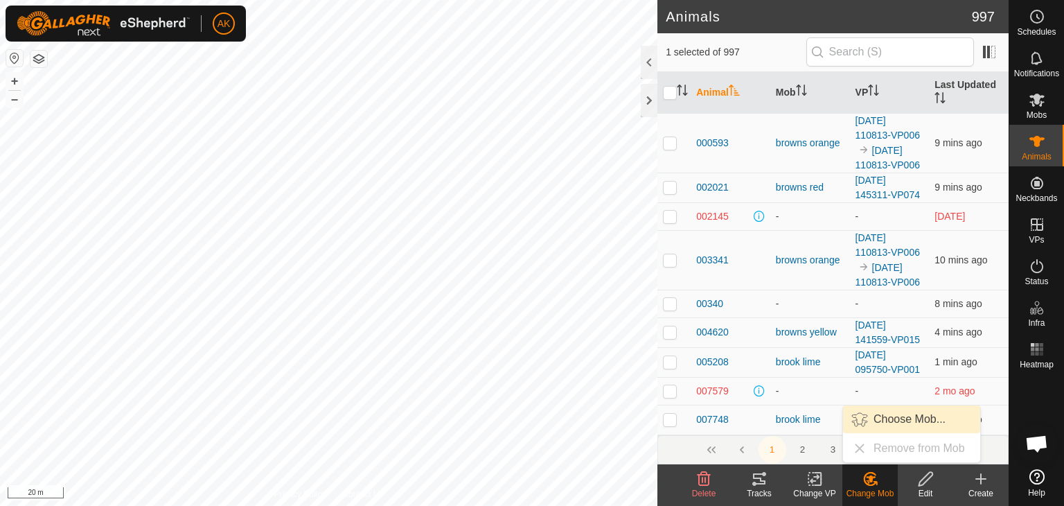
click at [881, 423] on link "Choose Mob..." at bounding box center [911, 419] width 137 height 28
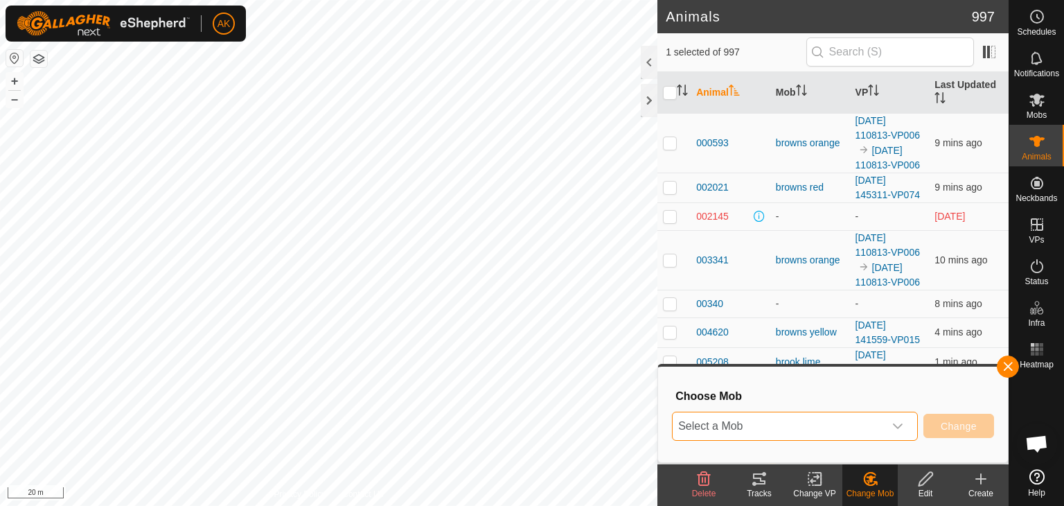
click at [795, 423] on span "Select a Mob" at bounding box center [778, 426] width 211 height 28
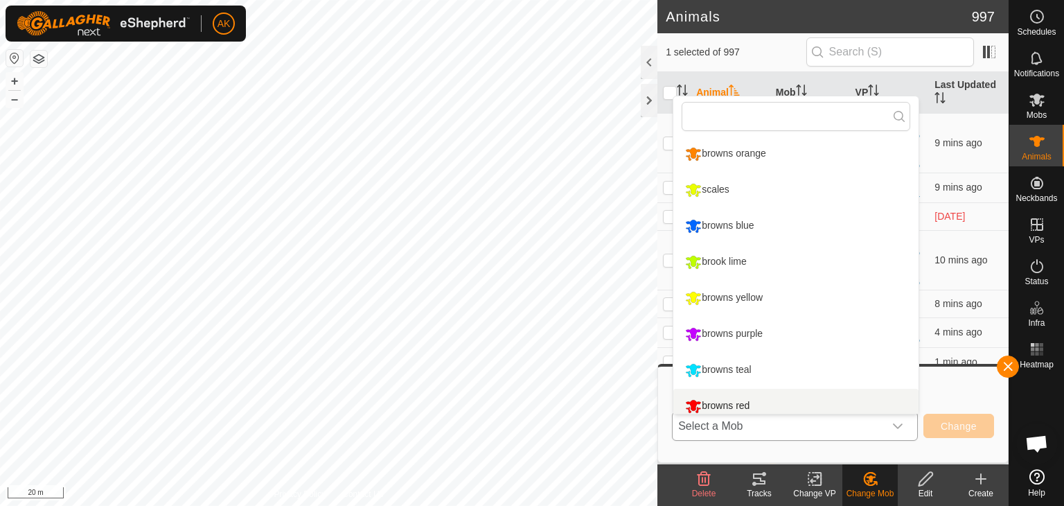
scroll to position [10, 0]
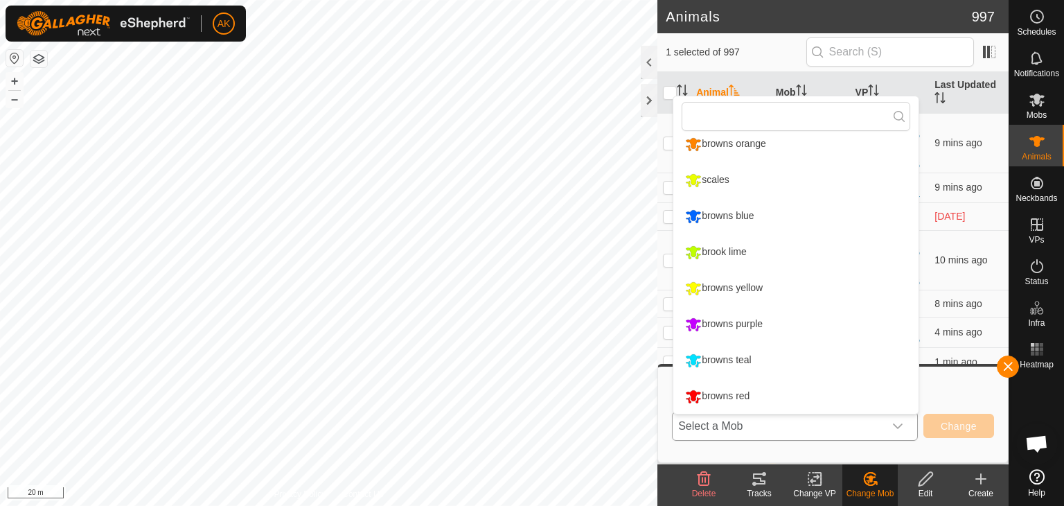
click at [728, 393] on li "browns red" at bounding box center [795, 396] width 245 height 35
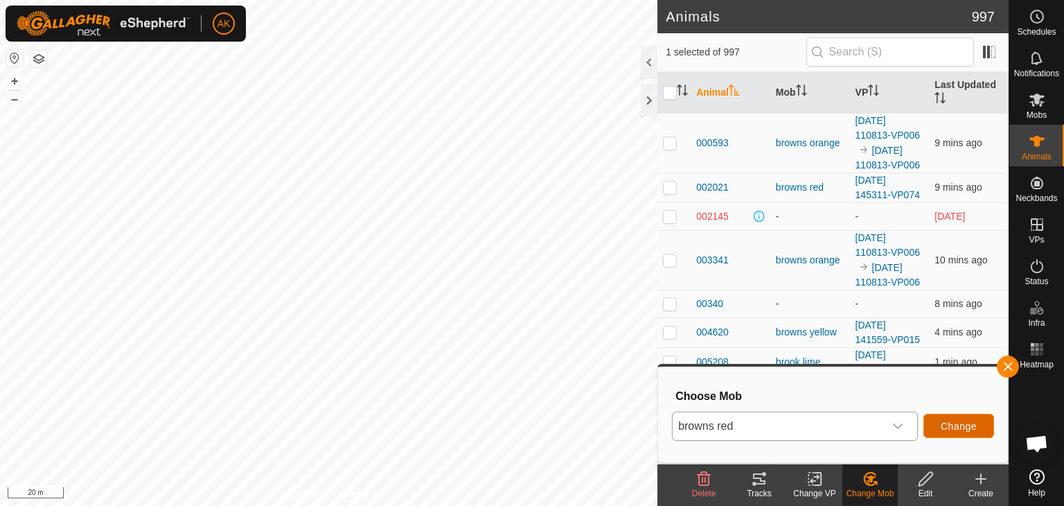
click at [951, 424] on span "Change" at bounding box center [959, 426] width 36 height 11
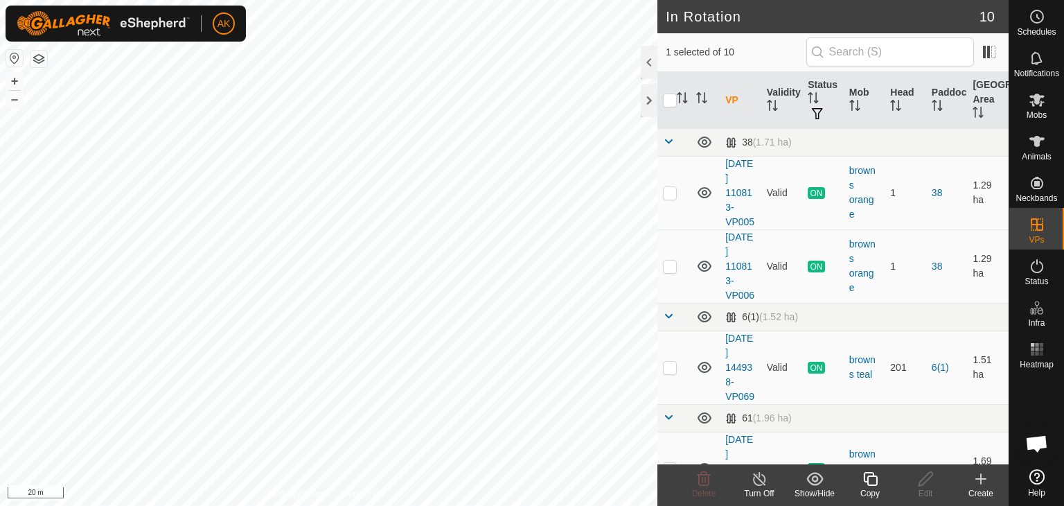
checkbox input "false"
click at [704, 470] on icon at bounding box center [704, 478] width 17 height 17
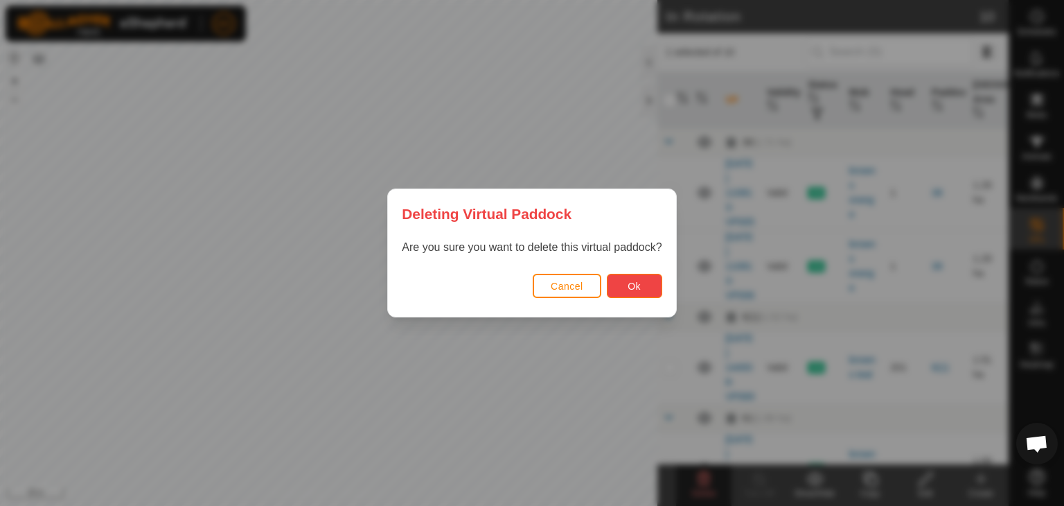
click at [644, 283] on button "Ok" at bounding box center [634, 286] width 55 height 24
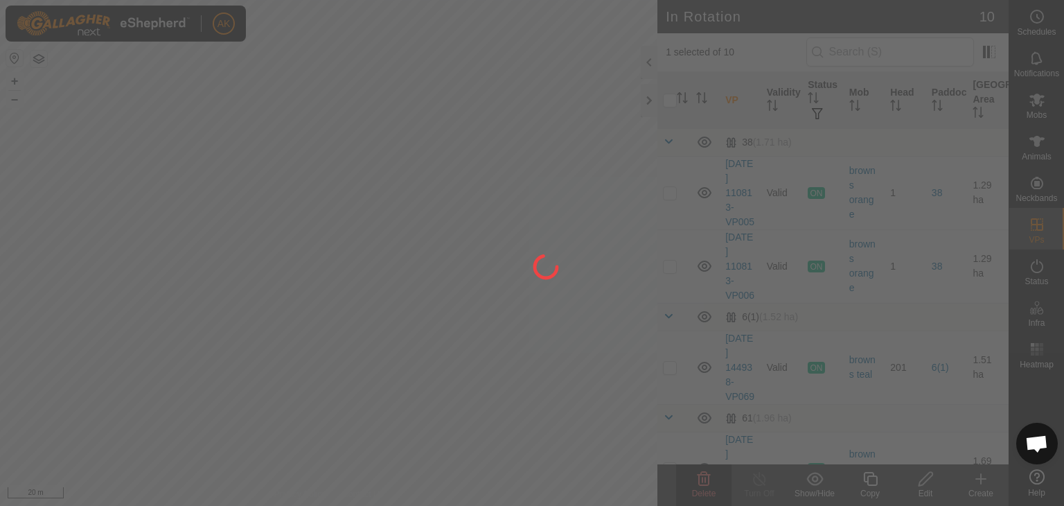
checkbox input "false"
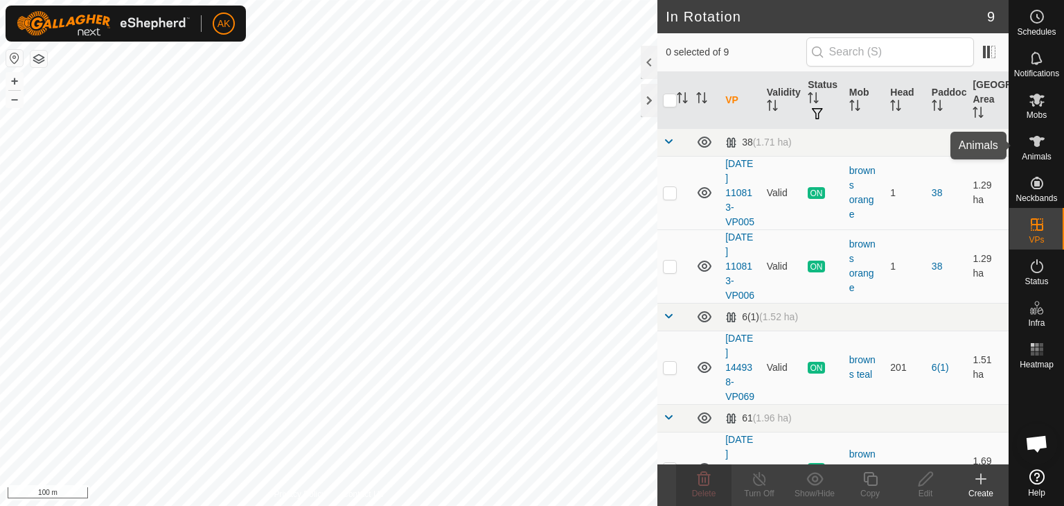
click at [1038, 149] on icon at bounding box center [1037, 141] width 17 height 17
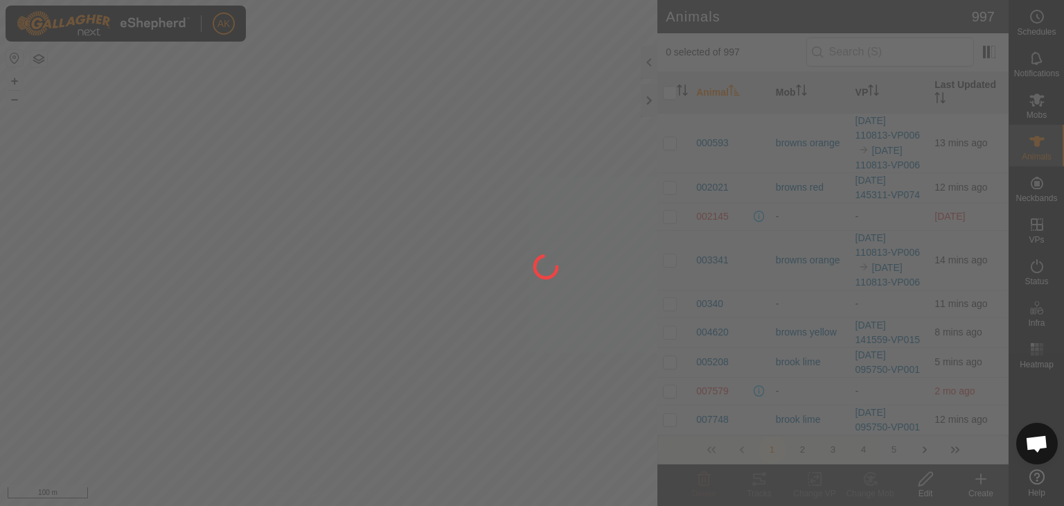
click at [978, 480] on div at bounding box center [532, 253] width 1064 height 506
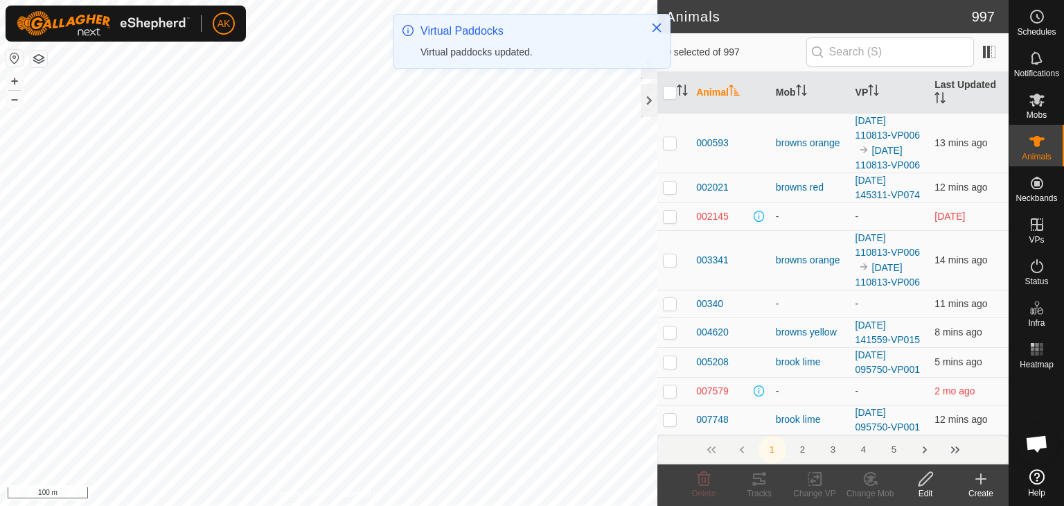
click at [978, 480] on icon at bounding box center [981, 478] width 17 height 17
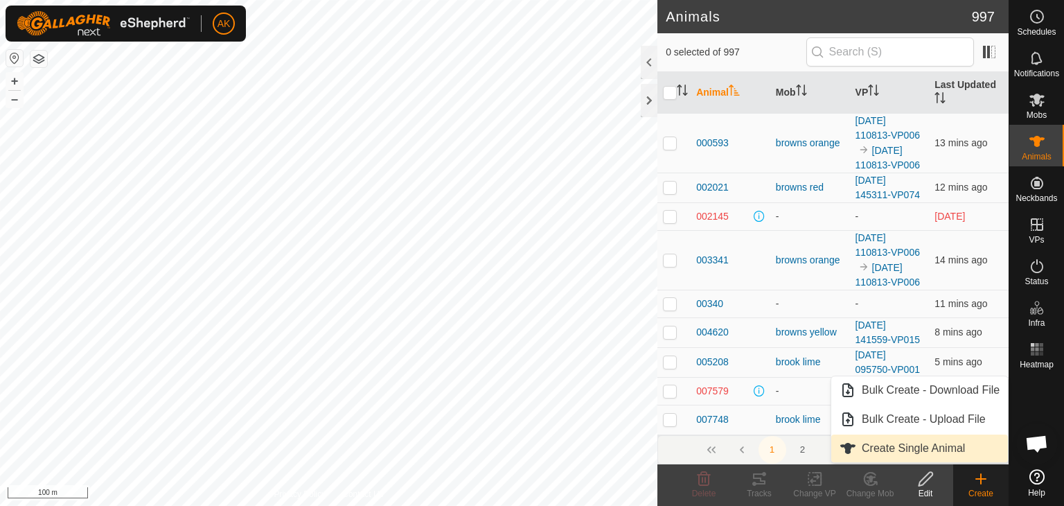
click at [875, 450] on link "Create Single Animal" at bounding box center [919, 448] width 177 height 28
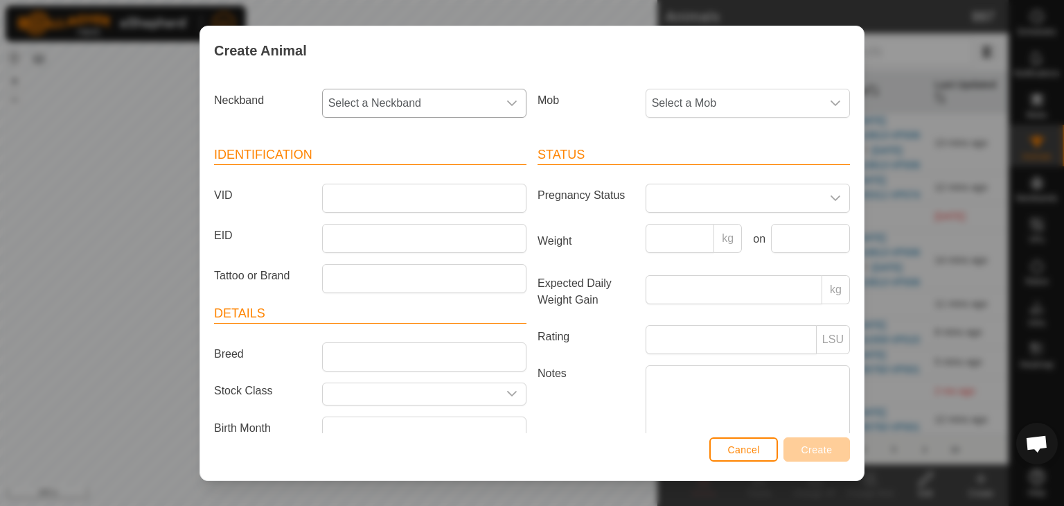
click at [352, 103] on span "Select a Neckband" at bounding box center [410, 103] width 175 height 28
type input "727"
click at [389, 173] on li "0026727995" at bounding box center [424, 175] width 200 height 28
click at [342, 196] on input "VID" at bounding box center [424, 198] width 204 height 29
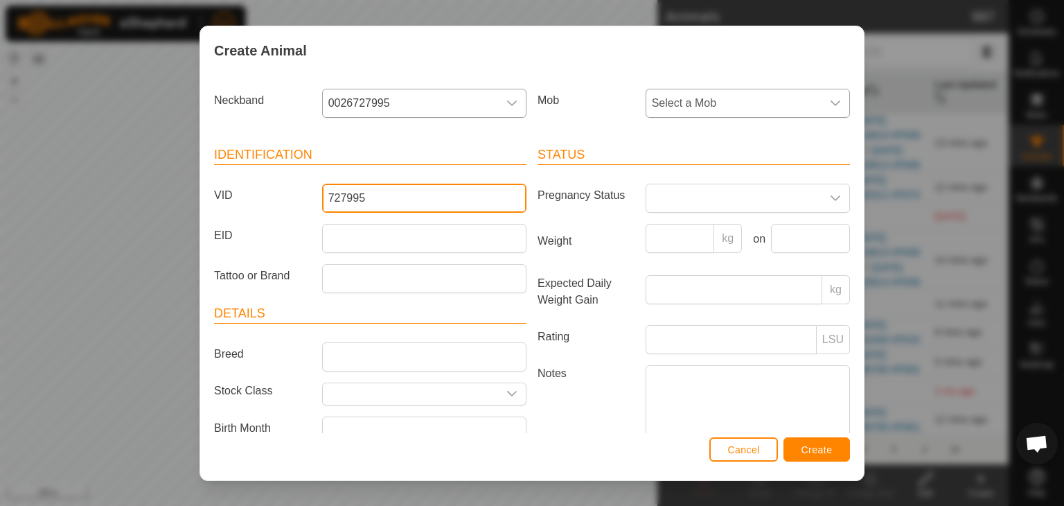
type input "727995"
click at [697, 103] on span "Select a Mob" at bounding box center [733, 103] width 175 height 28
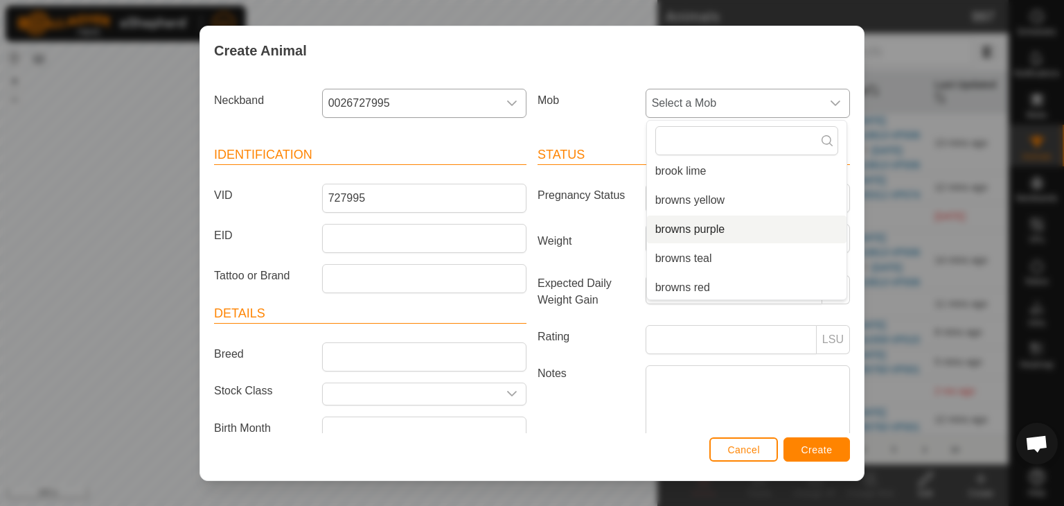
scroll to position [144, 0]
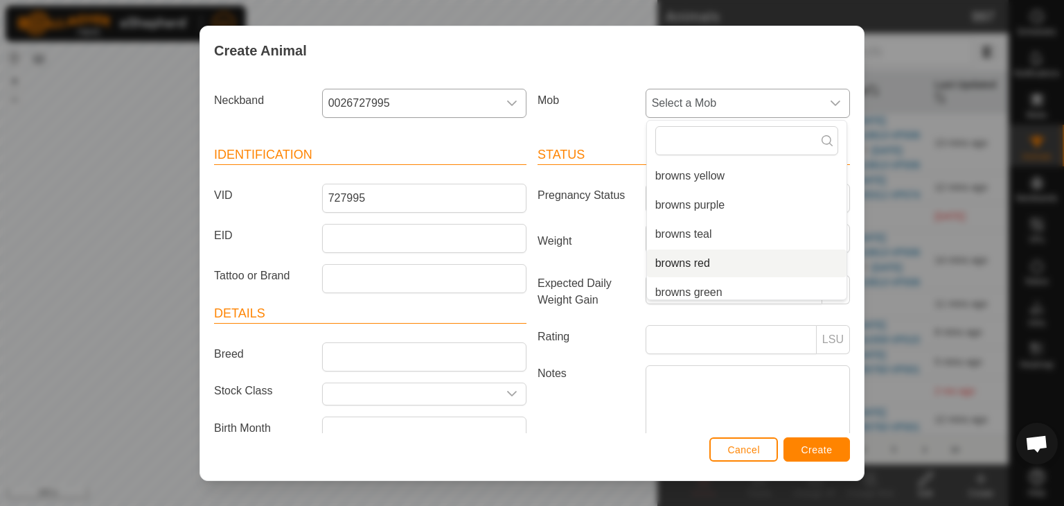
click at [673, 262] on li "browns red" at bounding box center [747, 263] width 200 height 28
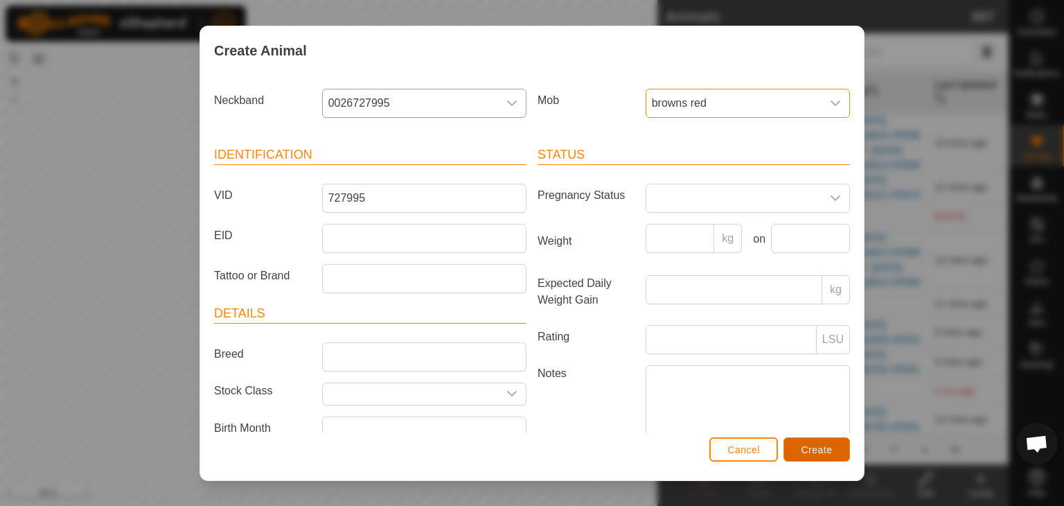
click at [808, 449] on span "Create" at bounding box center [817, 449] width 31 height 11
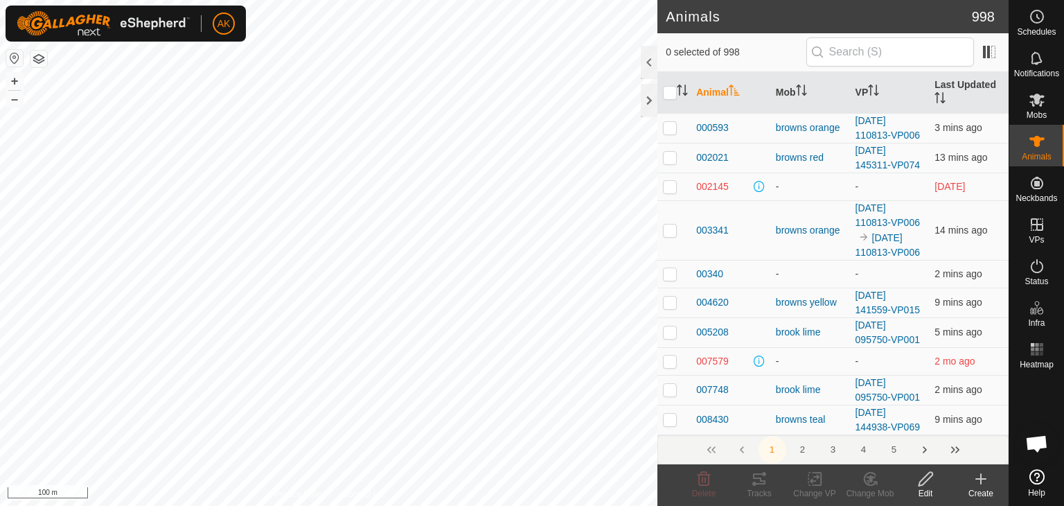
click at [983, 486] on icon at bounding box center [981, 478] width 17 height 17
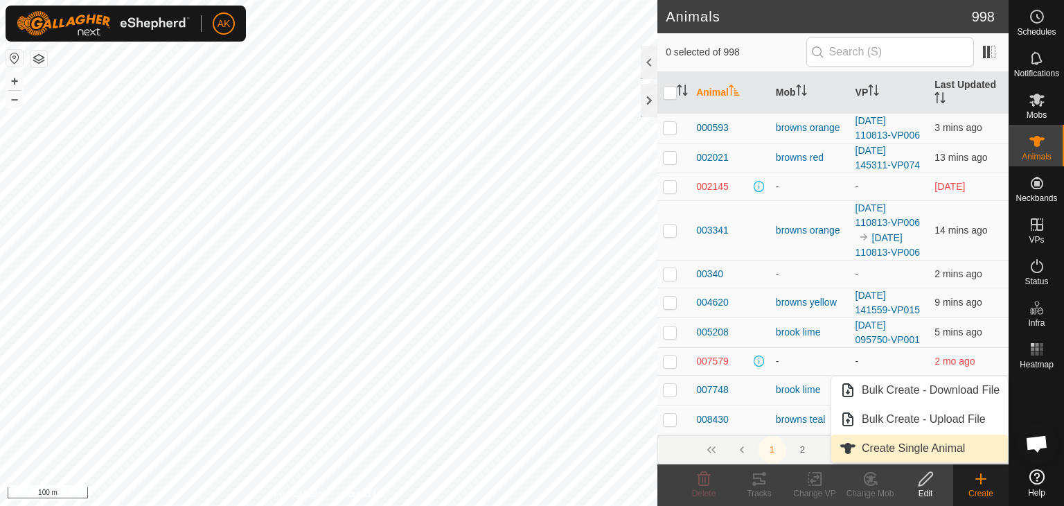
click at [866, 447] on link "Create Single Animal" at bounding box center [919, 448] width 177 height 28
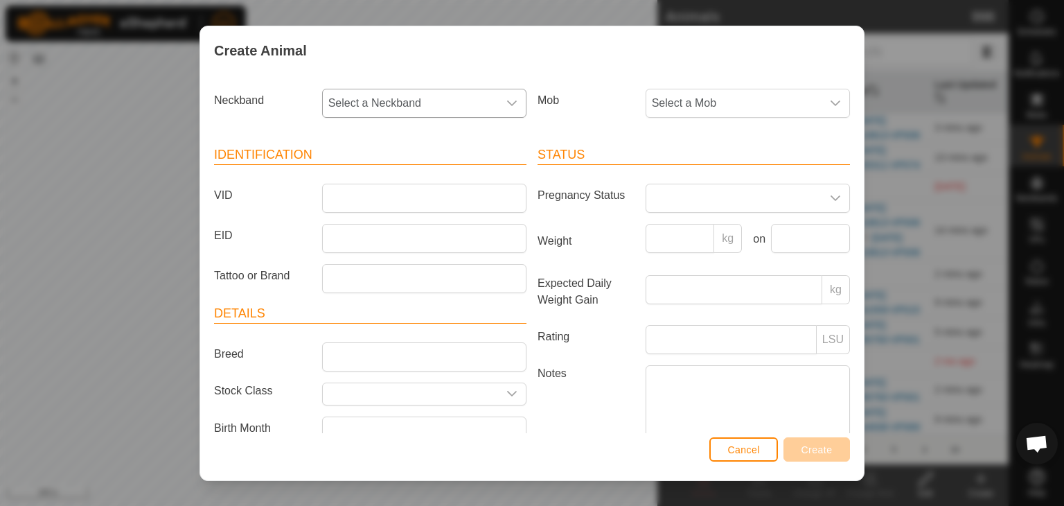
click at [353, 101] on span "Select a Neckband" at bounding box center [410, 103] width 175 height 28
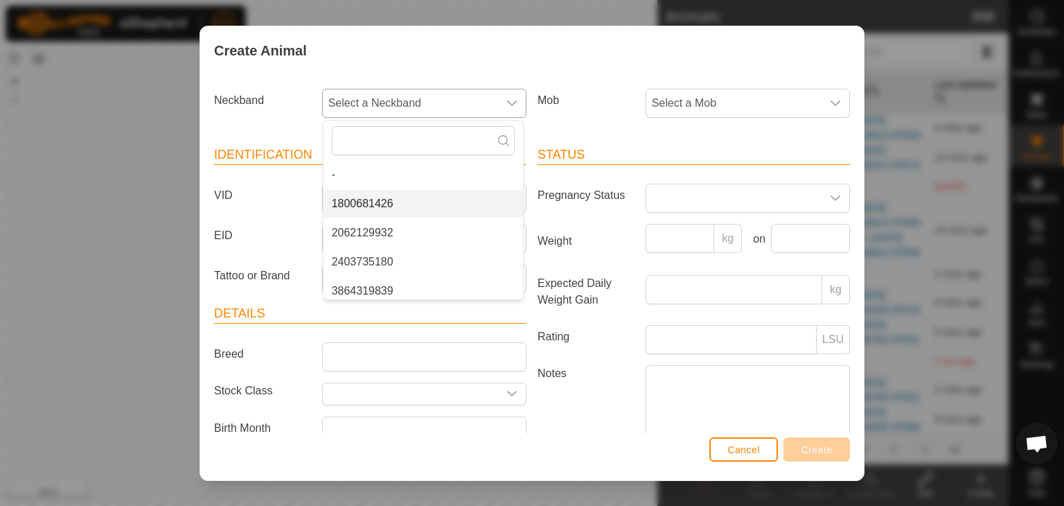
click at [357, 200] on li "1800681426" at bounding box center [424, 204] width 200 height 28
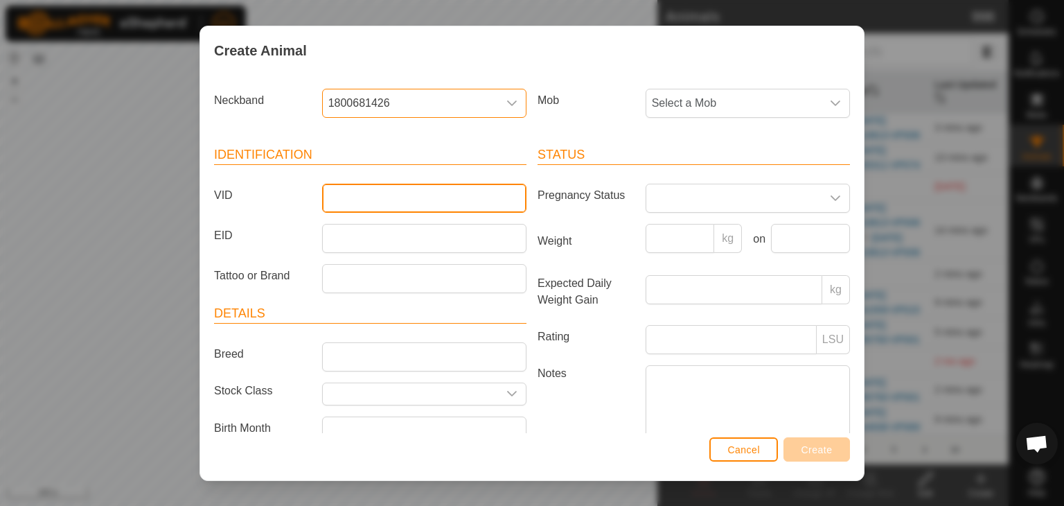
click at [349, 193] on input "VID" at bounding box center [424, 198] width 204 height 29
type input "681246"
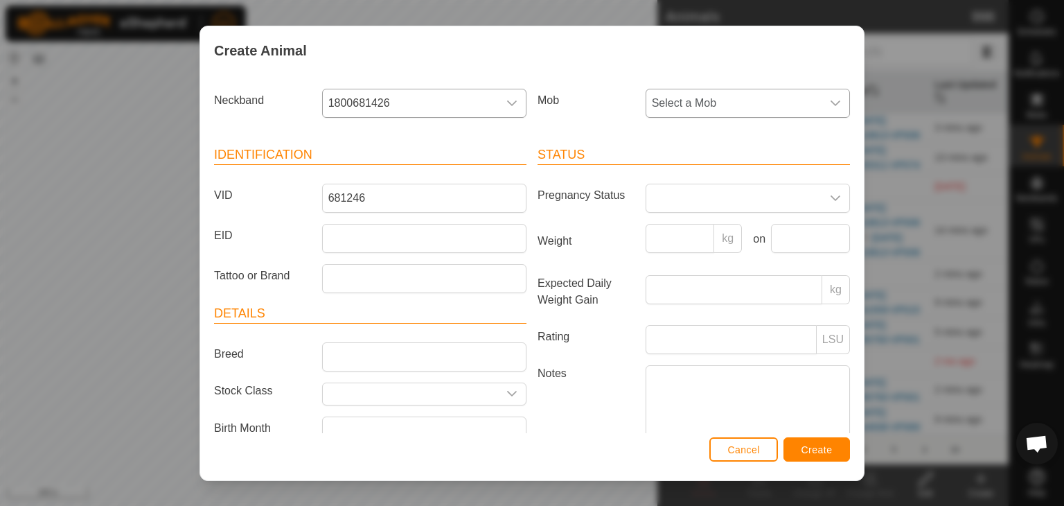
click at [680, 105] on span "Select a Mob" at bounding box center [733, 103] width 175 height 28
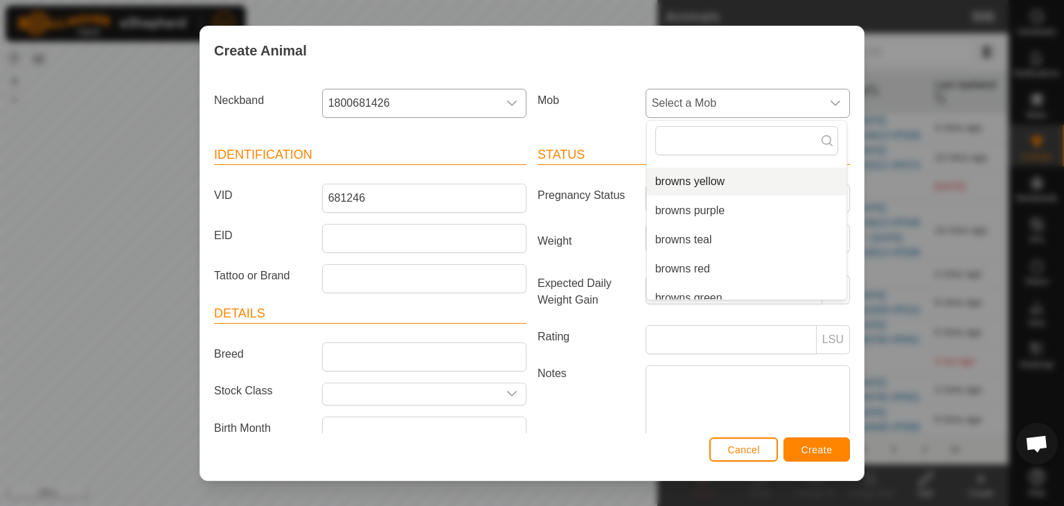
scroll to position [151, 0]
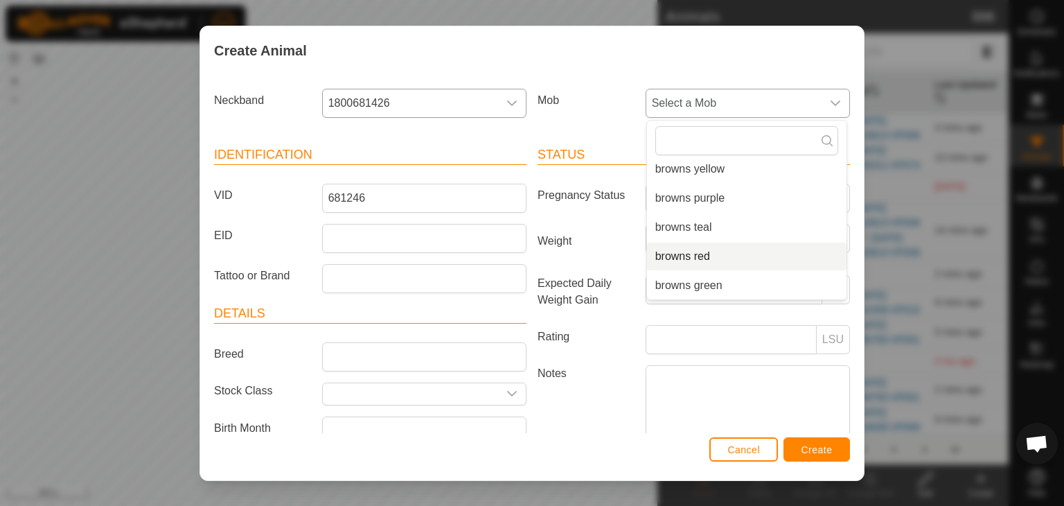
click at [666, 252] on li "browns red" at bounding box center [747, 256] width 200 height 28
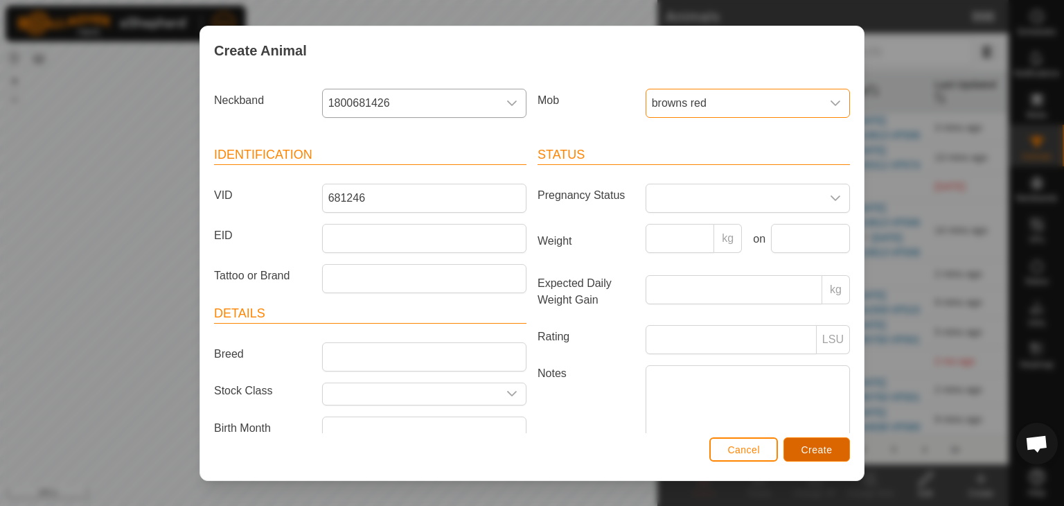
click at [815, 449] on span "Create" at bounding box center [817, 449] width 31 height 11
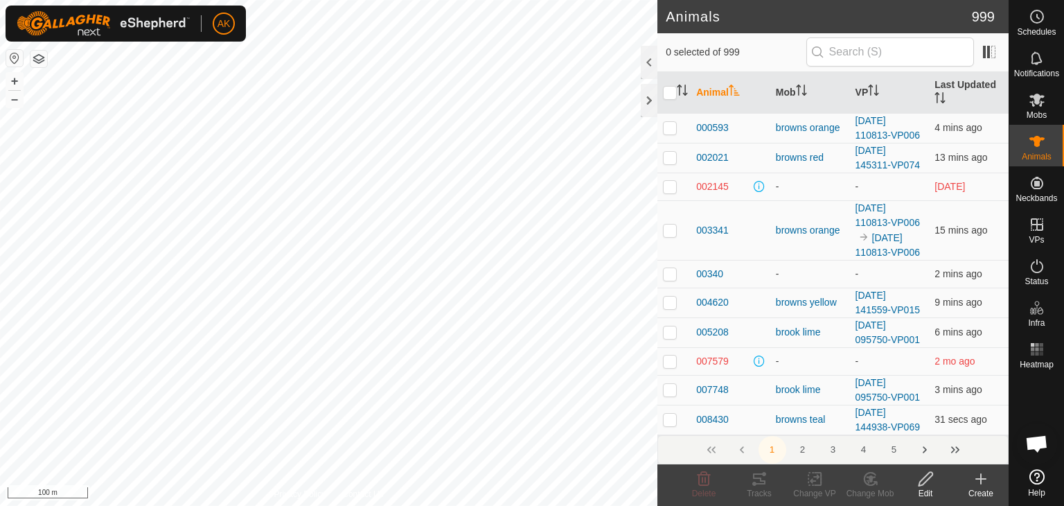
click at [973, 483] on icon at bounding box center [981, 478] width 17 height 17
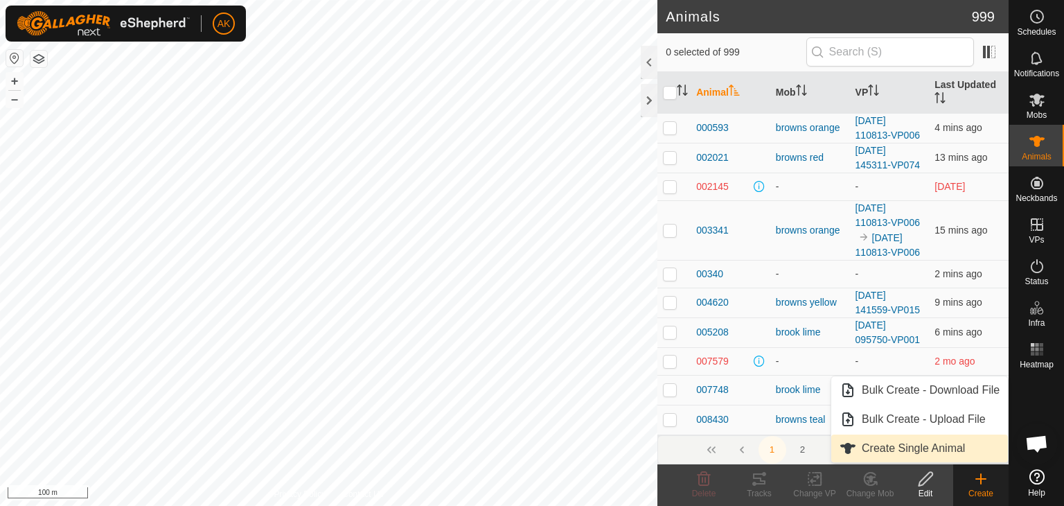
click at [884, 450] on link "Create Single Animal" at bounding box center [919, 448] width 177 height 28
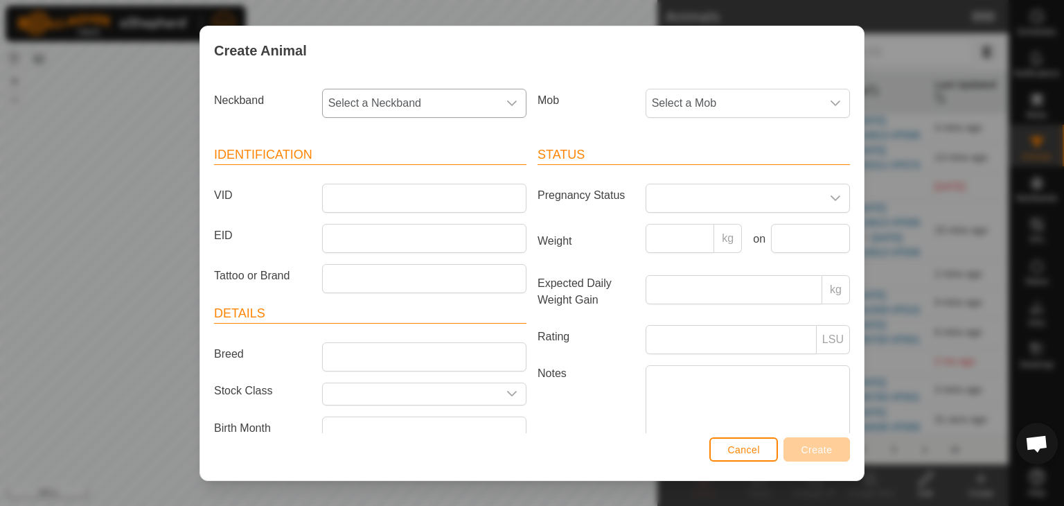
click at [401, 100] on span "Select a Neckband" at bounding box center [410, 103] width 175 height 28
click at [371, 227] on li "2403735180" at bounding box center [424, 233] width 200 height 28
click at [396, 197] on input "VID" at bounding box center [424, 198] width 204 height 29
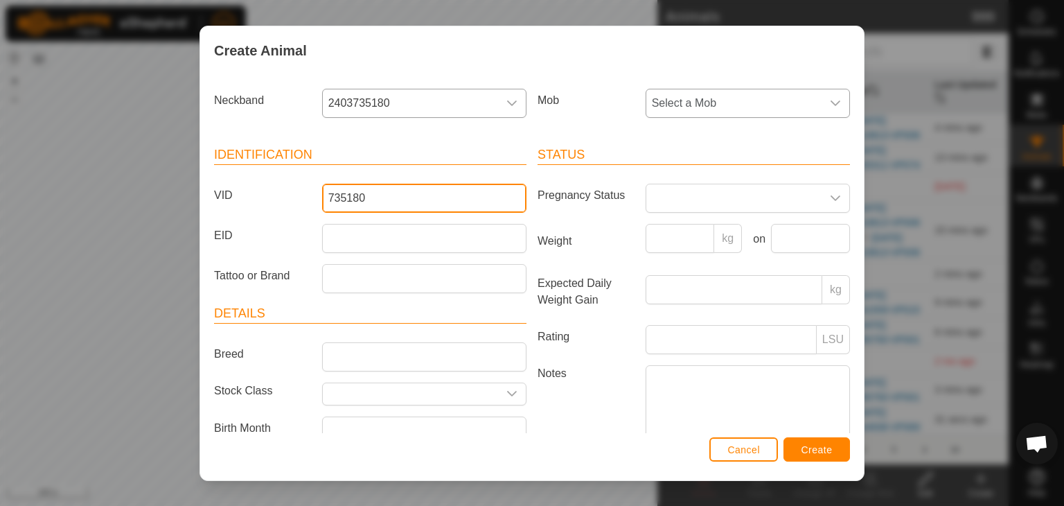
type input "735180"
click at [678, 102] on span "Select a Mob" at bounding box center [733, 103] width 175 height 28
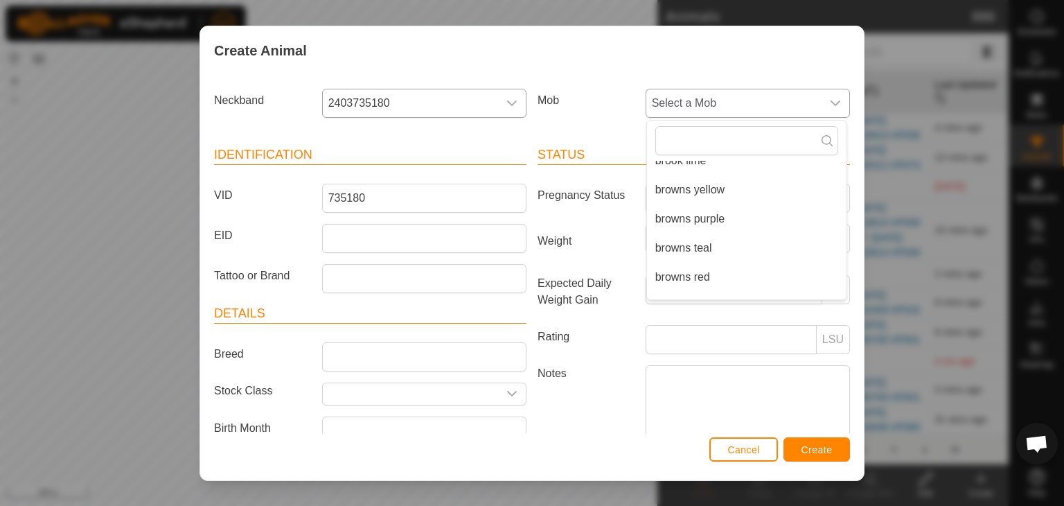
scroll to position [139, 0]
click at [680, 264] on li "browns red" at bounding box center [747, 269] width 200 height 28
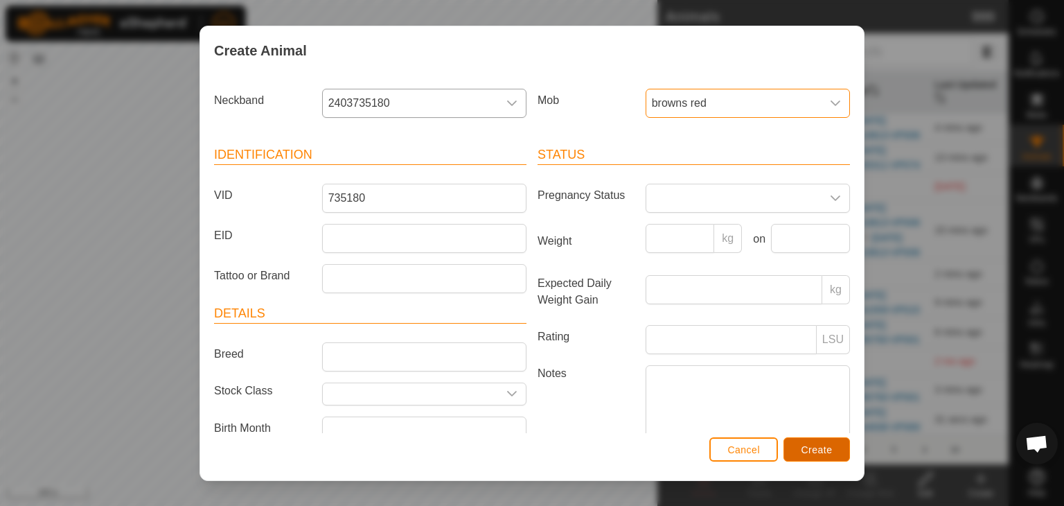
click at [807, 449] on span "Create" at bounding box center [817, 449] width 31 height 11
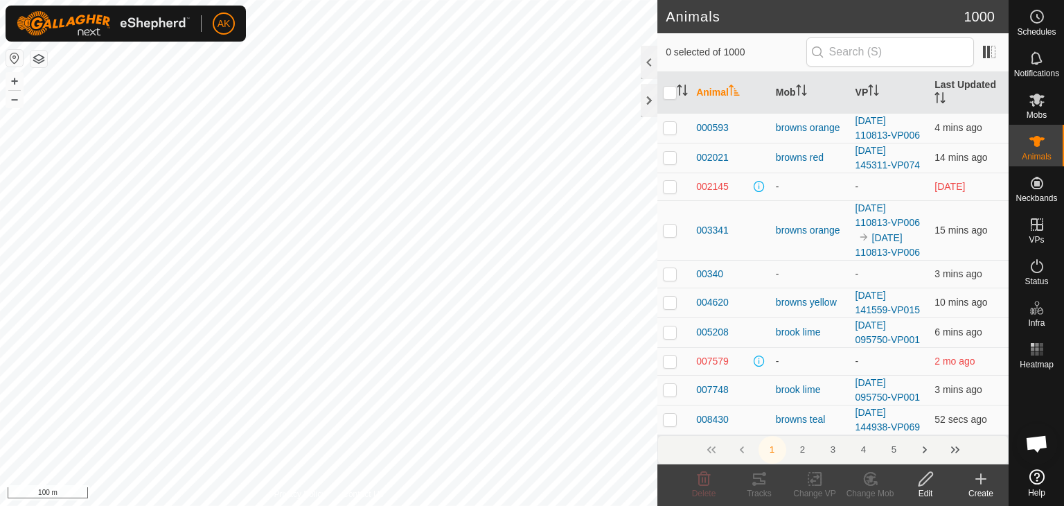
click at [984, 484] on icon at bounding box center [981, 478] width 17 height 17
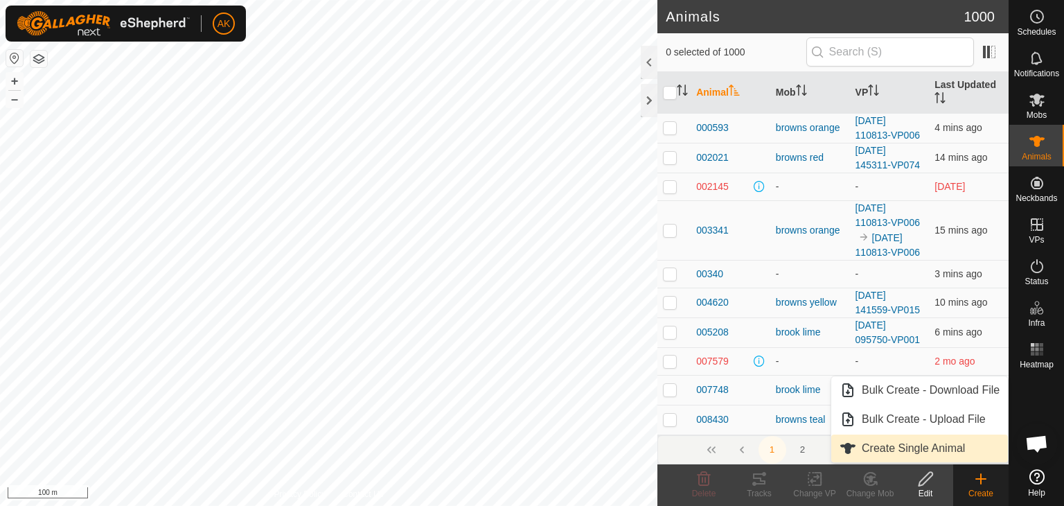
click at [902, 449] on link "Create Single Animal" at bounding box center [919, 448] width 177 height 28
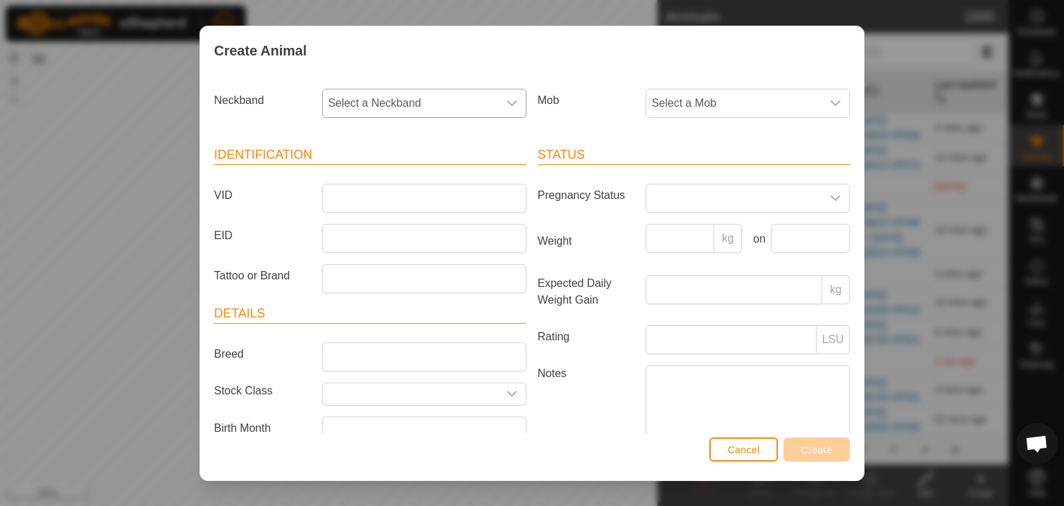
click at [355, 110] on span "Select a Neckband" at bounding box center [410, 103] width 175 height 28
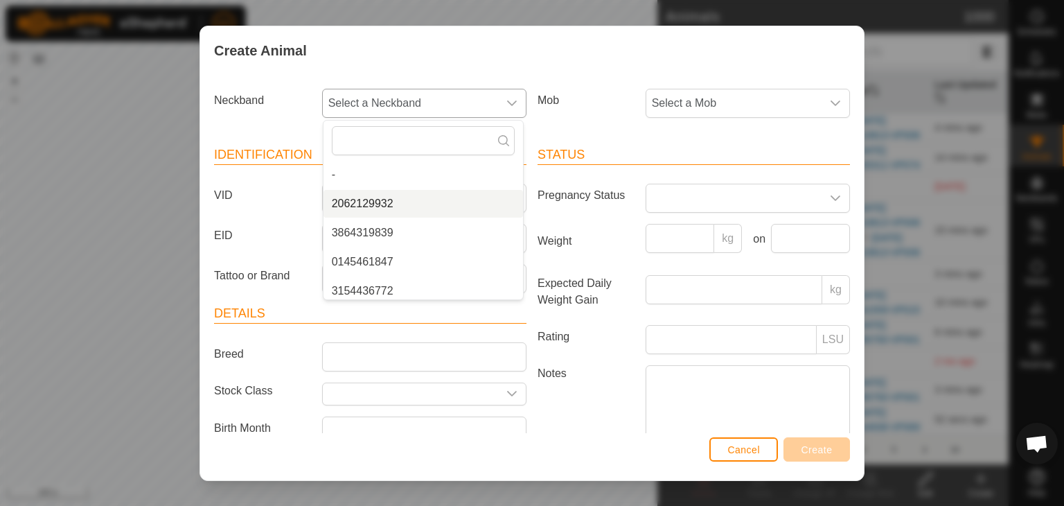
click at [379, 205] on li "2062129932" at bounding box center [424, 204] width 200 height 28
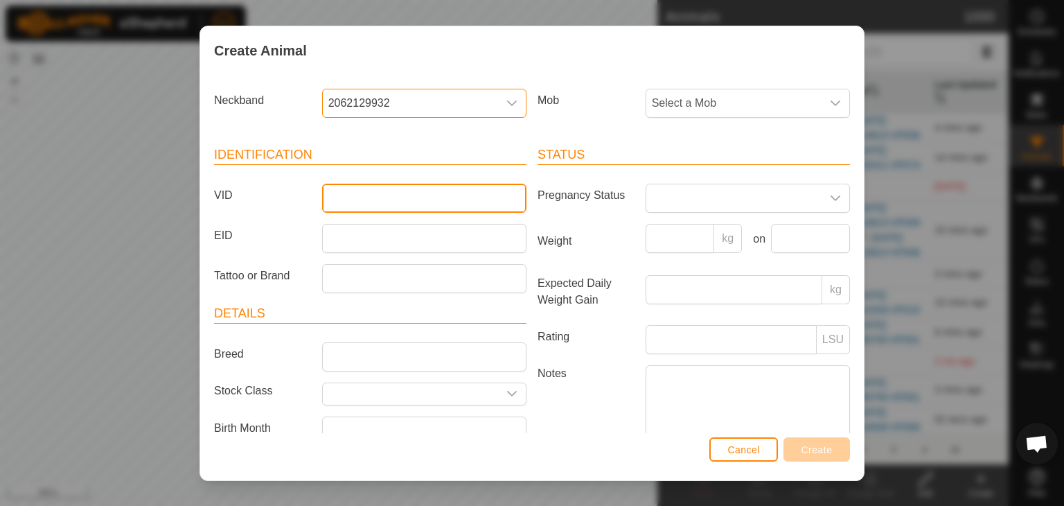
click at [335, 198] on input "VID" at bounding box center [424, 198] width 204 height 29
type input "129932"
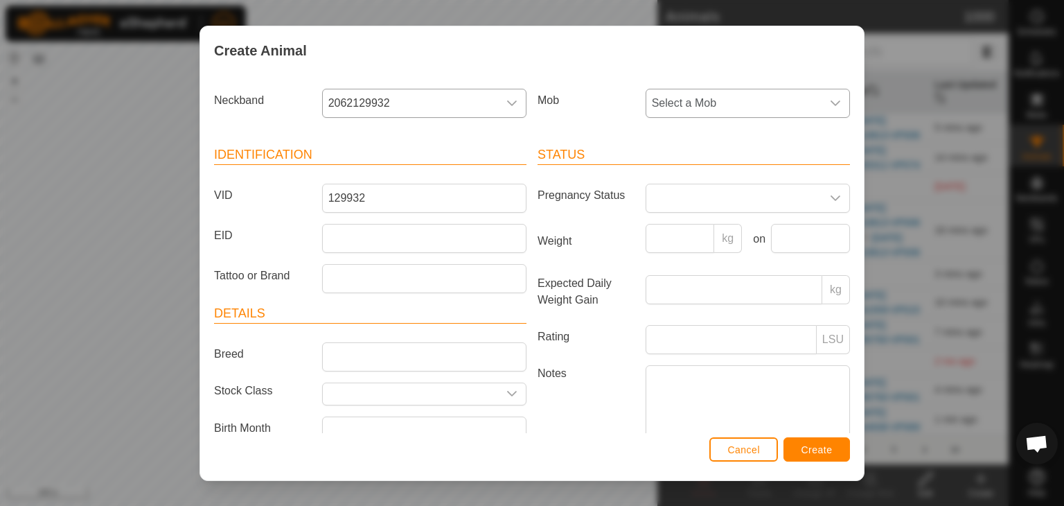
click at [671, 98] on span "Select a Mob" at bounding box center [733, 103] width 175 height 28
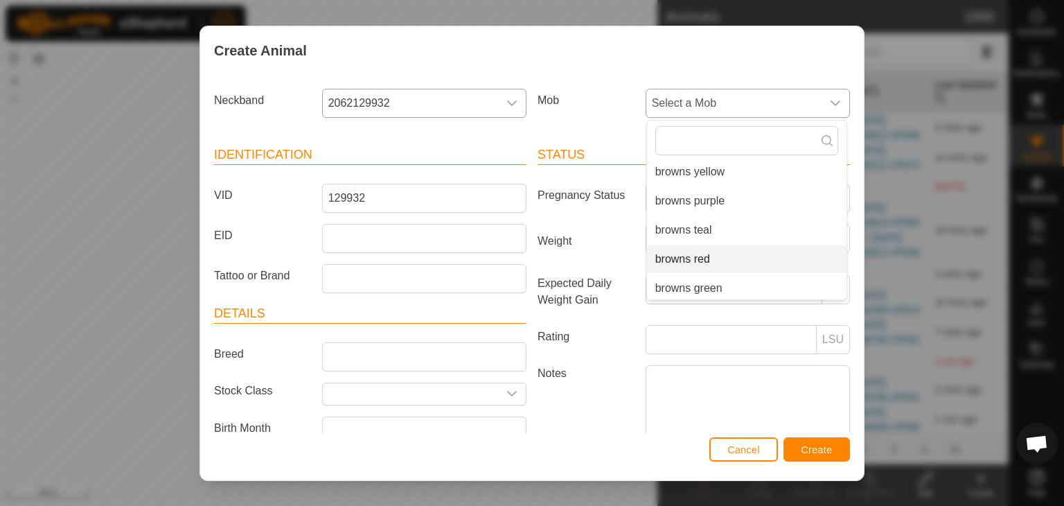
scroll to position [151, 0]
click at [663, 256] on li "browns red" at bounding box center [747, 256] width 200 height 28
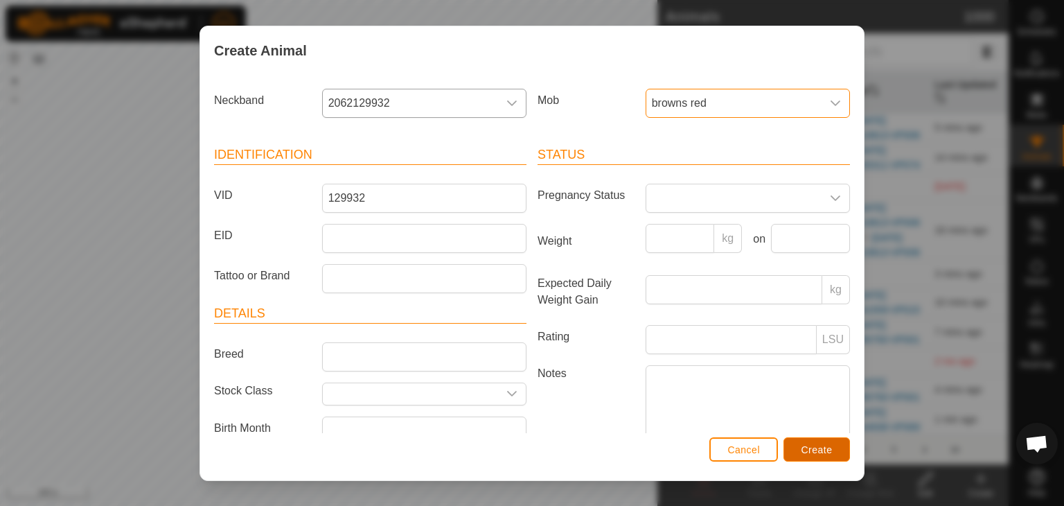
click at [809, 451] on span "Create" at bounding box center [817, 449] width 31 height 11
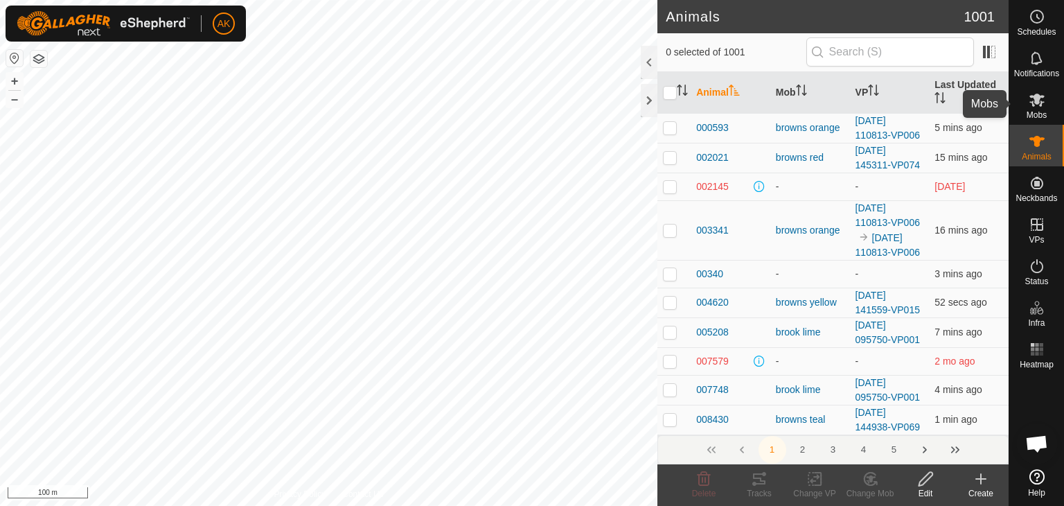
click at [1036, 98] on icon at bounding box center [1036, 100] width 15 height 13
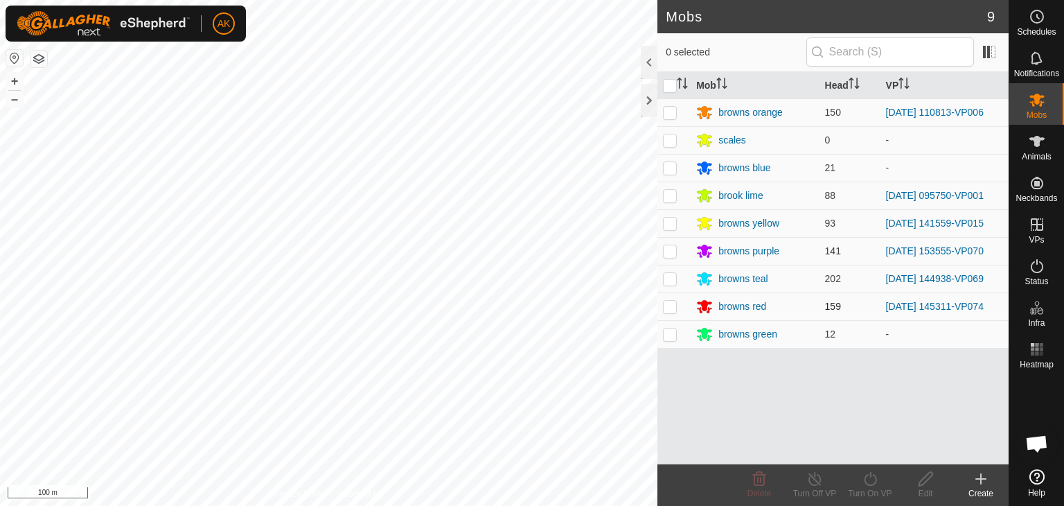
click at [672, 307] on p-checkbox at bounding box center [670, 306] width 14 height 11
checkbox input "true"
click at [874, 477] on icon at bounding box center [870, 478] width 17 height 17
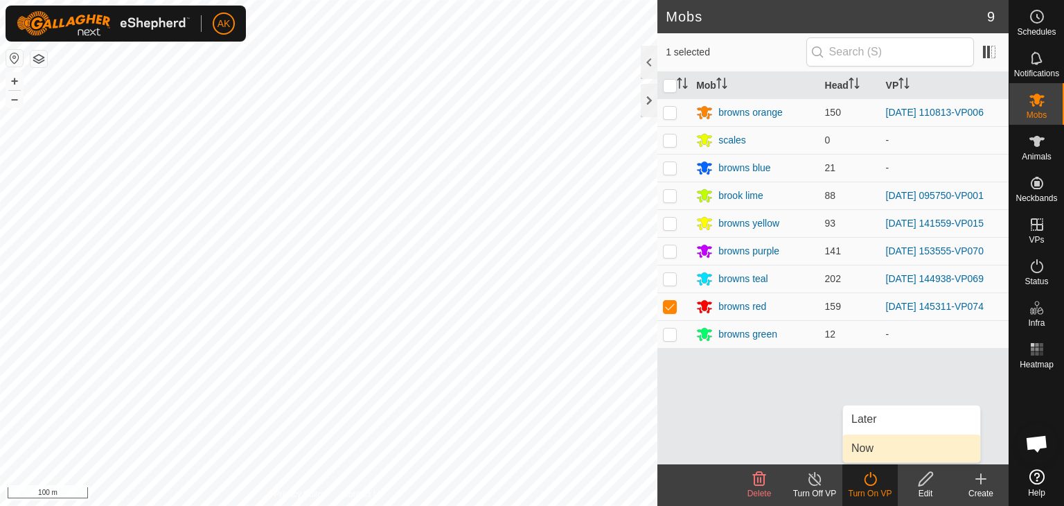
click at [876, 450] on link "Now" at bounding box center [911, 448] width 137 height 28
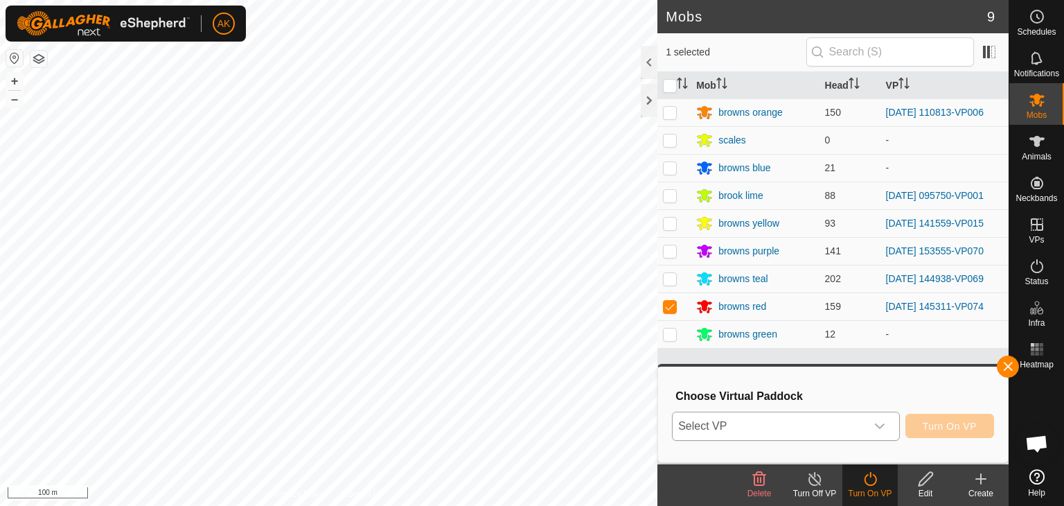
click at [751, 421] on span "Select VP" at bounding box center [769, 426] width 193 height 28
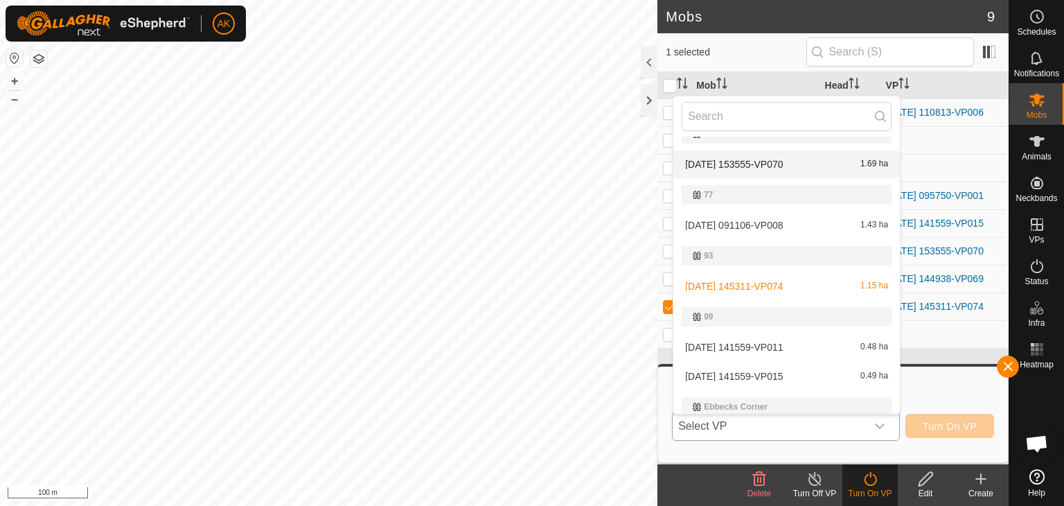
scroll to position [206, 0]
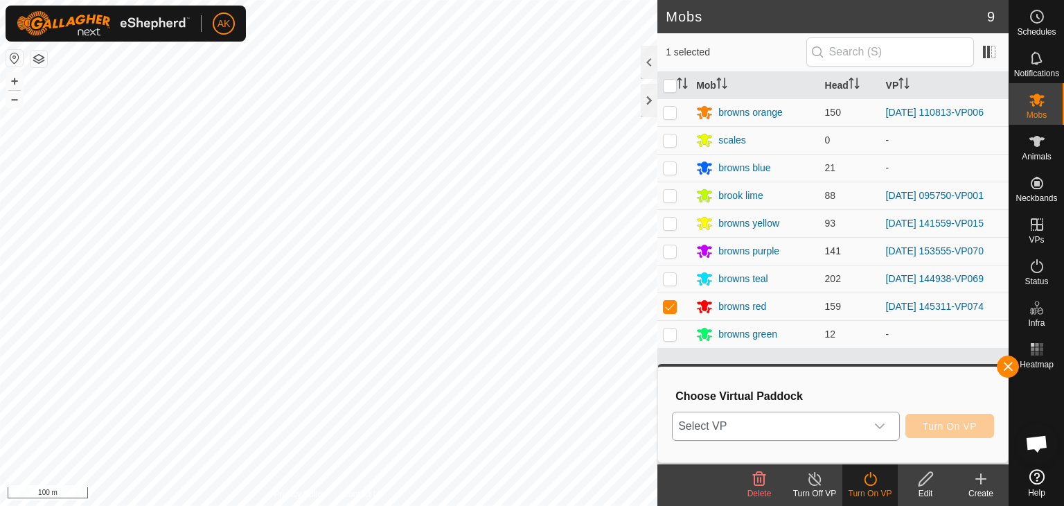
click at [928, 480] on icon at bounding box center [925, 478] width 17 height 17
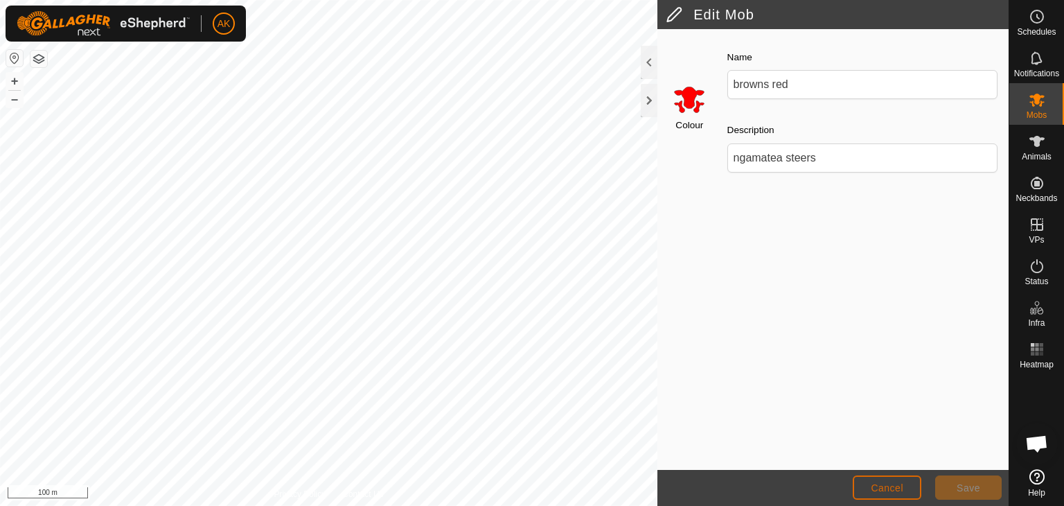
click at [890, 494] on button "Cancel" at bounding box center [887, 487] width 69 height 24
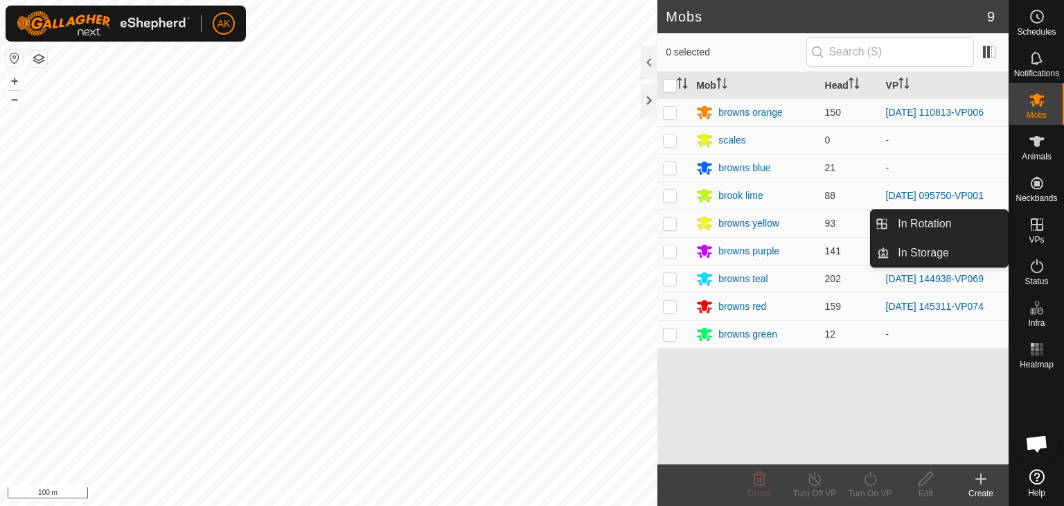
click at [1036, 225] on icon at bounding box center [1037, 224] width 12 height 12
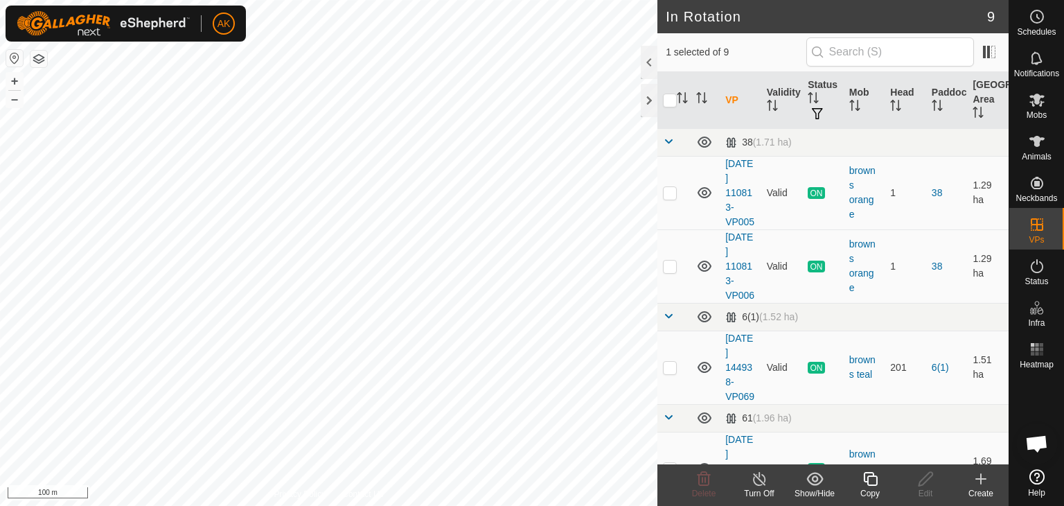
click at [874, 483] on icon at bounding box center [870, 478] width 17 height 17
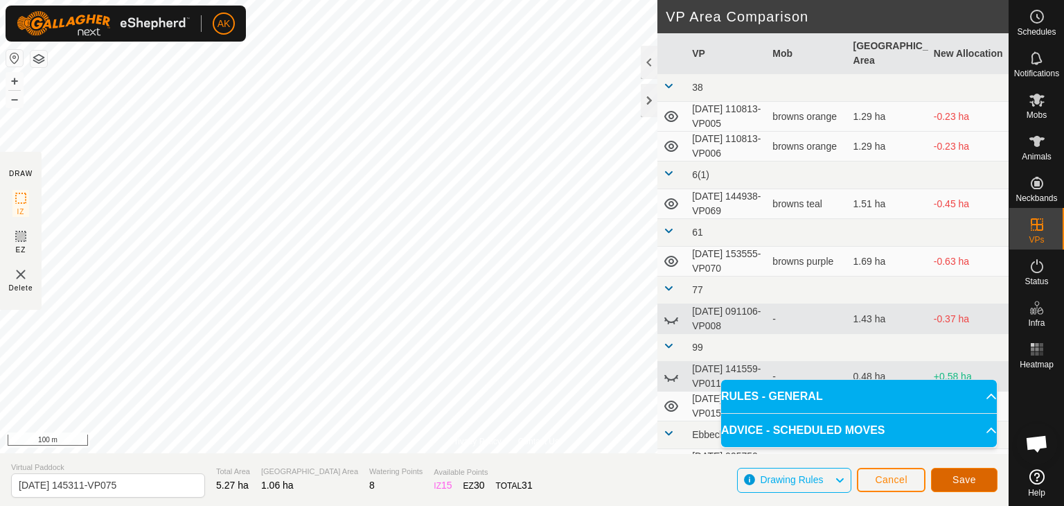
click at [968, 480] on span "Save" at bounding box center [965, 479] width 24 height 11
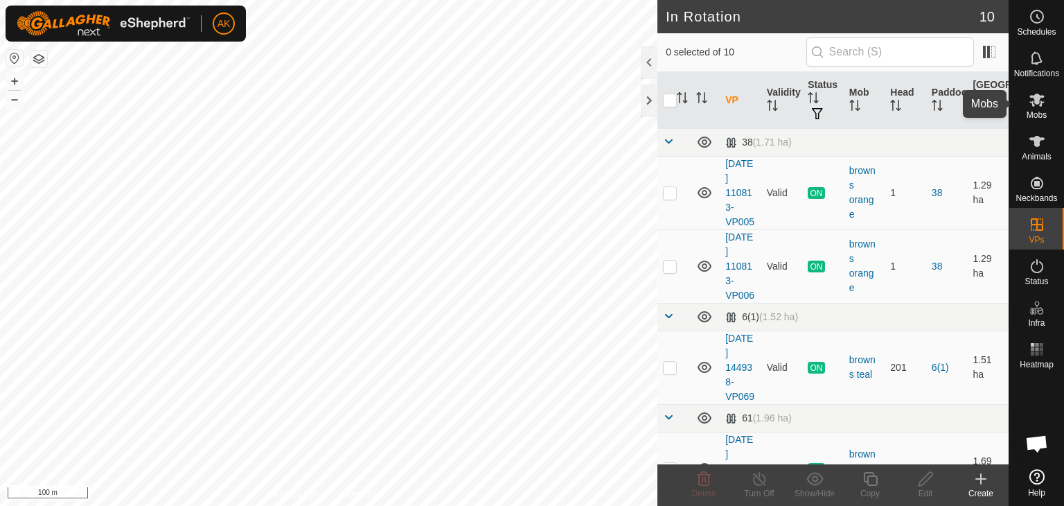
click at [1029, 106] on icon at bounding box center [1037, 99] width 17 height 17
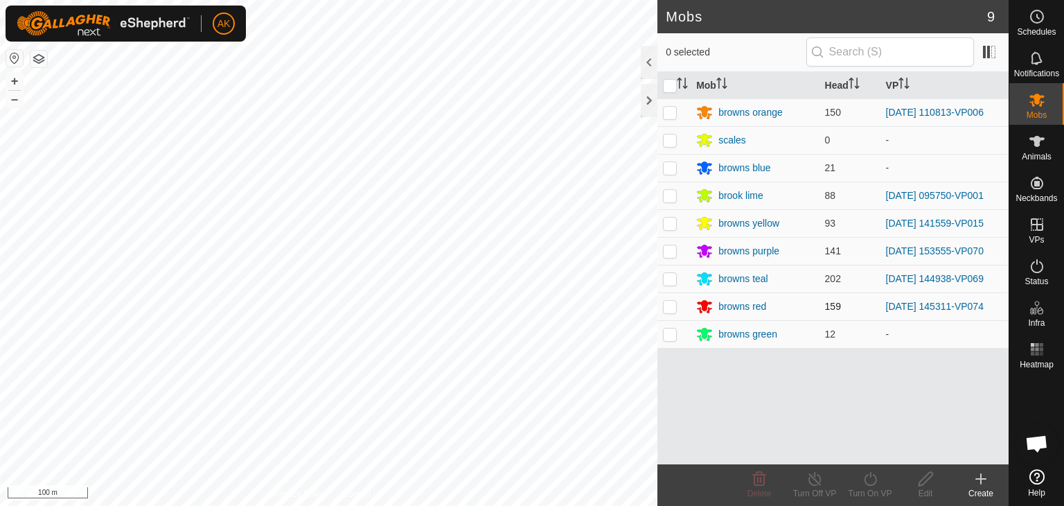
click at [670, 308] on p-checkbox at bounding box center [670, 306] width 14 height 11
checkbox input "true"
click at [868, 479] on icon at bounding box center [870, 478] width 17 height 17
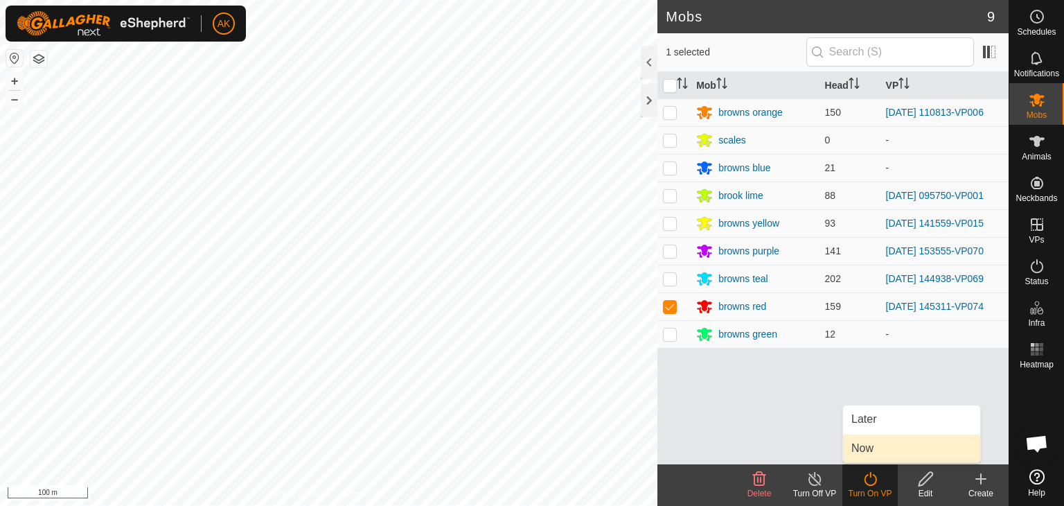
click at [859, 452] on link "Now" at bounding box center [911, 448] width 137 height 28
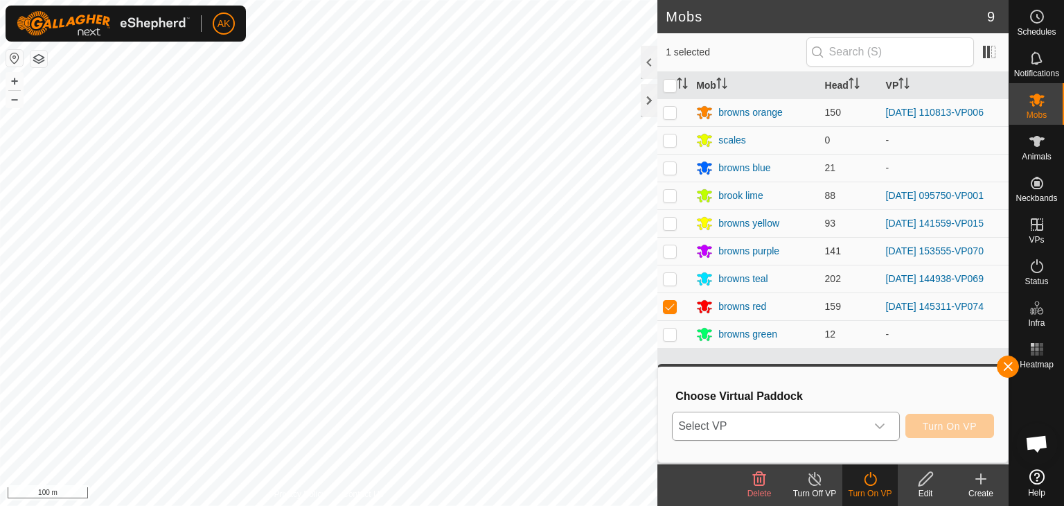
click at [738, 421] on span "Select VP" at bounding box center [769, 426] width 193 height 28
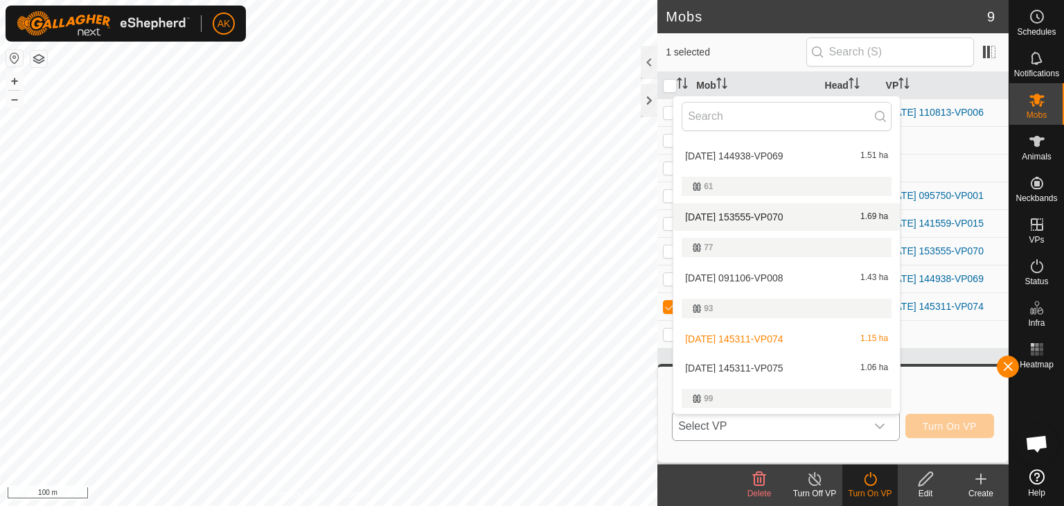
scroll to position [139, 0]
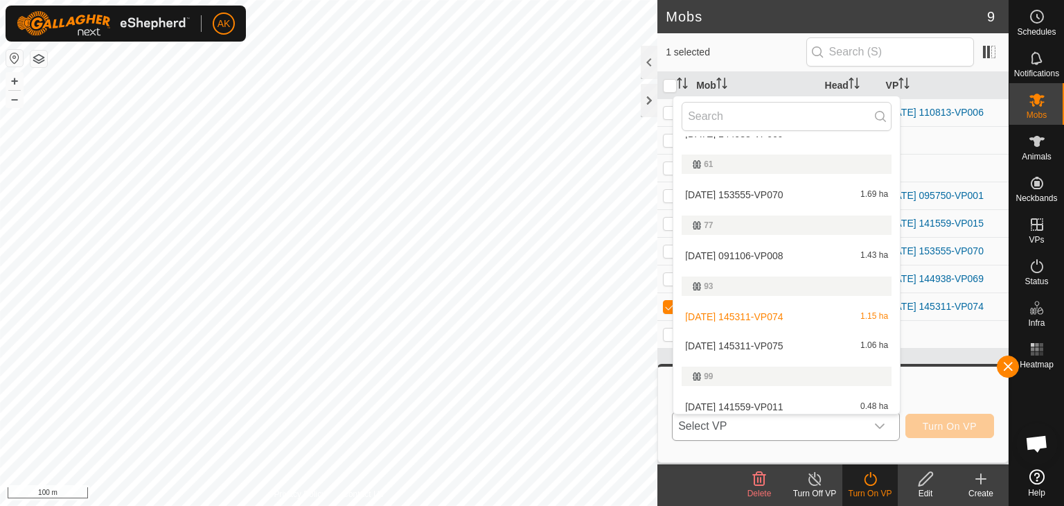
click at [738, 343] on li "[DATE] 145311-VP075 1.06 ha" at bounding box center [786, 346] width 227 height 28
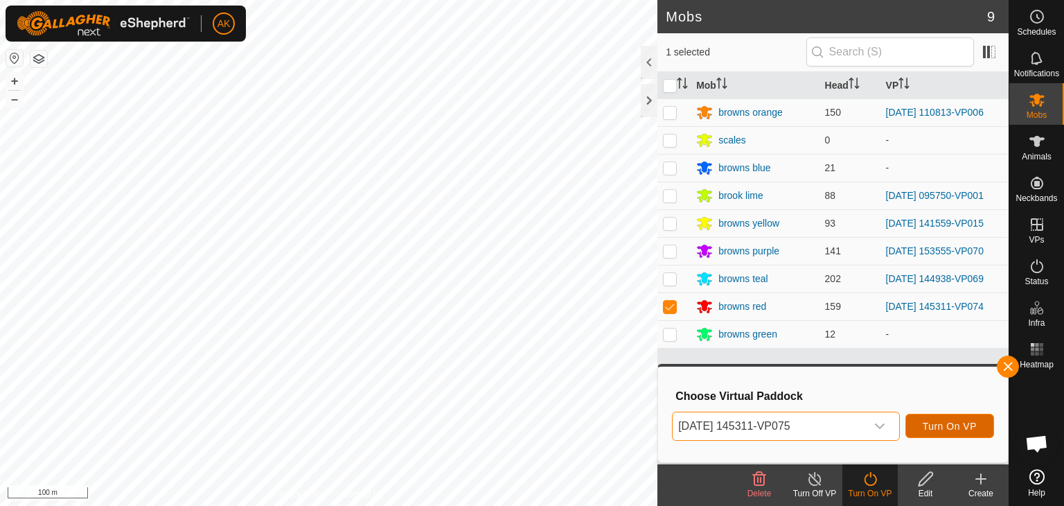
click at [973, 427] on span "Turn On VP" at bounding box center [950, 426] width 54 height 11
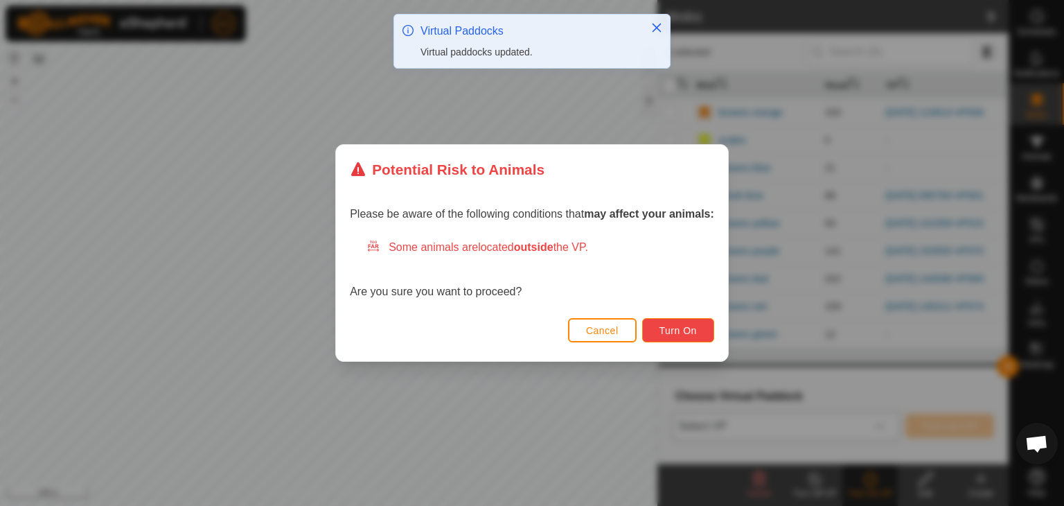
click at [675, 325] on span "Turn On" at bounding box center [678, 330] width 37 height 11
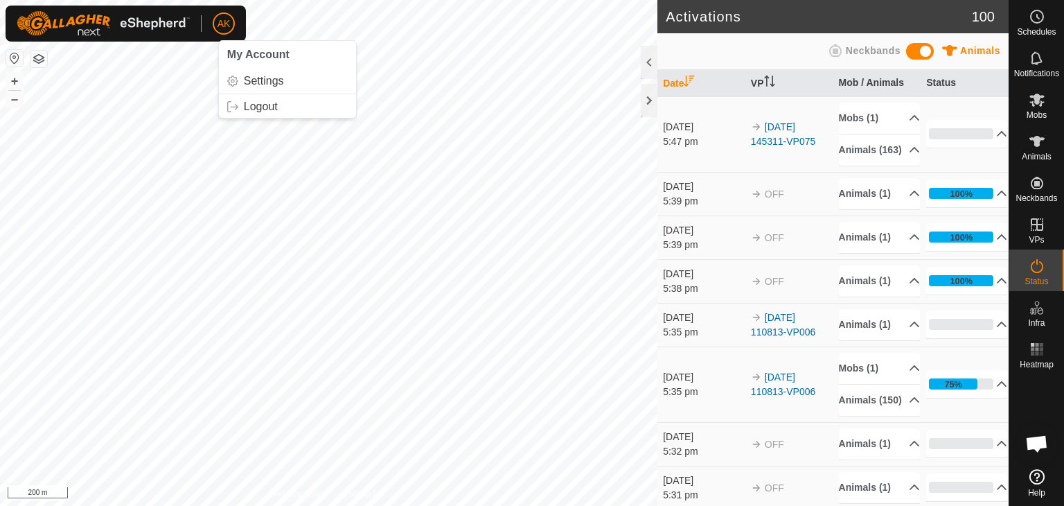
click at [992, 505] on html "AK My Account Settings Logout Schedules Notifications Mobs Animals Neckbands VP…" at bounding box center [532, 253] width 1064 height 506
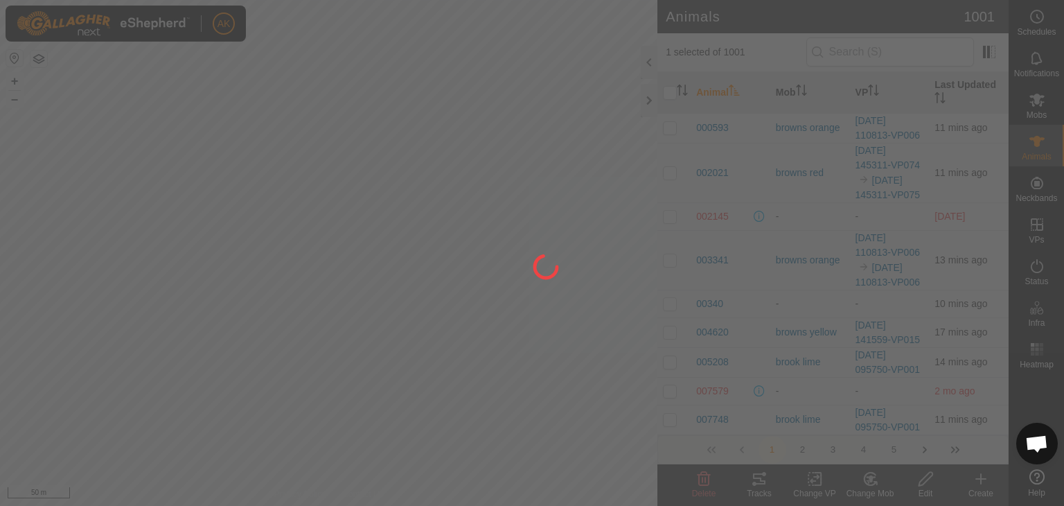
click at [105, 211] on div at bounding box center [532, 253] width 1064 height 506
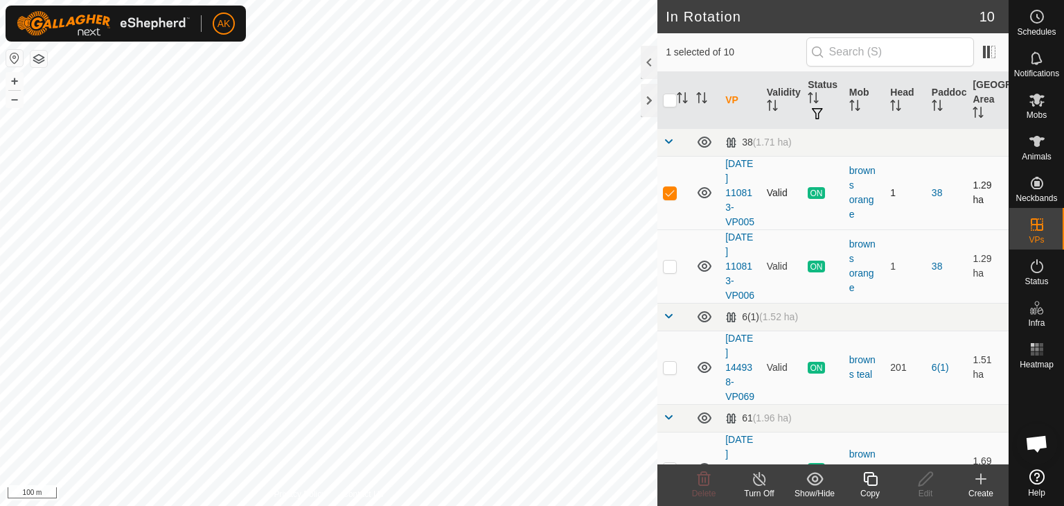
drag, startPoint x: 691, startPoint y: 251, endPoint x: 696, endPoint y: 240, distance: 11.8
click at [695, 258] on td at bounding box center [705, 265] width 29 height 73
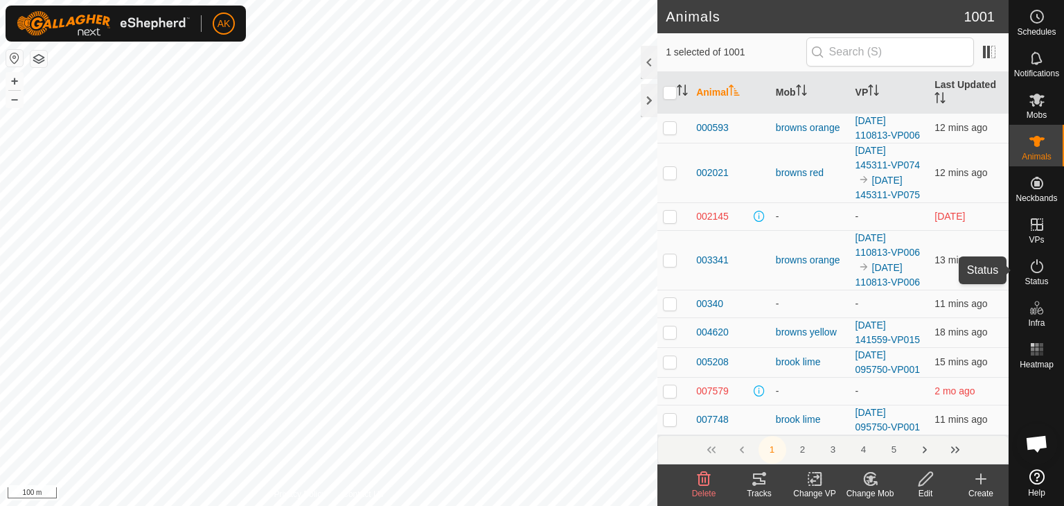
click at [1040, 264] on icon at bounding box center [1037, 266] width 17 height 17
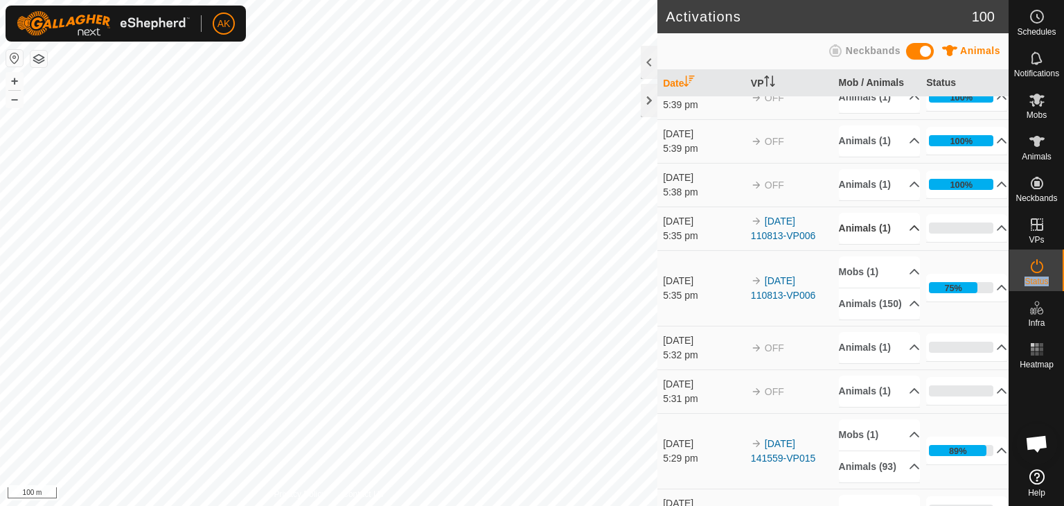
scroll to position [139, 0]
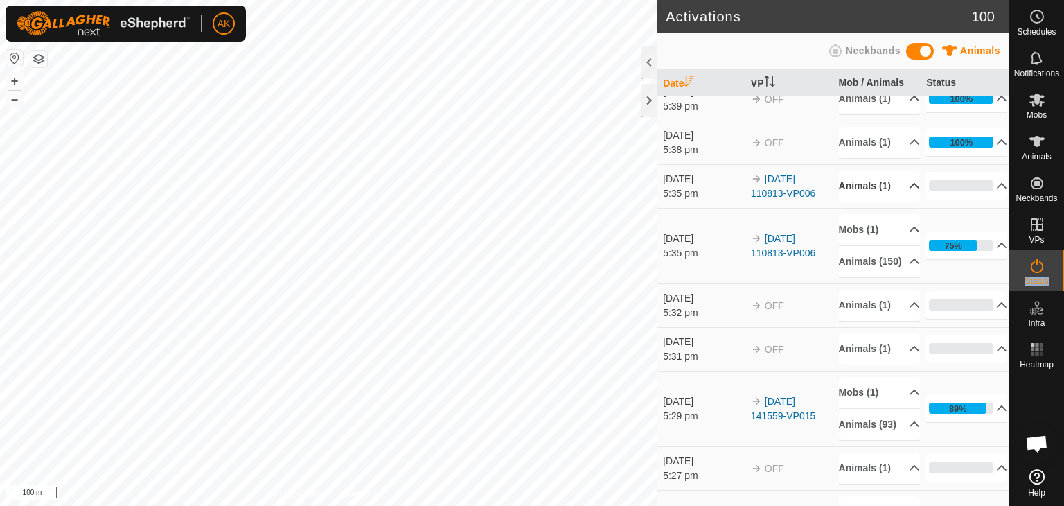
click at [861, 202] on p-accordion-header "Animals (1)" at bounding box center [879, 185] width 81 height 31
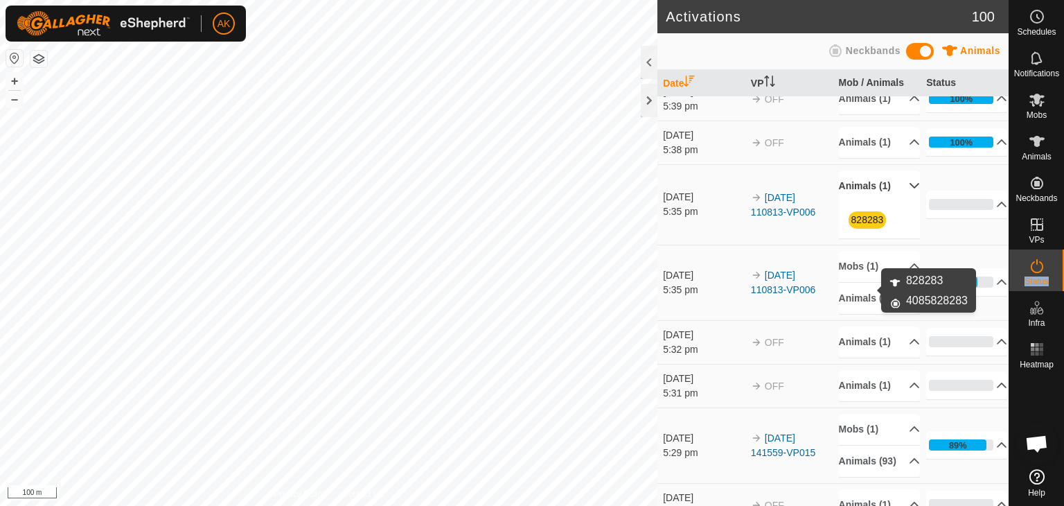
click at [857, 225] on link "828283" at bounding box center [867, 219] width 33 height 11
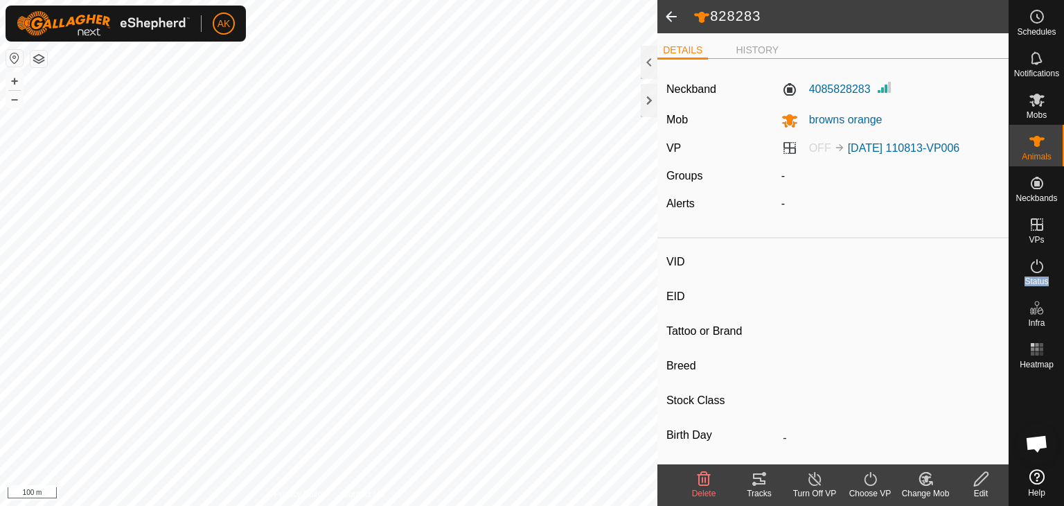
type input "828283"
type input "-"
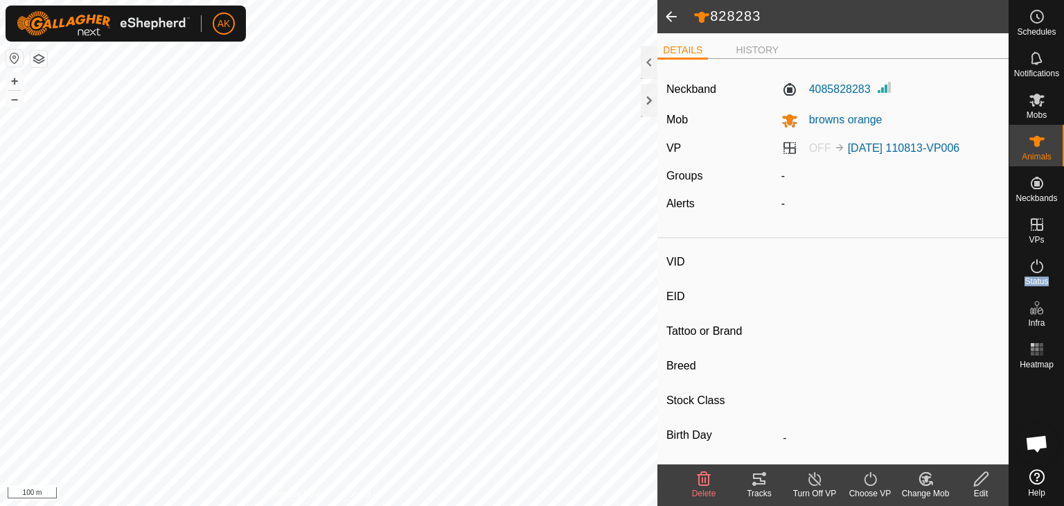
type input "0 kg"
type input "-"
click at [754, 477] on icon at bounding box center [759, 478] width 12 height 11
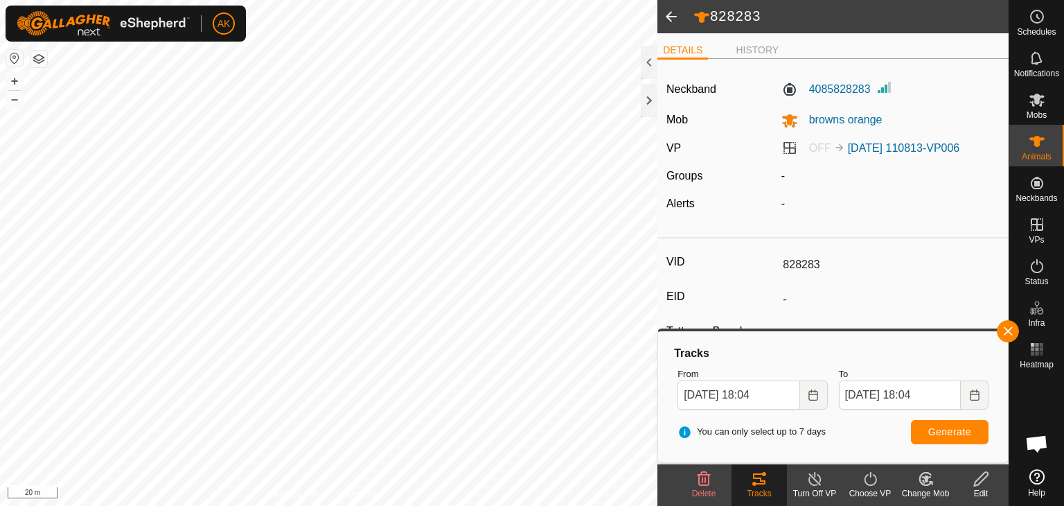
click at [675, 14] on span at bounding box center [671, 16] width 28 height 33
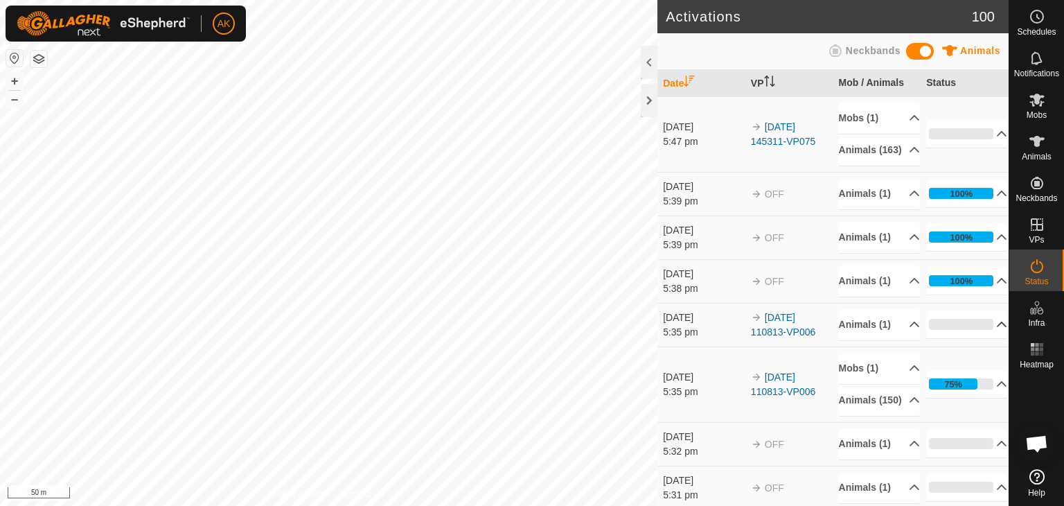
click at [996, 330] on icon at bounding box center [1001, 324] width 11 height 11
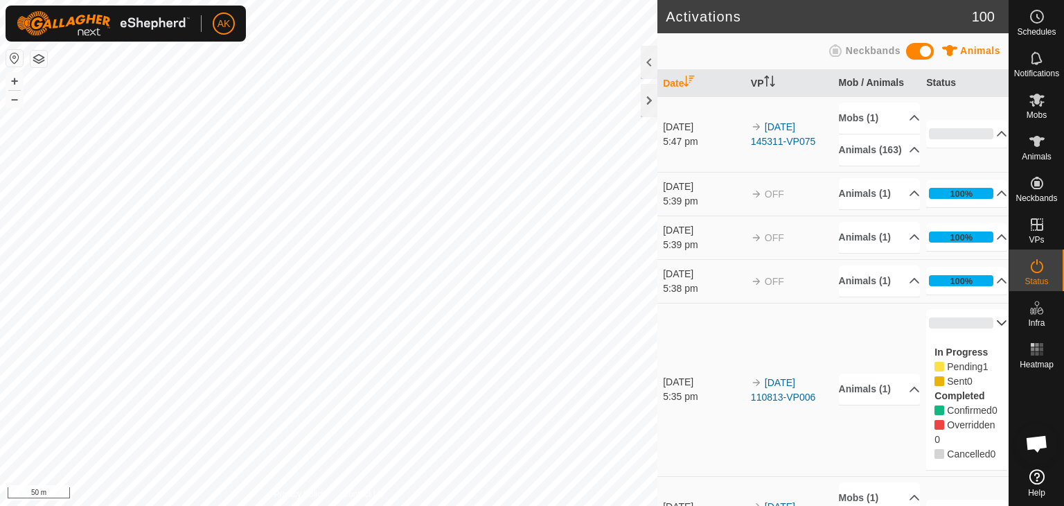
click at [981, 337] on p-accordion-header "0%" at bounding box center [966, 323] width 81 height 28
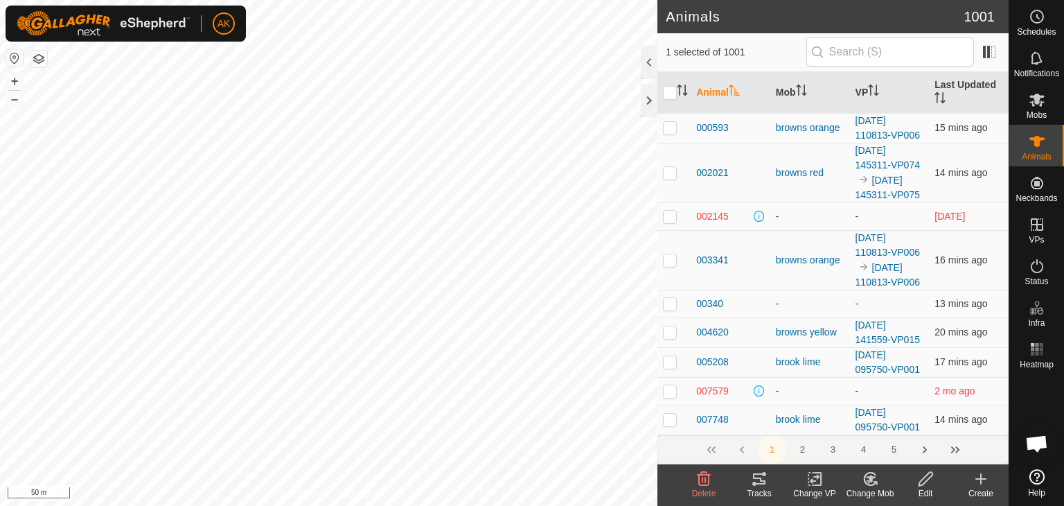
click at [810, 475] on icon at bounding box center [814, 478] width 17 height 17
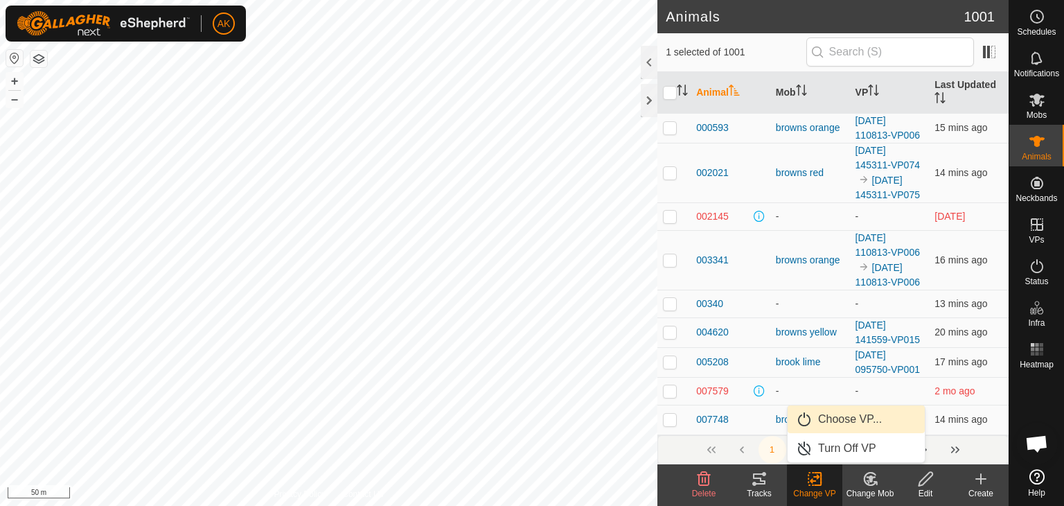
click at [831, 420] on link "Choose VP..." at bounding box center [856, 419] width 137 height 28
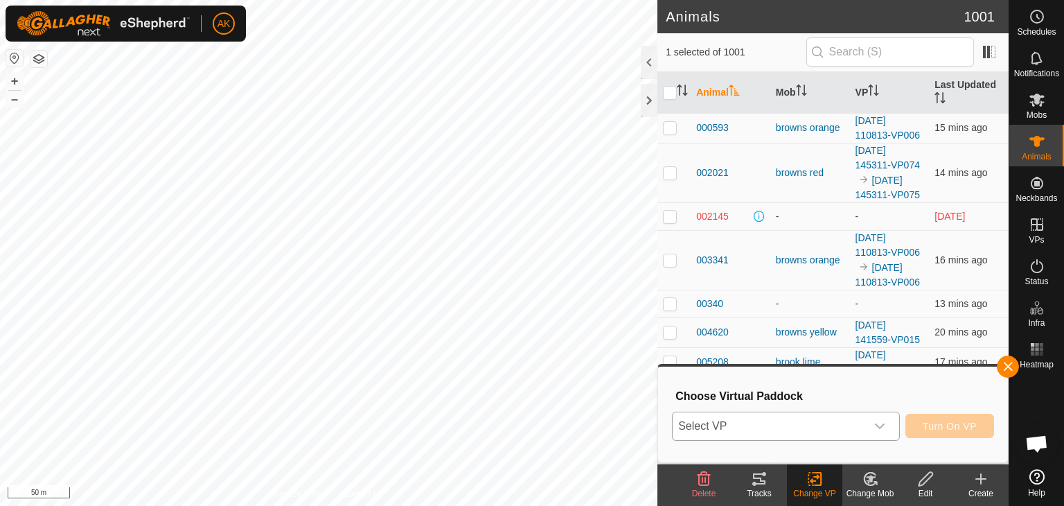
click at [845, 427] on span "Select VP" at bounding box center [769, 426] width 193 height 28
